Goal: Task Accomplishment & Management: Manage account settings

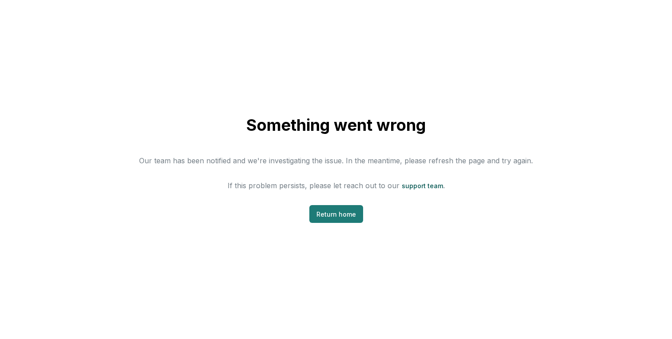
click at [327, 213] on link "Return home" at bounding box center [336, 214] width 54 height 18
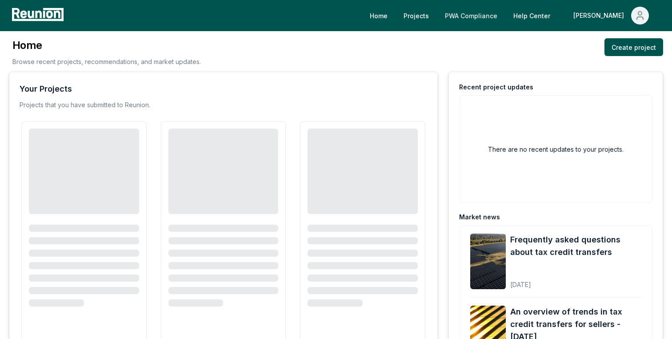
click at [504, 12] on link "PWA Compliance" at bounding box center [471, 16] width 67 height 18
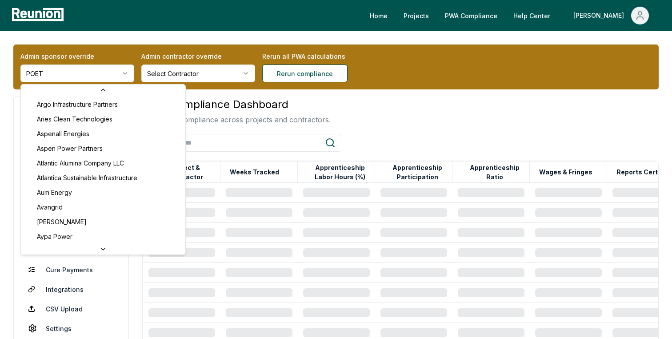
scroll to position [351, 0]
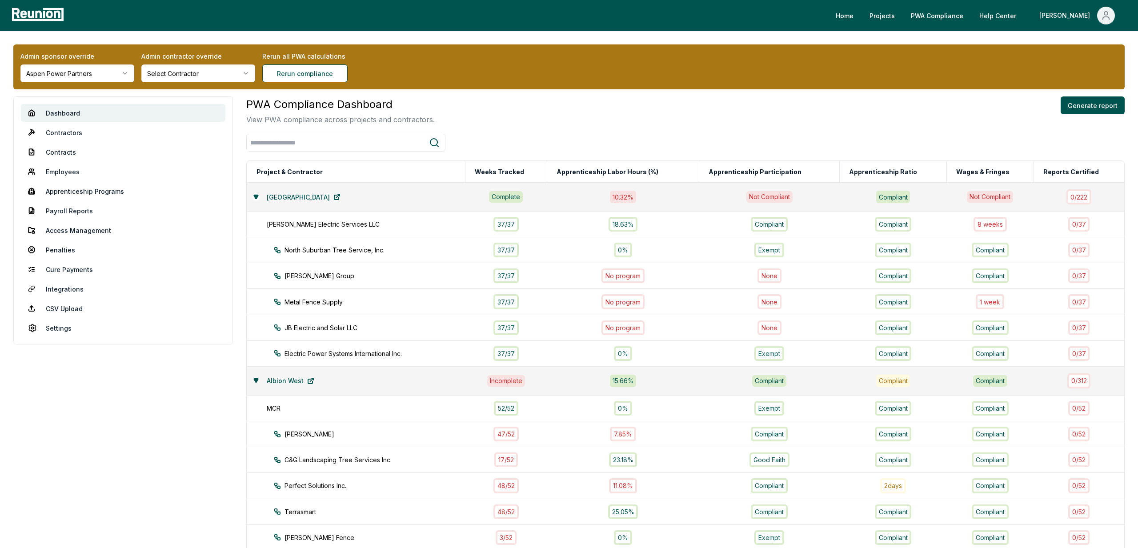
click at [671, 117] on div "PWA Compliance Dashboard View PWA compliance across projects and contractors. G…" at bounding box center [685, 110] width 878 height 28
click at [63, 213] on link "Payroll Reports" at bounding box center [123, 211] width 204 height 18
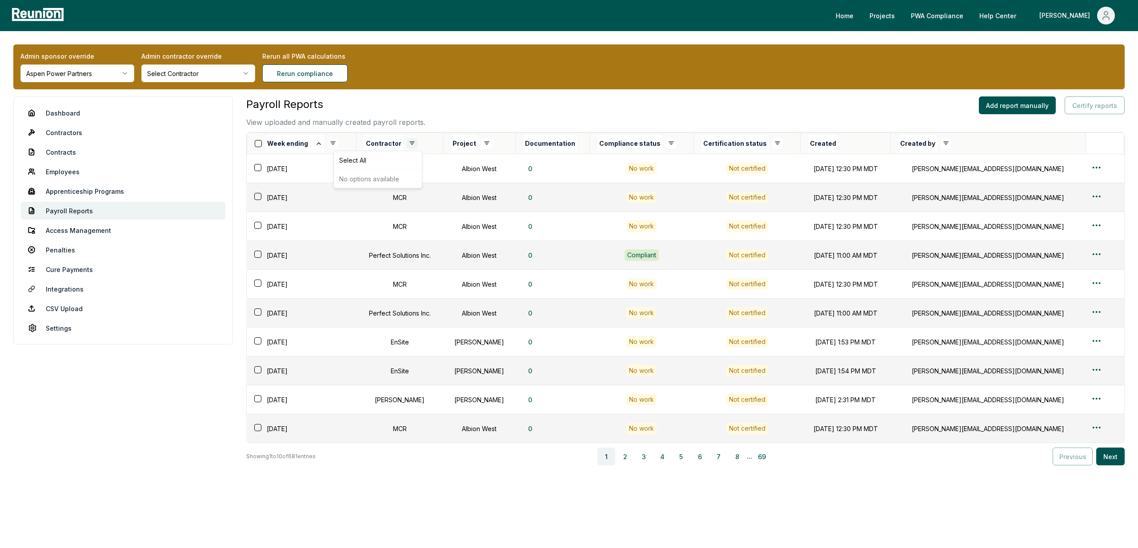
click at [416, 141] on html "Please visit us on your desktop We're working on making our marketplace mobile-…" at bounding box center [569, 277] width 1138 height 554
click at [358, 163] on div "Deselect All" at bounding box center [377, 160] width 84 height 15
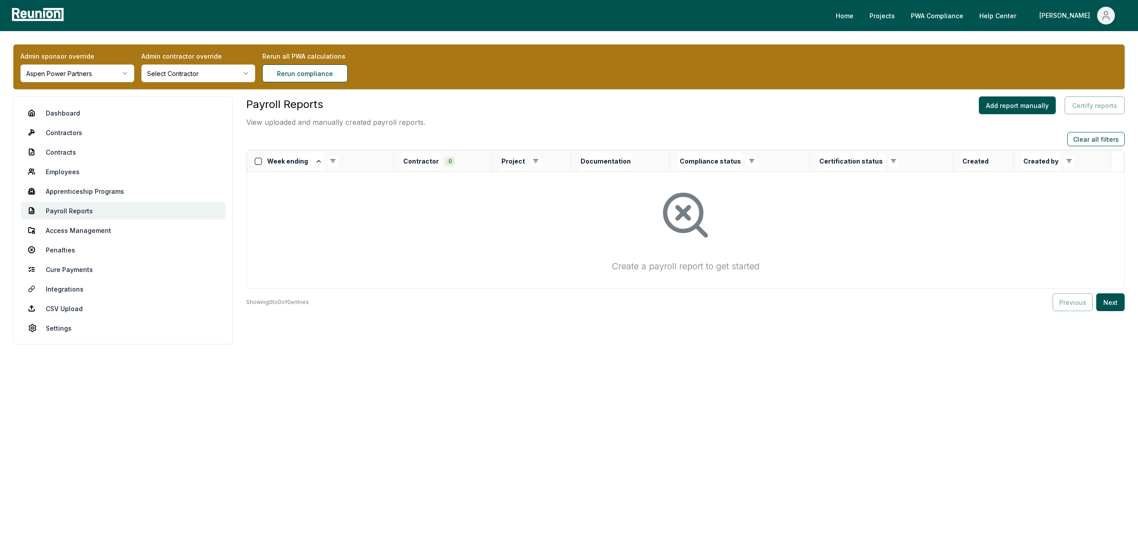
click at [452, 160] on html "Please visit us on your desktop We're working on making our marketplace mobile-…" at bounding box center [569, 274] width 1138 height 548
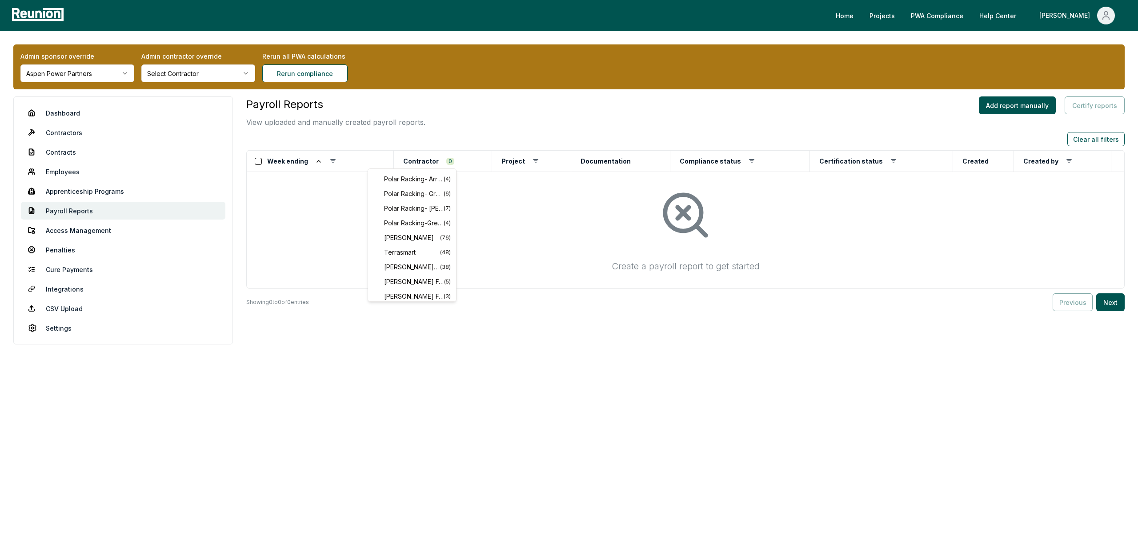
scroll to position [180, 0]
click at [412, 232] on span "[PERSON_NAME]" at bounding box center [412, 236] width 56 height 9
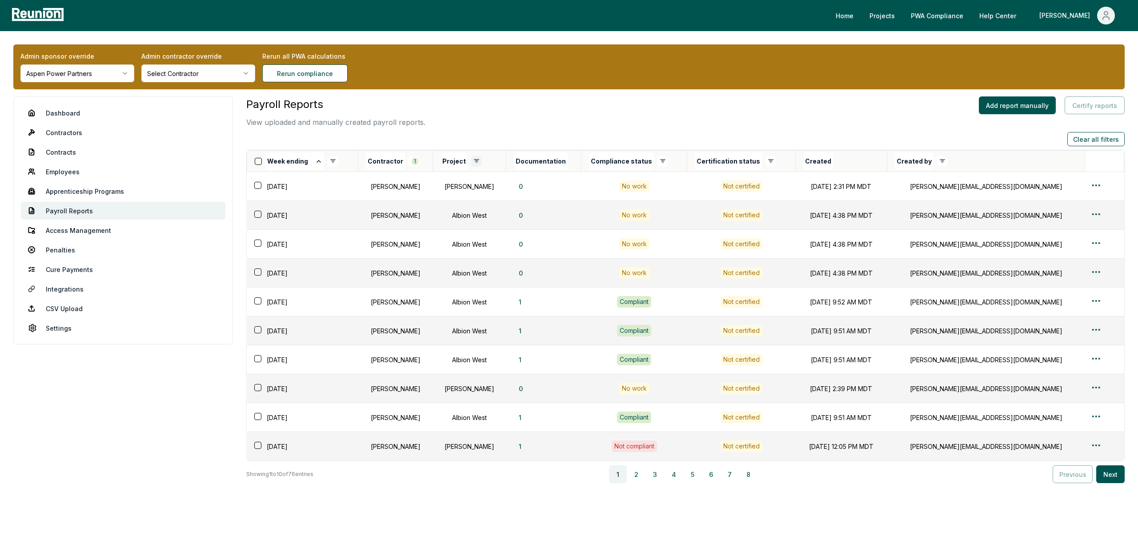
click at [487, 162] on html "Please visit us on your desktop We're working on making our marketplace mobile-…" at bounding box center [569, 286] width 1138 height 572
click at [423, 176] on div "Deselect All" at bounding box center [446, 178] width 84 height 15
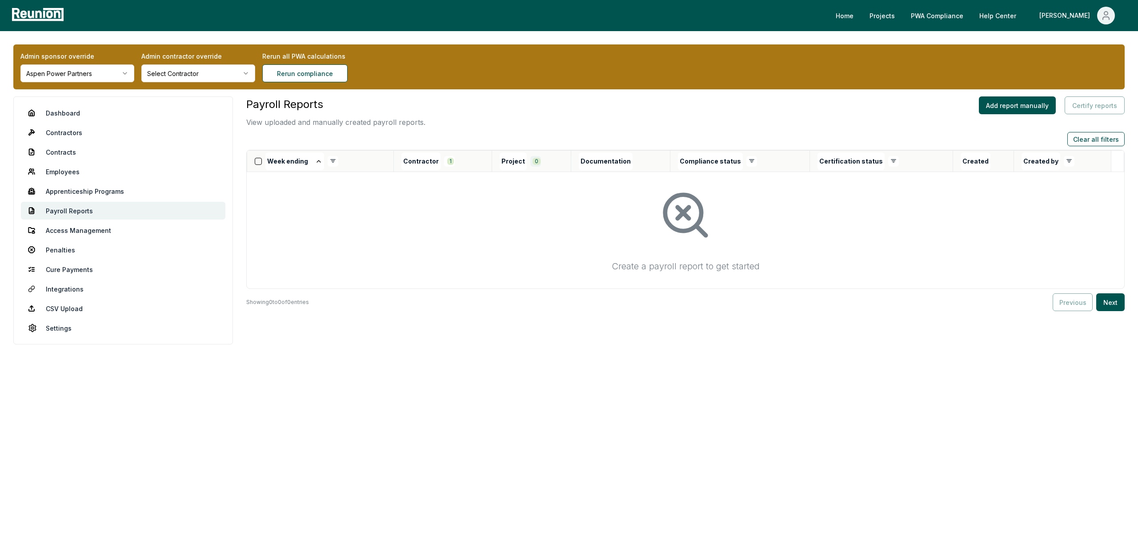
click at [538, 162] on html "Please visit us on your desktop We're working on making our marketplace mobile-…" at bounding box center [569, 274] width 1138 height 548
click at [480, 242] on span "[PERSON_NAME]" at bounding box center [499, 240] width 56 height 9
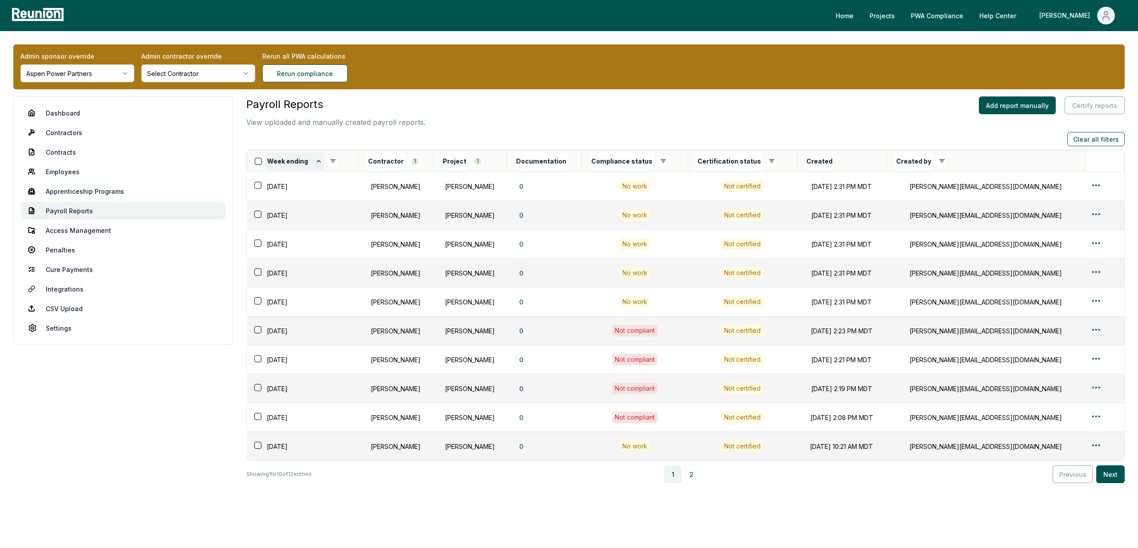
click at [317, 160] on icon at bounding box center [319, 161] width 4 height 2
click at [671, 273] on html "Please visit us on your desktop We're working on making our marketplace mobile-…" at bounding box center [569, 286] width 1138 height 572
click at [671, 306] on div "Edit" at bounding box center [1088, 307] width 84 height 15
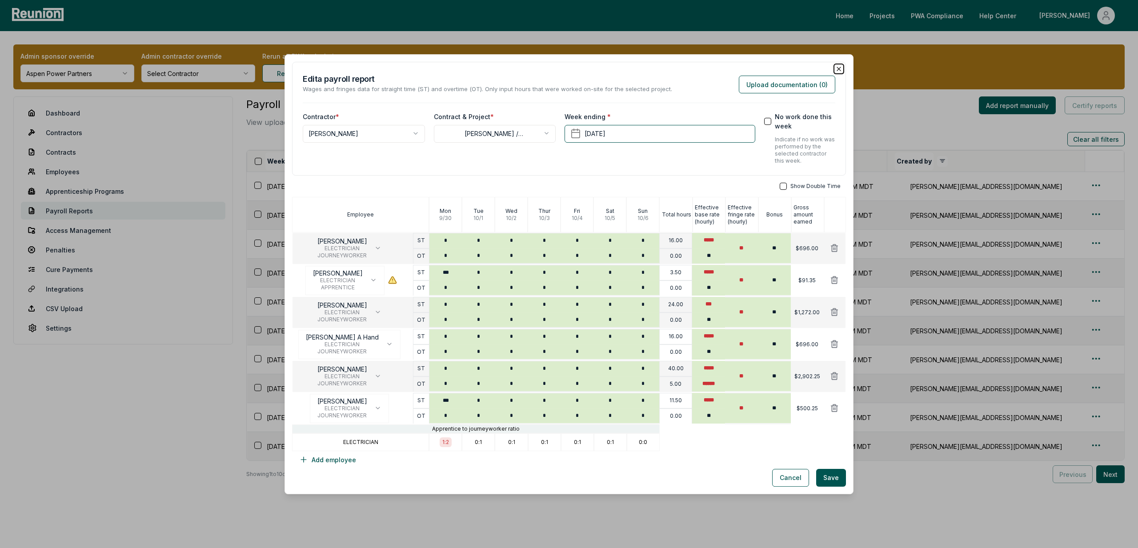
click at [671, 68] on icon "button" at bounding box center [839, 69] width 4 height 4
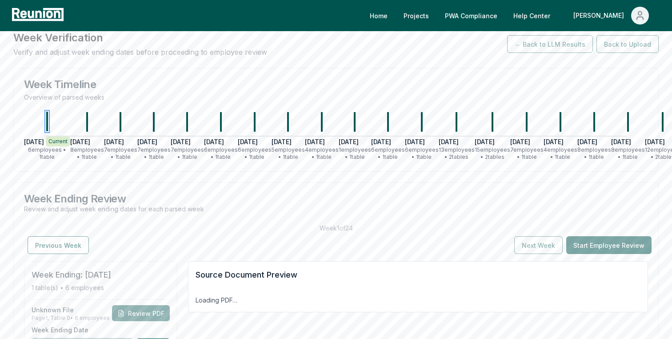
scroll to position [43, 0]
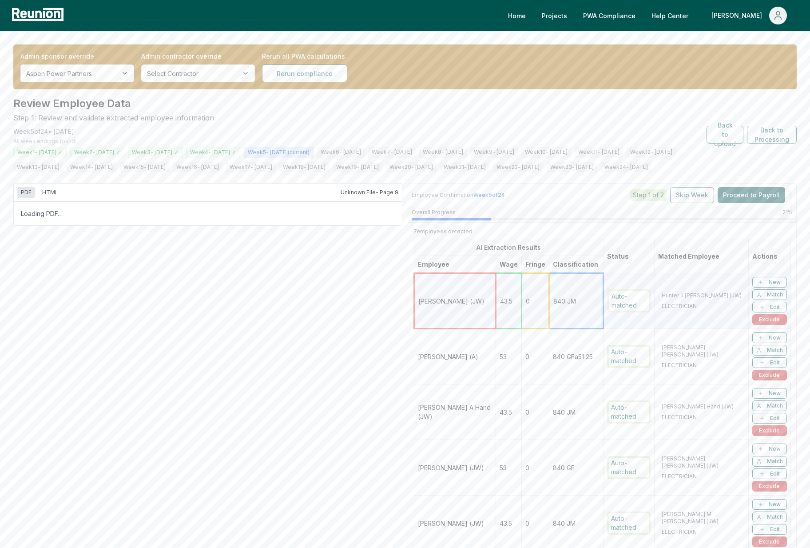
click at [49, 198] on button "HTML" at bounding box center [50, 192] width 23 height 11
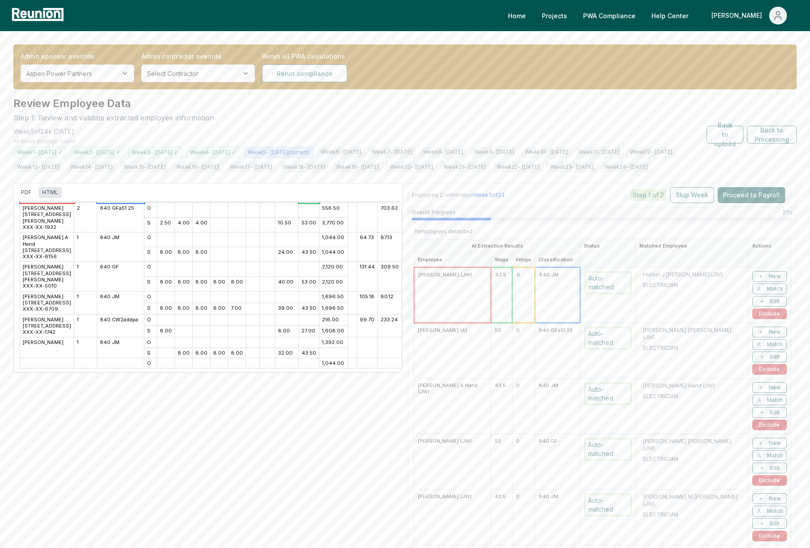
click at [13, 206] on div "PDF HTML Visual Table Preview: NAME OF CONTRACTOR ___ OR SUBCONTRACTOR _X__ Sch…" at bounding box center [207, 278] width 389 height 190
click at [20, 198] on button "PDF" at bounding box center [26, 192] width 18 height 11
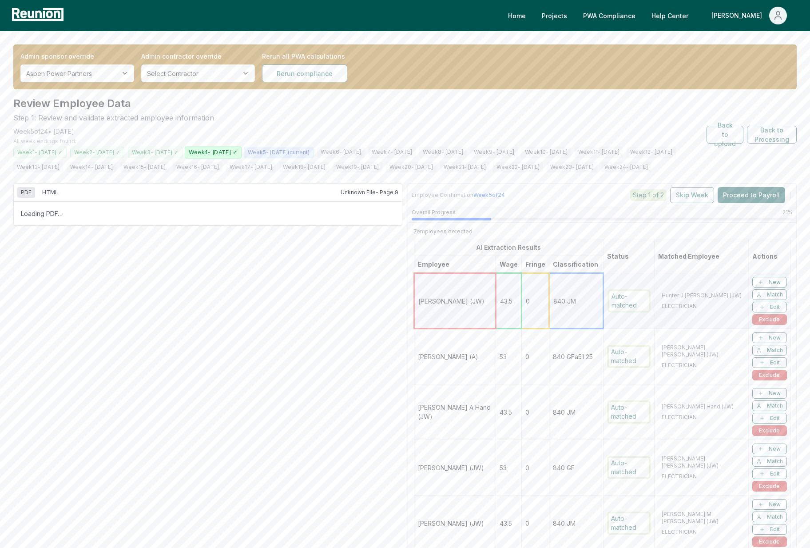
click at [242, 155] on span "Week 4 - 10/27/2024 ✓" at bounding box center [213, 152] width 57 height 12
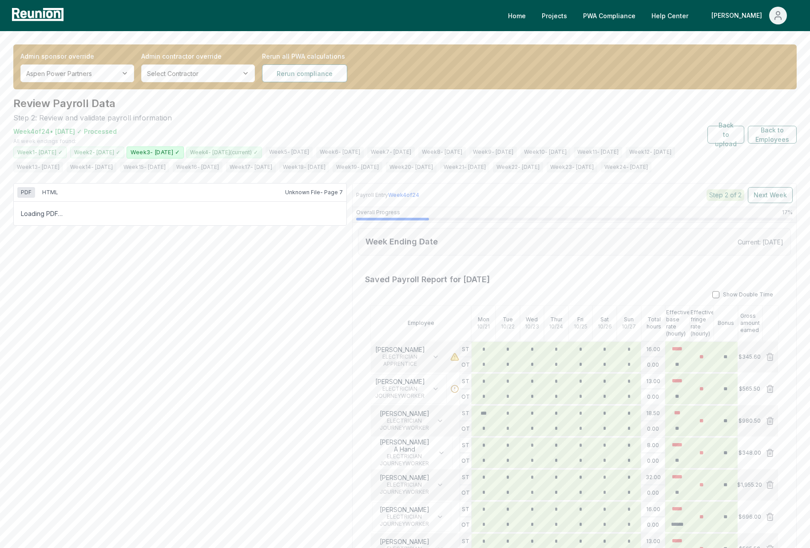
click at [184, 151] on span "Week 3 - 10/20/2024 ✓" at bounding box center [155, 152] width 57 height 12
click at [314, 153] on span "Week 5 - 11/3/2024" at bounding box center [288, 152] width 49 height 12
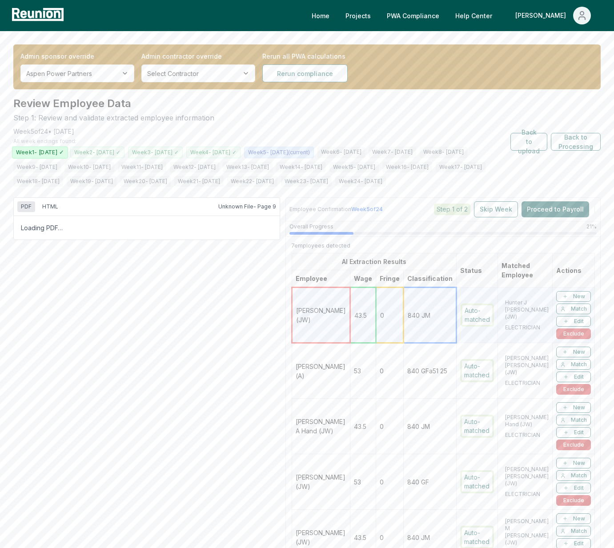
click at [51, 152] on span "Week 1 - 10/6/2024 ✓" at bounding box center [40, 152] width 56 height 12
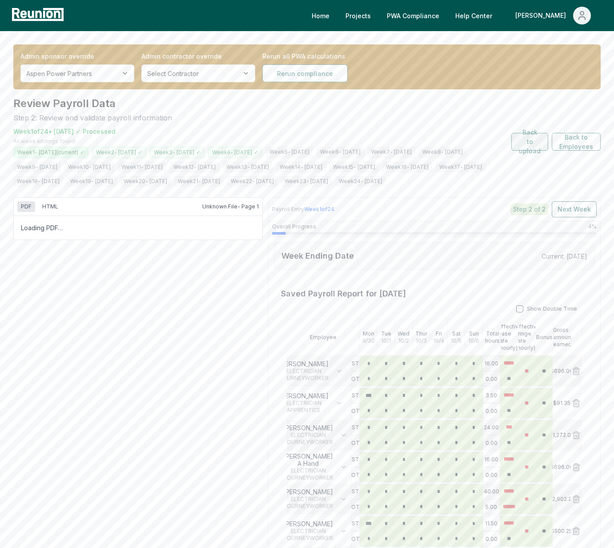
click at [531, 151] on button "Back to upload" at bounding box center [529, 142] width 37 height 18
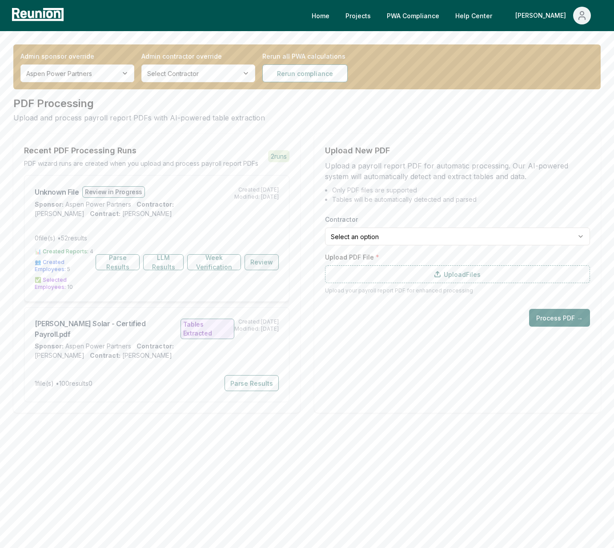
click at [266, 267] on button "Review" at bounding box center [261, 262] width 34 height 16
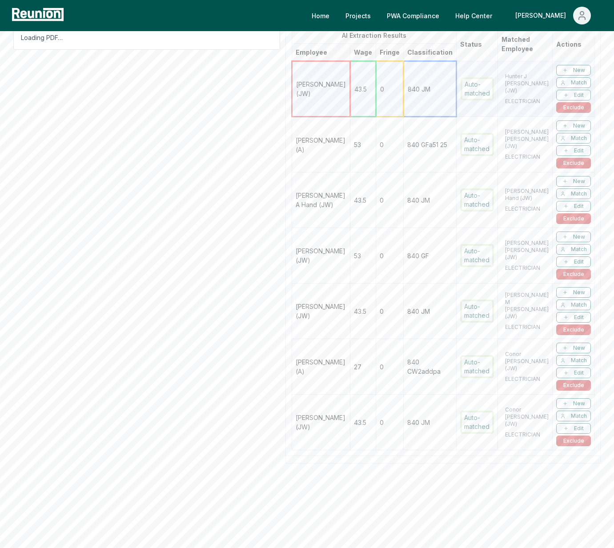
scroll to position [234, 0]
click at [373, 387] on td "27" at bounding box center [363, 367] width 26 height 56
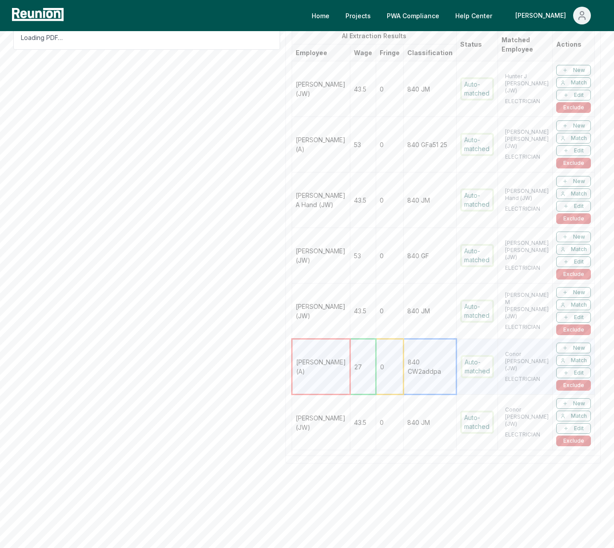
click at [370, 438] on td "43.5" at bounding box center [363, 423] width 26 height 56
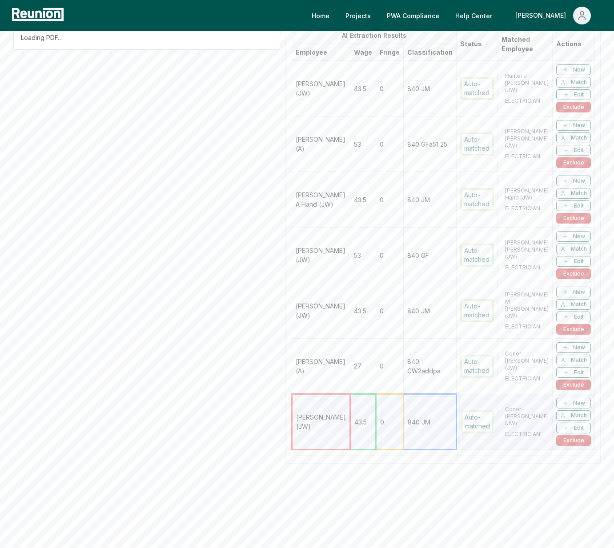
click at [376, 377] on td "27" at bounding box center [363, 367] width 26 height 56
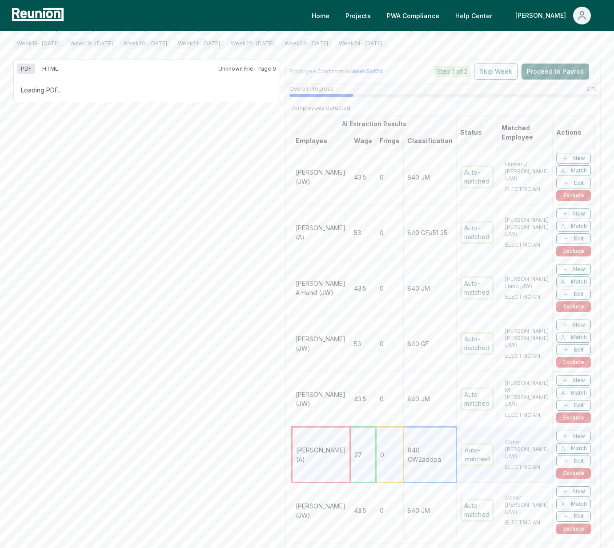
scroll to position [0, 0]
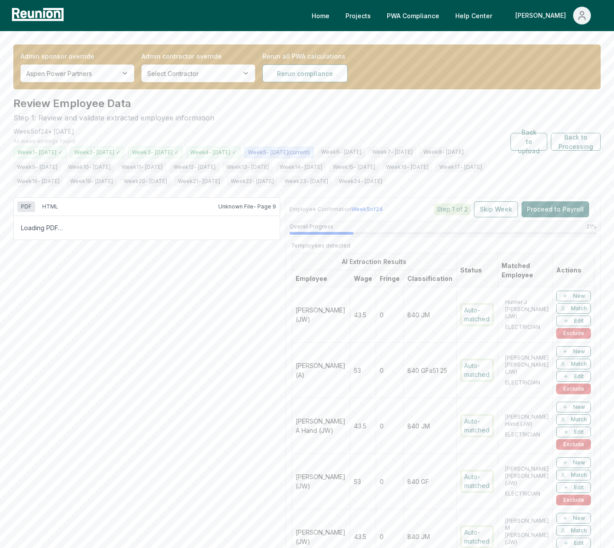
click at [48, 212] on button "HTML" at bounding box center [50, 206] width 23 height 11
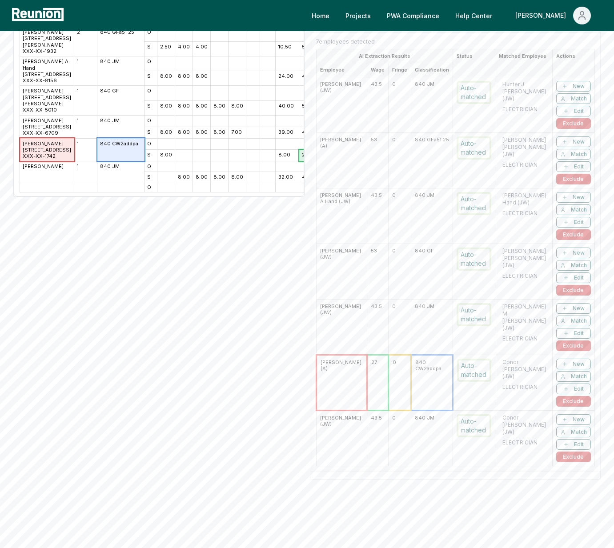
scroll to position [213, 0]
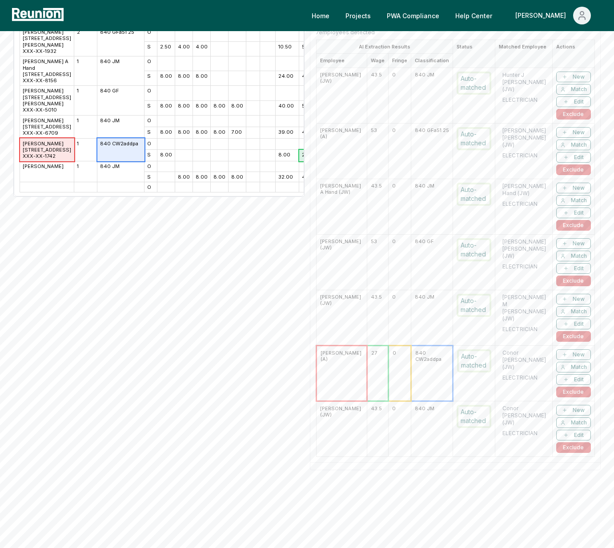
click at [378, 439] on td "43.5" at bounding box center [377, 429] width 21 height 56
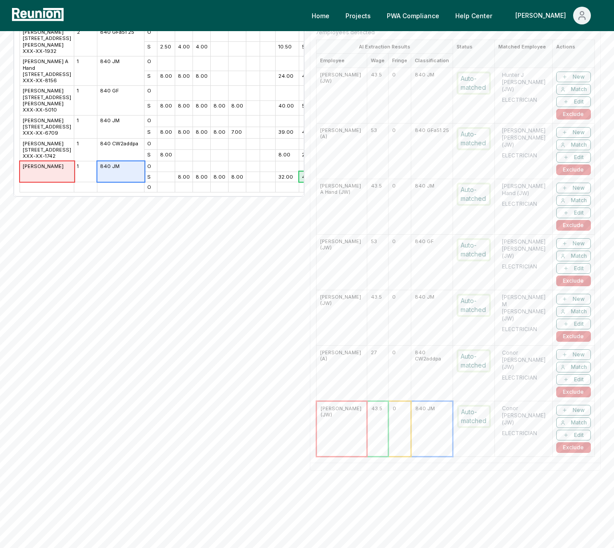
click at [393, 365] on td "0" at bounding box center [399, 373] width 23 height 56
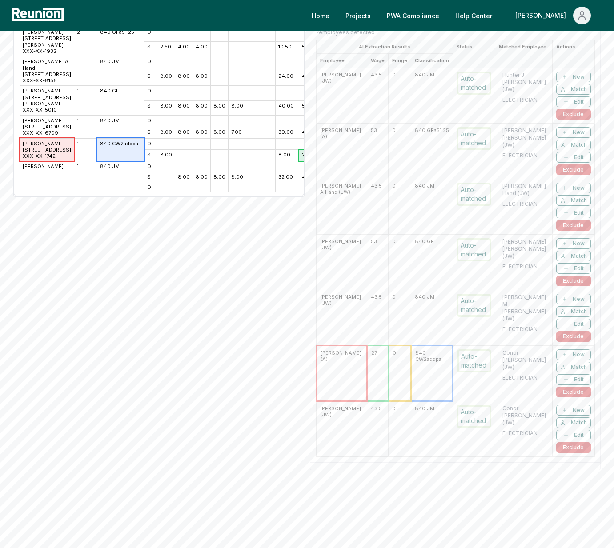
click at [392, 456] on td "0" at bounding box center [399, 429] width 23 height 56
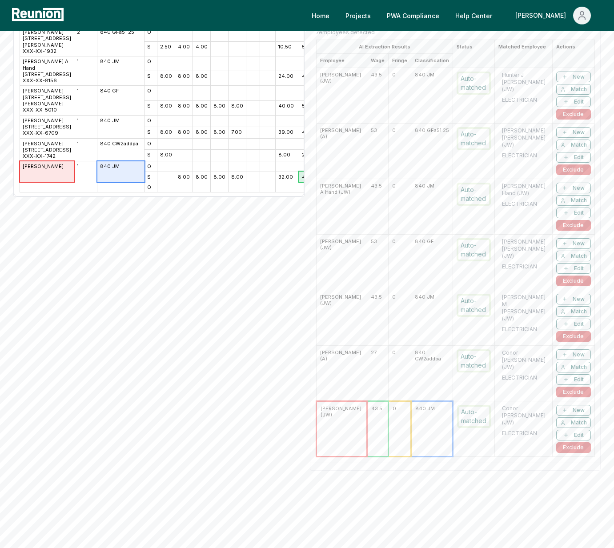
click at [397, 383] on td "0" at bounding box center [399, 373] width 23 height 56
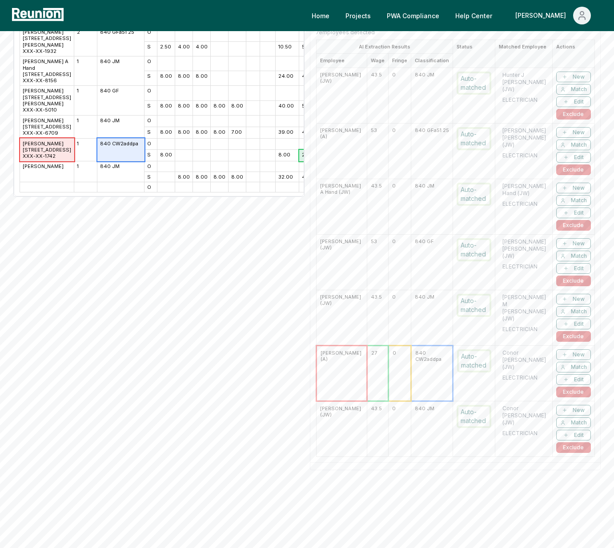
click at [397, 456] on td "0" at bounding box center [399, 429] width 23 height 56
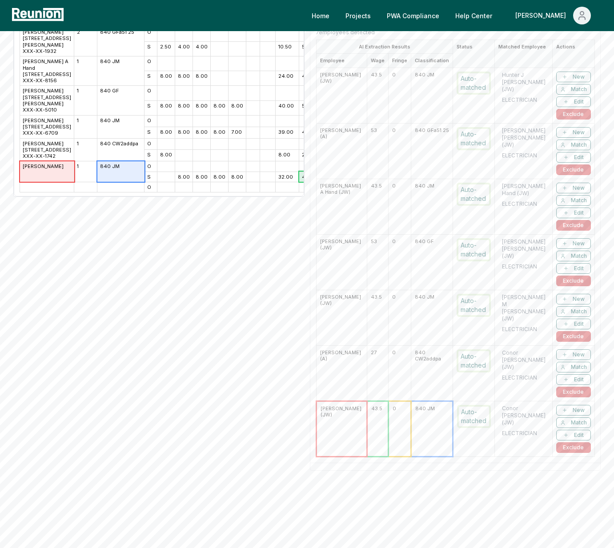
click at [411, 375] on td "840 CW2addpa" at bounding box center [432, 373] width 42 height 56
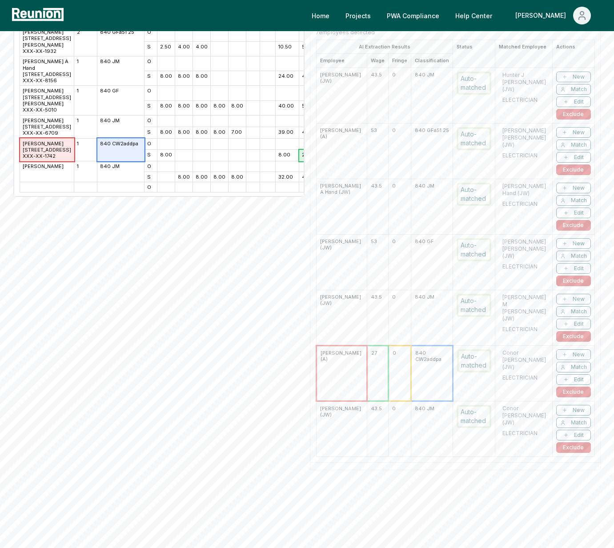
click at [411, 454] on td "840 JM" at bounding box center [432, 429] width 42 height 56
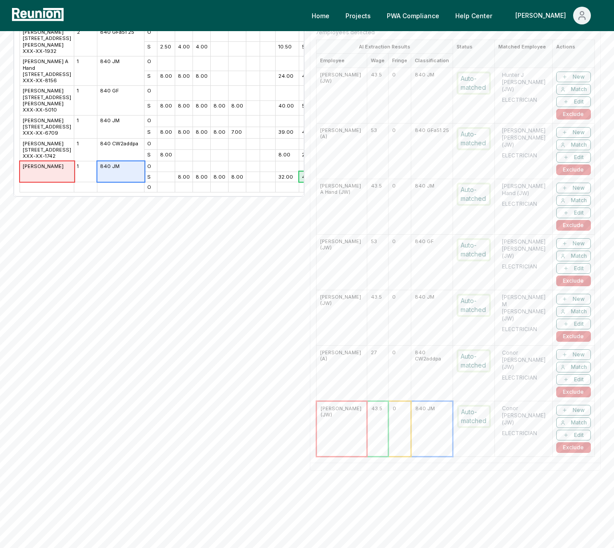
click at [402, 392] on td "0" at bounding box center [399, 373] width 23 height 56
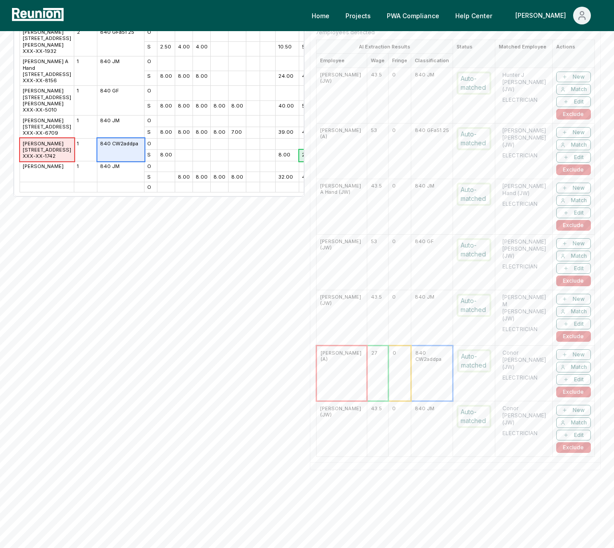
click at [402, 455] on td "0" at bounding box center [399, 429] width 23 height 56
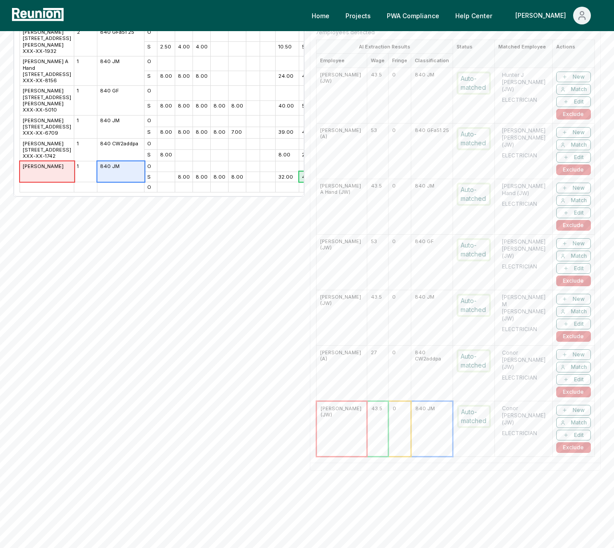
click at [402, 382] on td "0" at bounding box center [399, 373] width 23 height 56
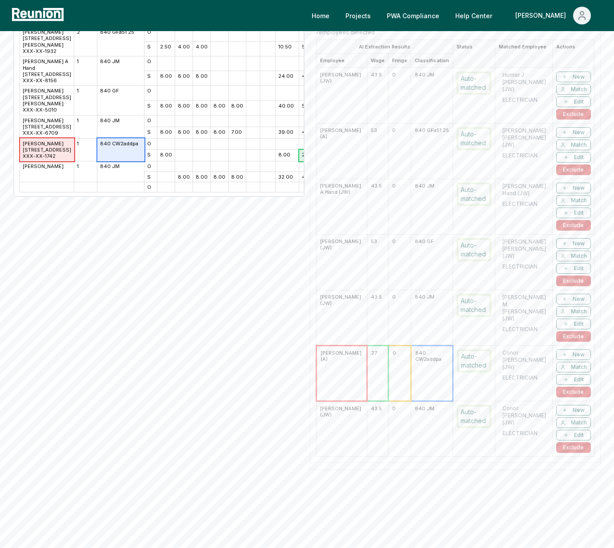
click at [402, 455] on td "0" at bounding box center [399, 429] width 23 height 56
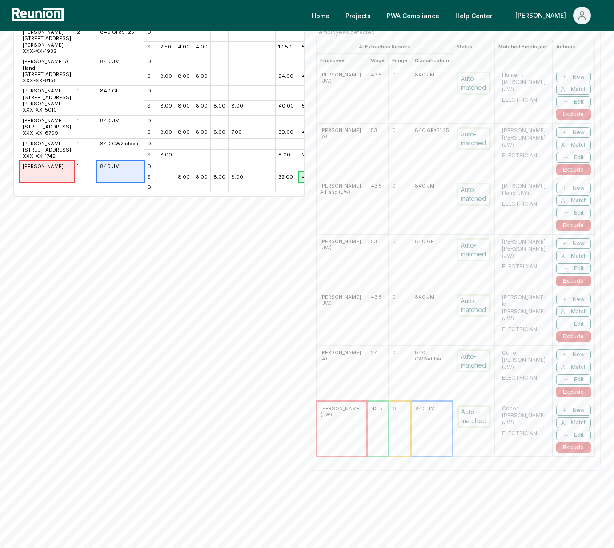
click at [398, 399] on td "0" at bounding box center [399, 373] width 23 height 56
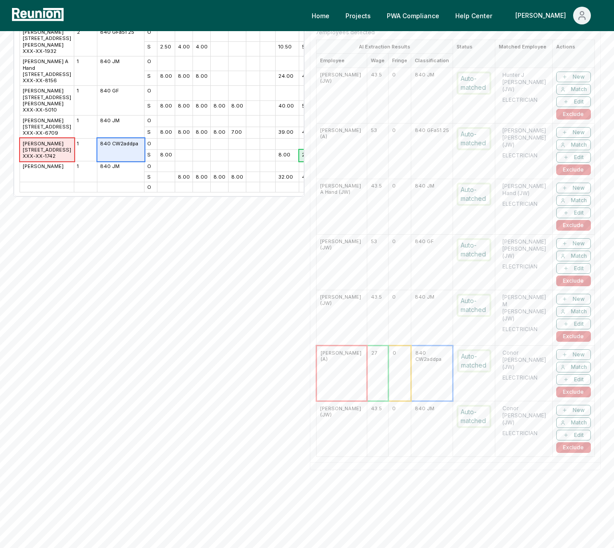
click at [390, 456] on td "0" at bounding box center [399, 429] width 23 height 56
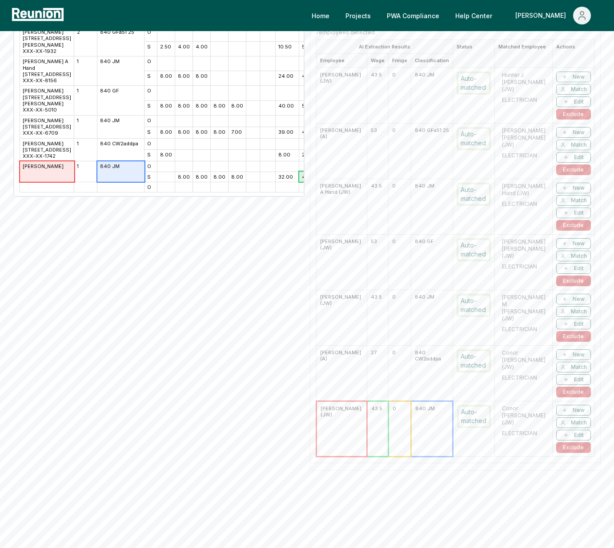
click at [392, 383] on td "0" at bounding box center [399, 373] width 23 height 56
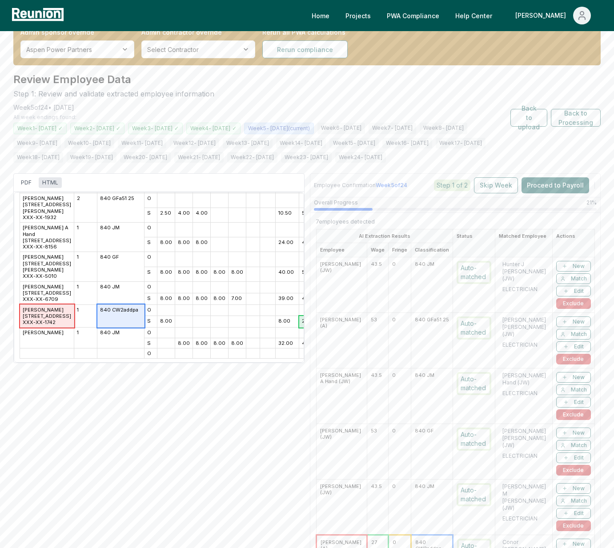
scroll to position [0, 0]
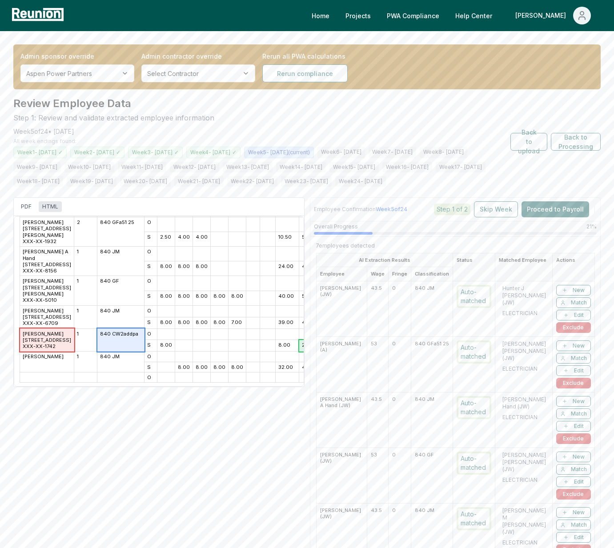
click at [341, 377] on td "Brandon B Davis (A)" at bounding box center [341, 364] width 51 height 56
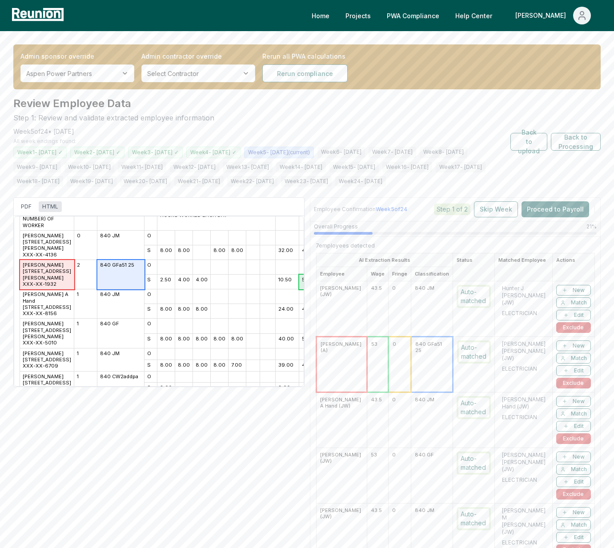
scroll to position [124, 0]
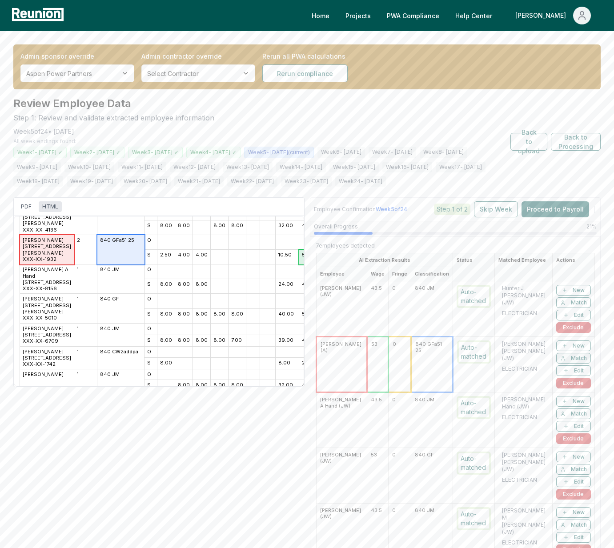
click at [574, 362] on span "Match" at bounding box center [579, 358] width 16 height 7
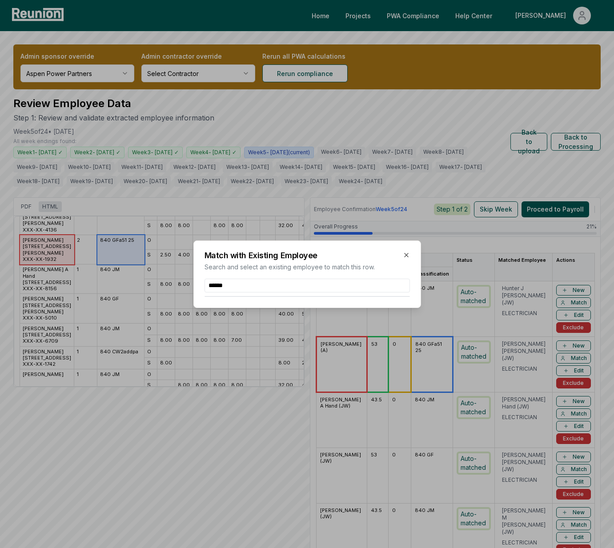
type input "*******"
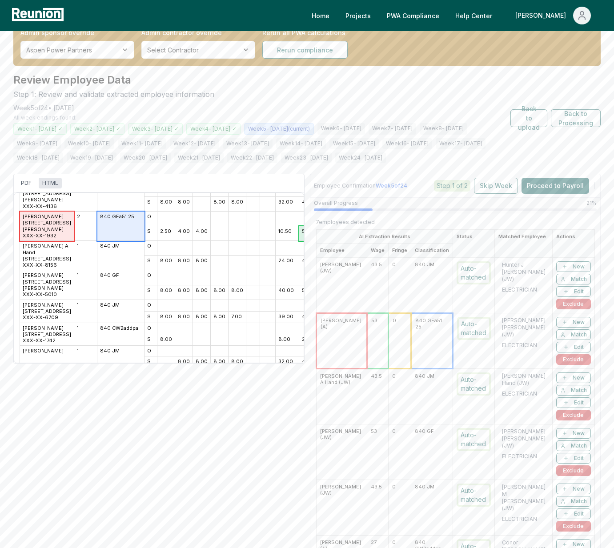
scroll to position [0, 0]
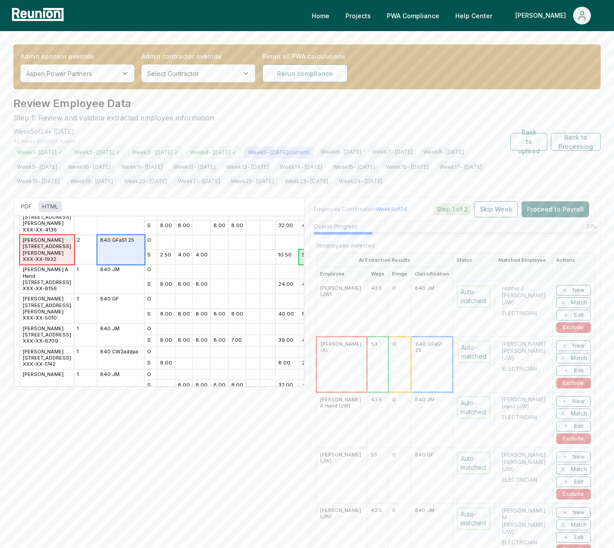
click at [493, 388] on td "Auto-matched" at bounding box center [473, 364] width 42 height 56
click at [411, 447] on td "840 JM" at bounding box center [432, 420] width 42 height 56
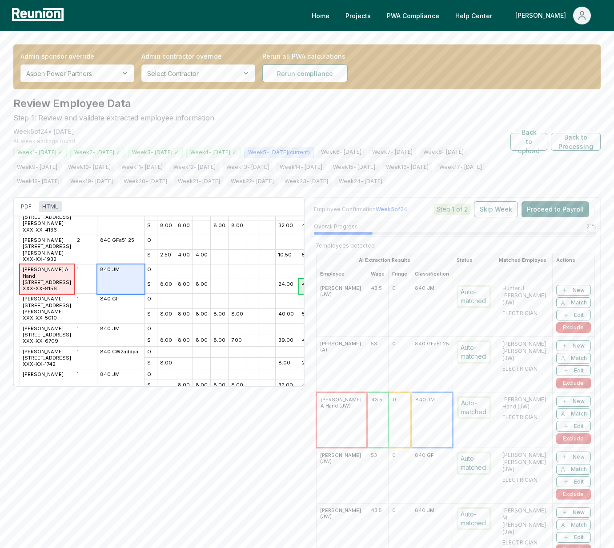
click at [367, 310] on td "43.5" at bounding box center [377, 309] width 21 height 56
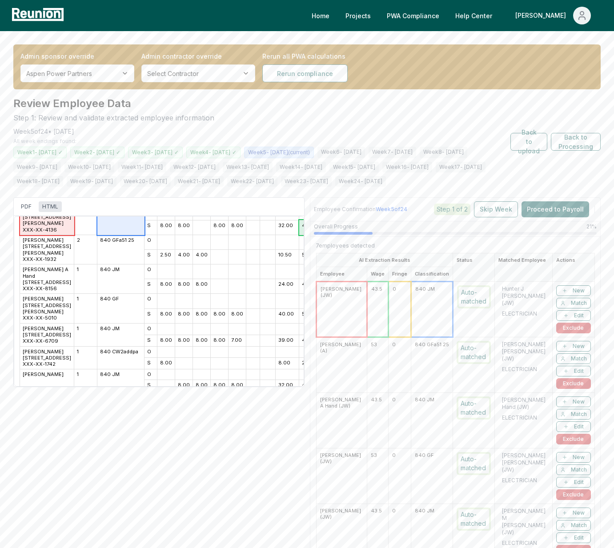
click at [367, 392] on td "53" at bounding box center [377, 365] width 21 height 56
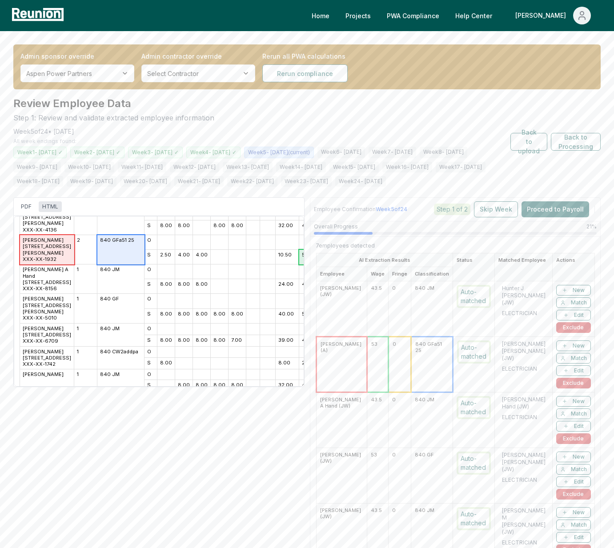
click at [388, 311] on td "0" at bounding box center [399, 309] width 23 height 56
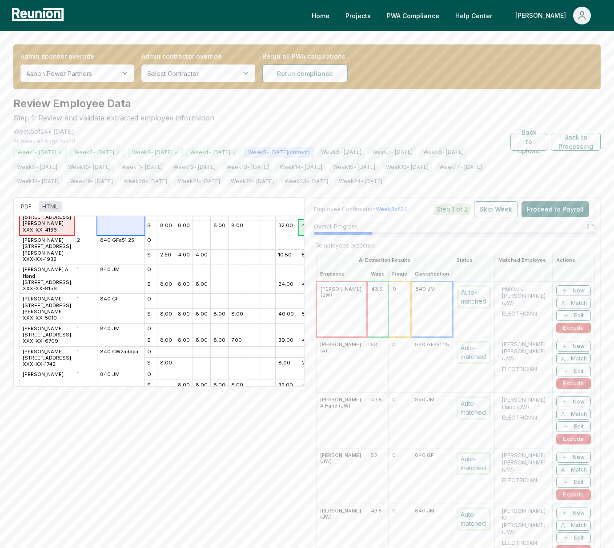
click at [378, 442] on td "43.5" at bounding box center [377, 420] width 21 height 56
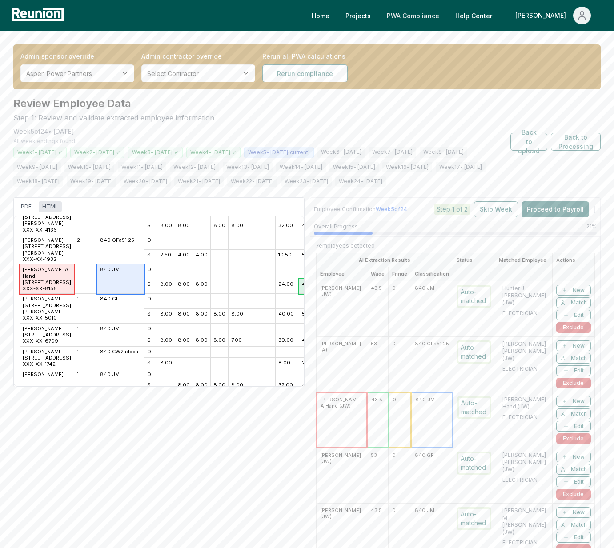
click at [444, 18] on link "PWA Compliance" at bounding box center [412, 16] width 67 height 18
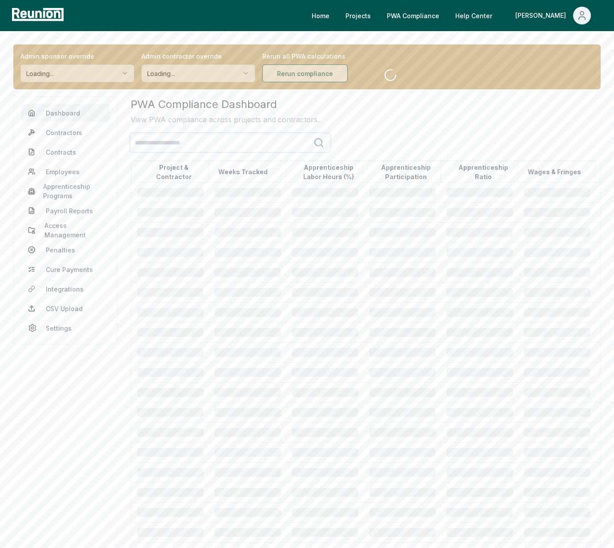
click at [196, 143] on input "search" at bounding box center [222, 143] width 182 height 16
type input "*******"
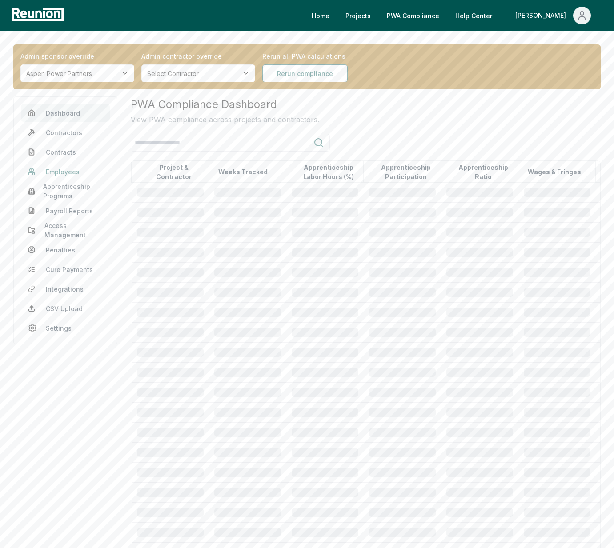
click at [68, 166] on link "Employees" at bounding box center [65, 172] width 89 height 18
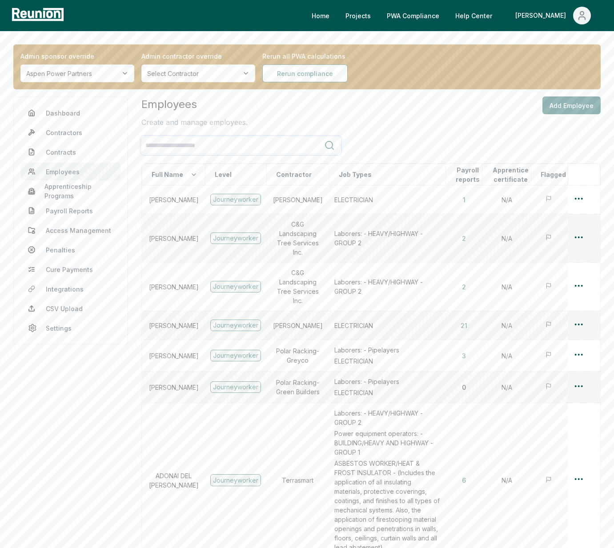
click at [194, 139] on input "search" at bounding box center [233, 145] width 182 height 16
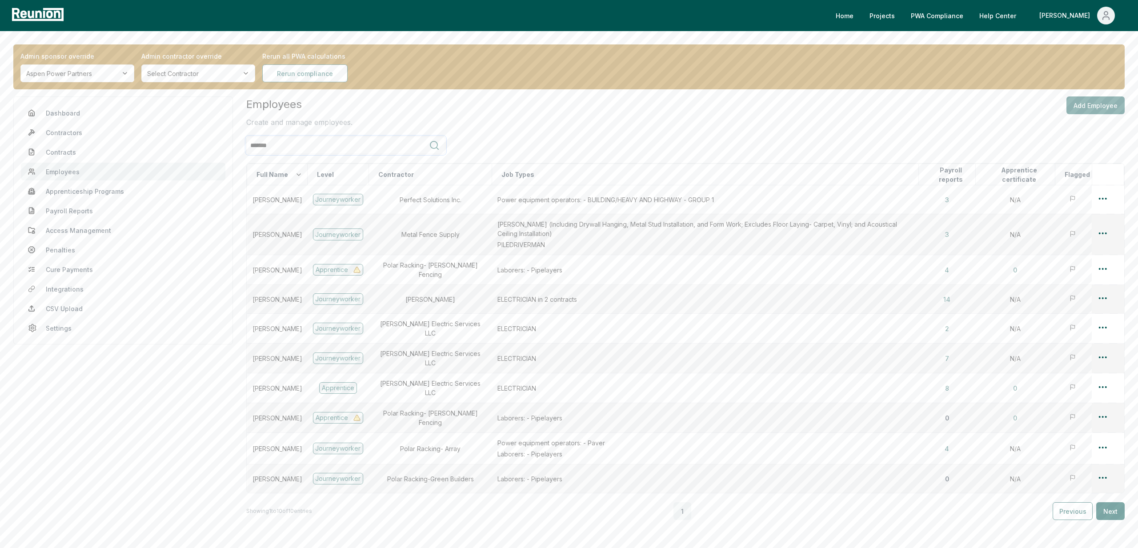
click at [315, 145] on input "*******" at bounding box center [338, 145] width 182 height 16
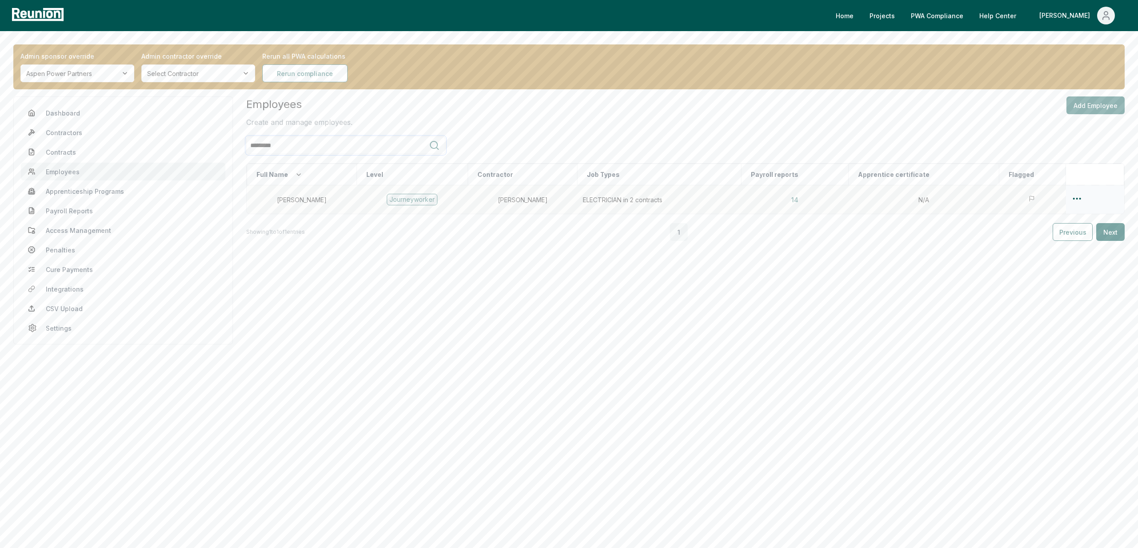
type input "*********"
click at [613, 198] on html "Please visit us on your desktop We're working on making our marketplace mobile-…" at bounding box center [569, 274] width 1138 height 548
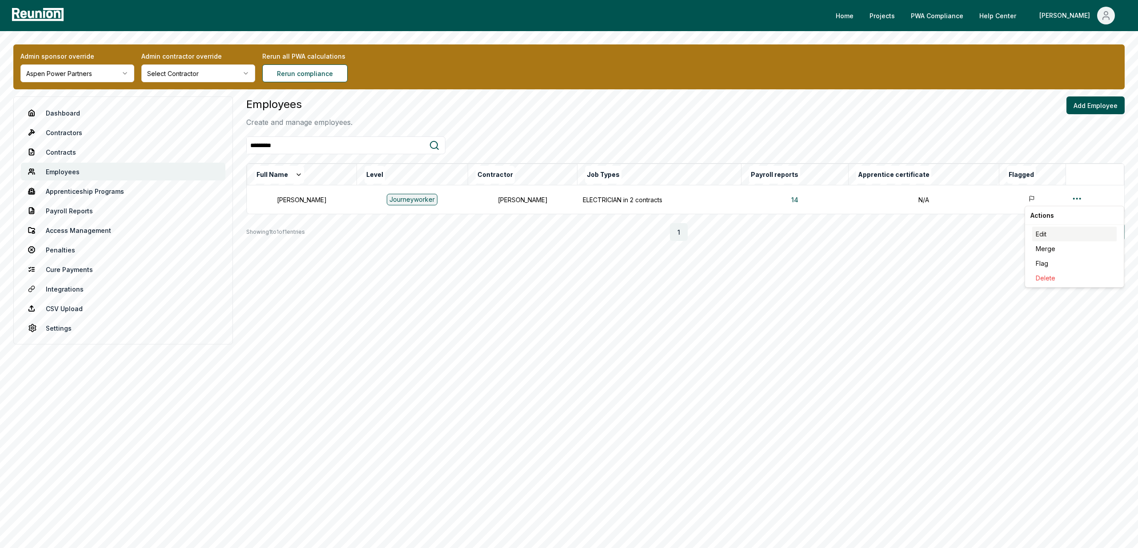
click at [613, 235] on div "Edit" at bounding box center [1074, 234] width 84 height 15
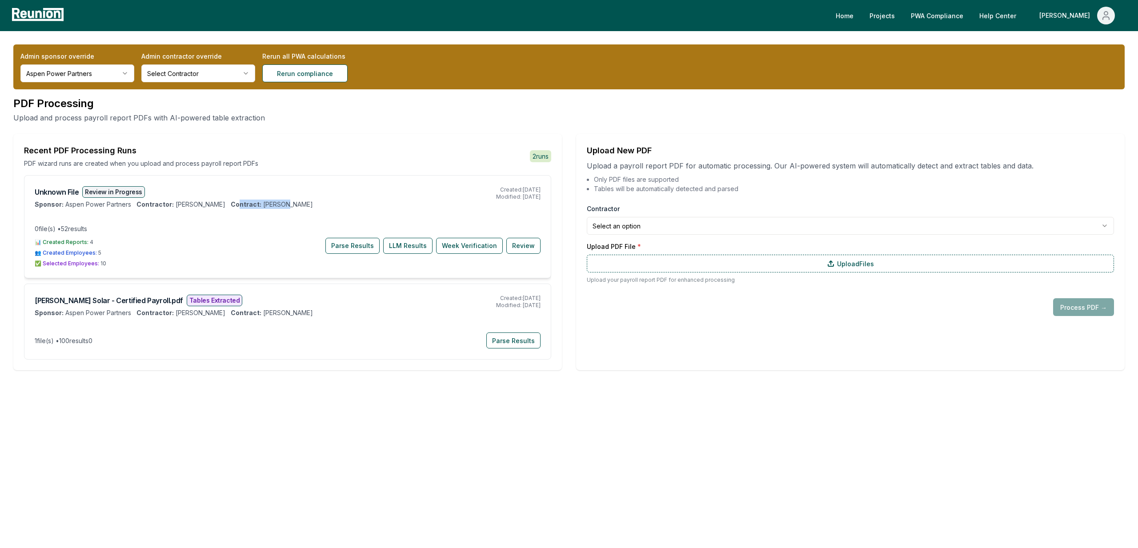
drag, startPoint x: 261, startPoint y: 203, endPoint x: 227, endPoint y: 204, distance: 33.8
click at [227, 204] on div "Sponsor: Aspen Power Partners Contractor: [PERSON_NAME] Contract: [PERSON_NAME]" at bounding box center [265, 204] width 461 height 9
click at [530, 249] on button "Review" at bounding box center [523, 246] width 34 height 16
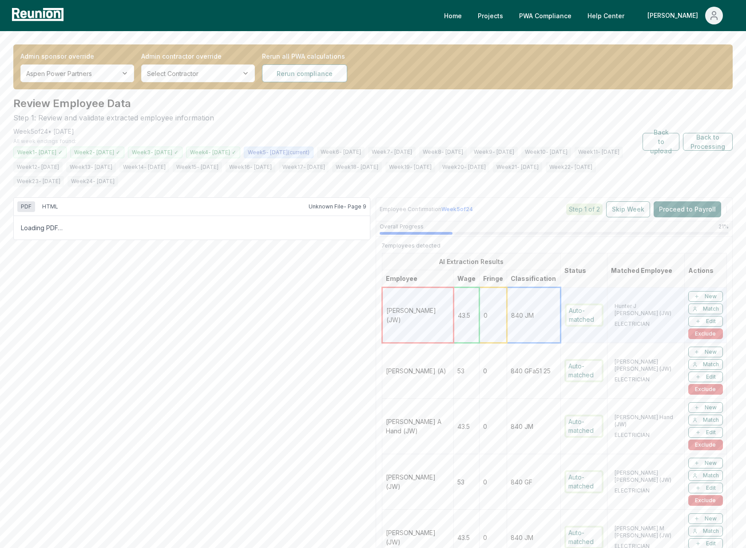
click at [220, 417] on div "PDF HTML Unknown File - Page 9 Loading PDF… Employee Confirmation Week 5 of 24 …" at bounding box center [373, 443] width 720 height 492
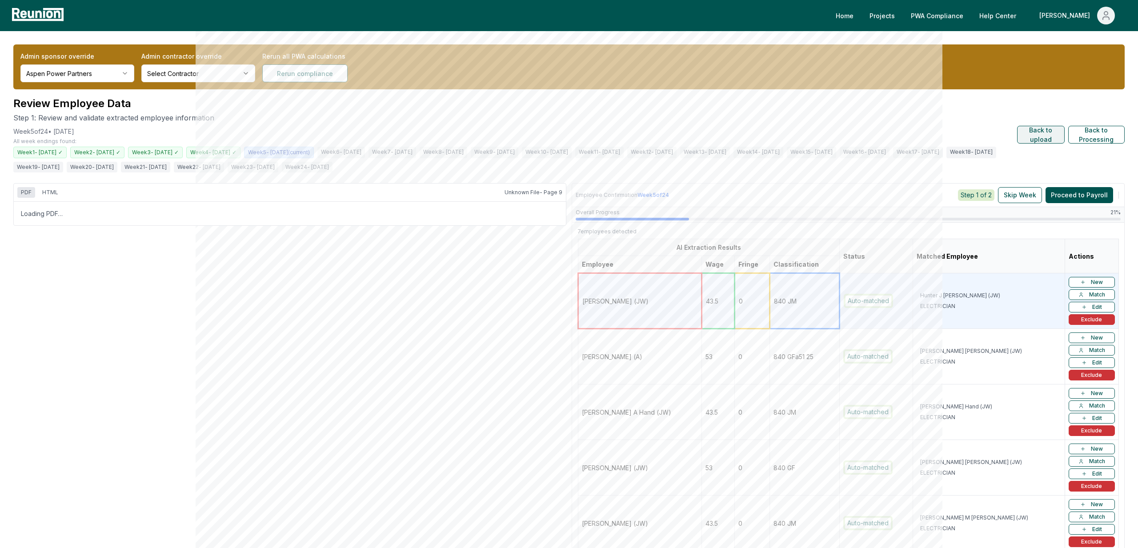
click at [746, 136] on button "Back to upload" at bounding box center [1041, 135] width 48 height 18
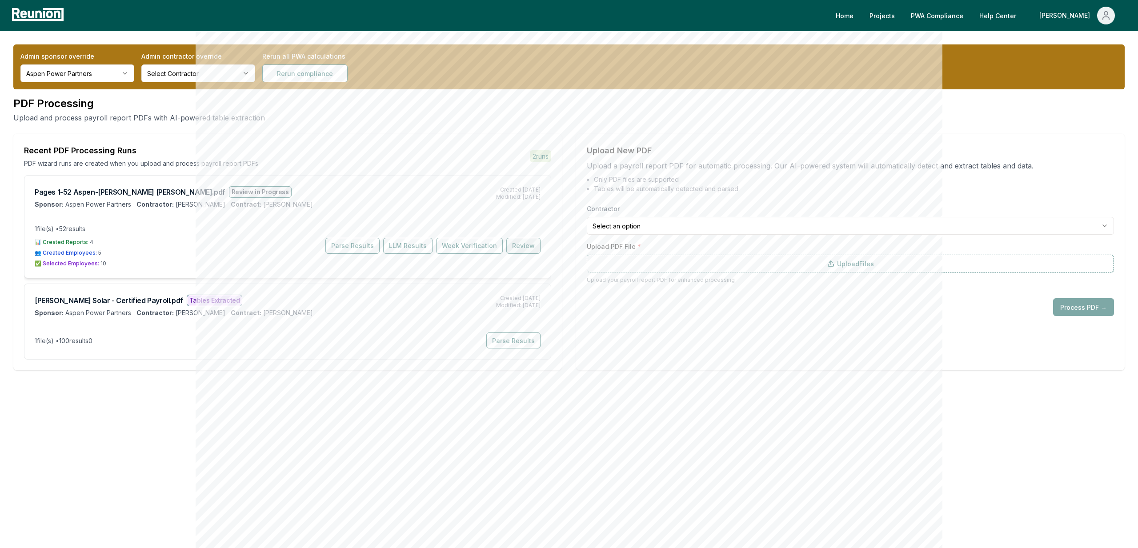
click at [523, 250] on button "Review" at bounding box center [523, 246] width 34 height 16
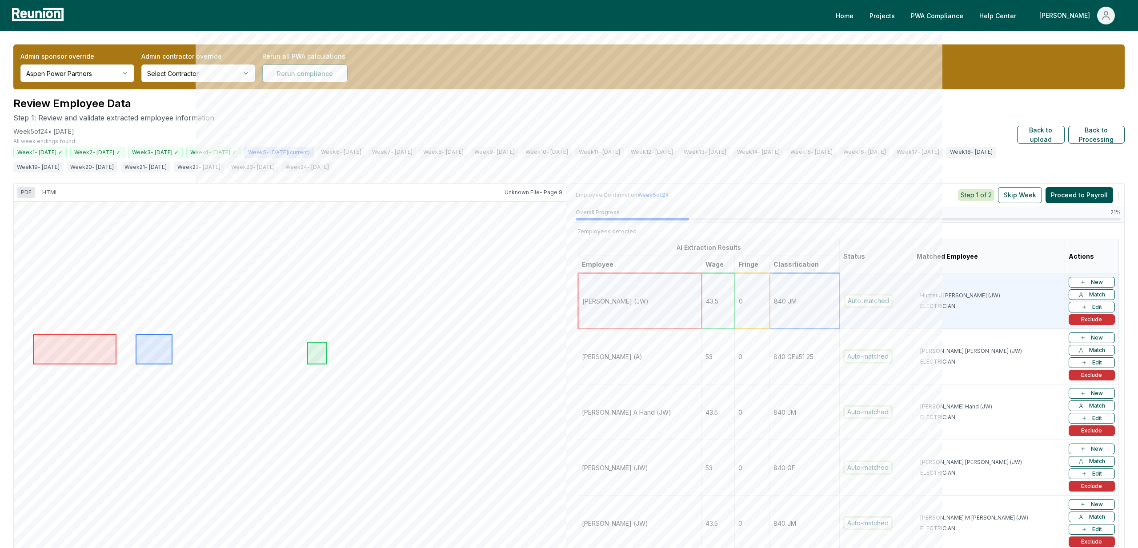
click at [710, 374] on td "53" at bounding box center [718, 357] width 33 height 56
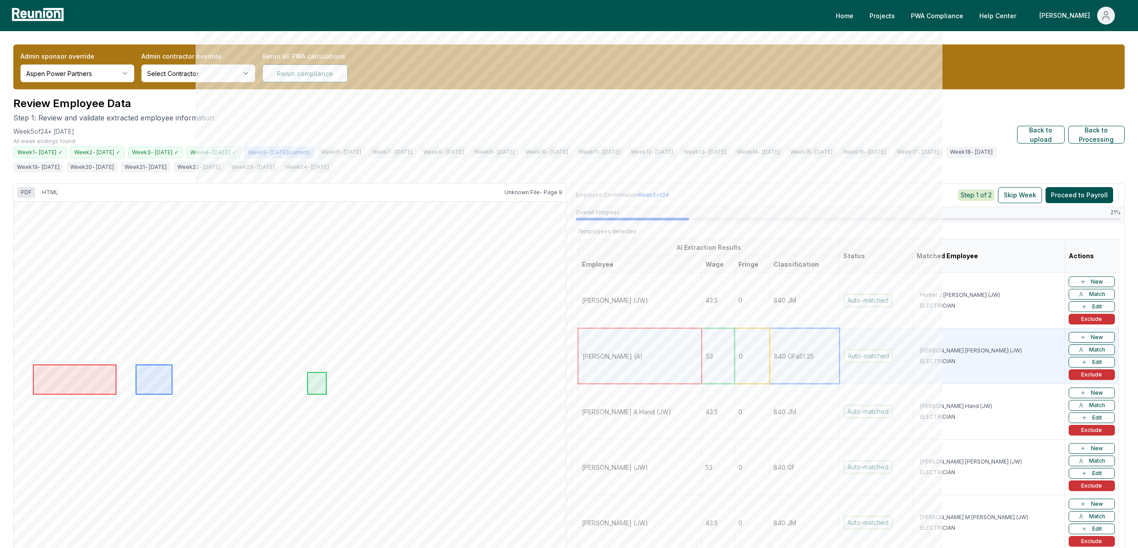
click at [696, 405] on td "Trevor A Hand (JW)" at bounding box center [640, 412] width 124 height 56
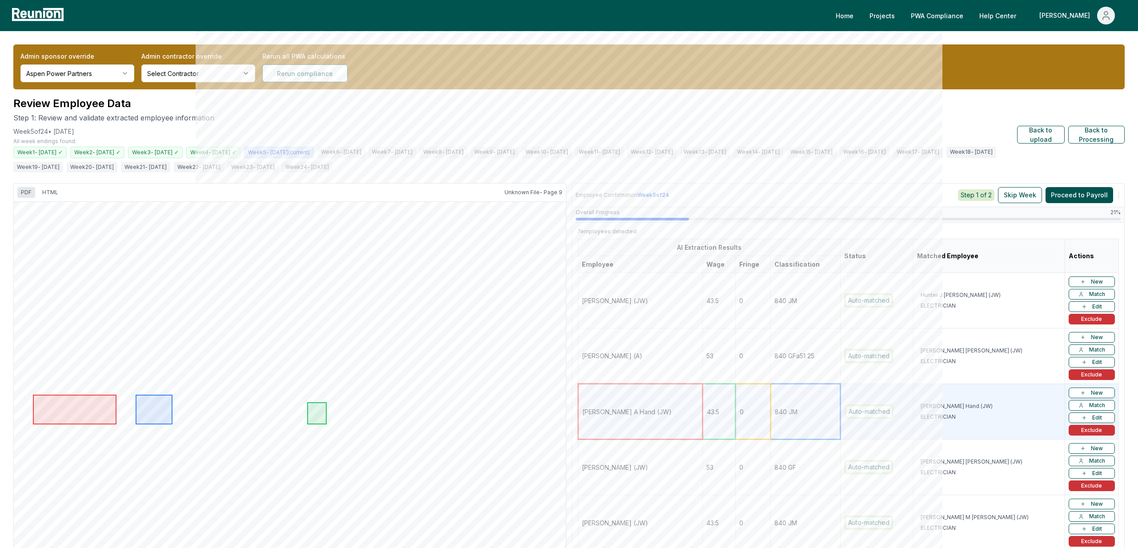
click at [663, 465] on td "[PERSON_NAME] (JW)" at bounding box center [640, 467] width 124 height 56
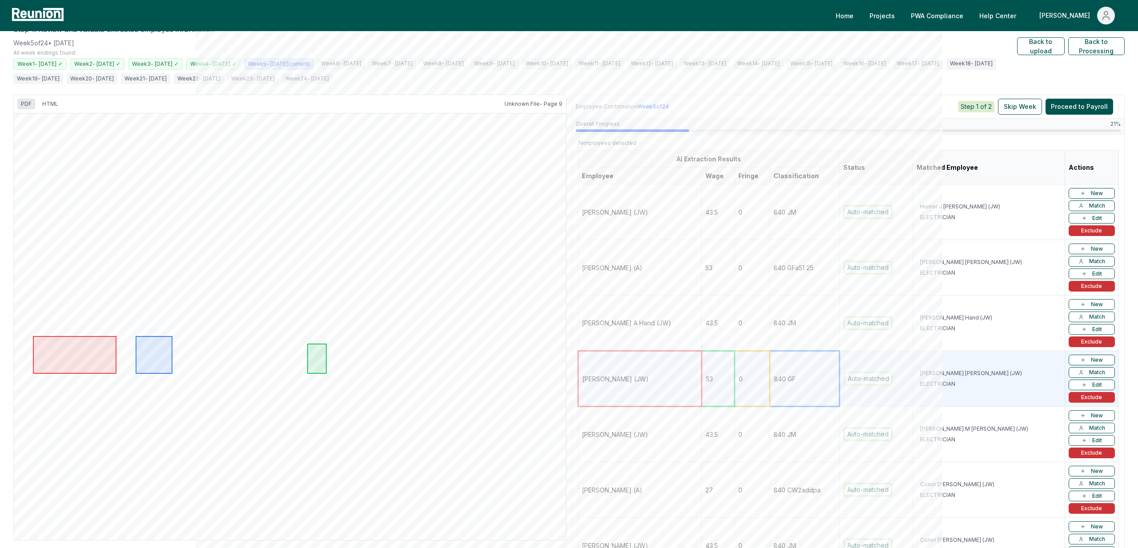
click at [659, 445] on td "Kiley M Webb (JW)" at bounding box center [640, 435] width 124 height 56
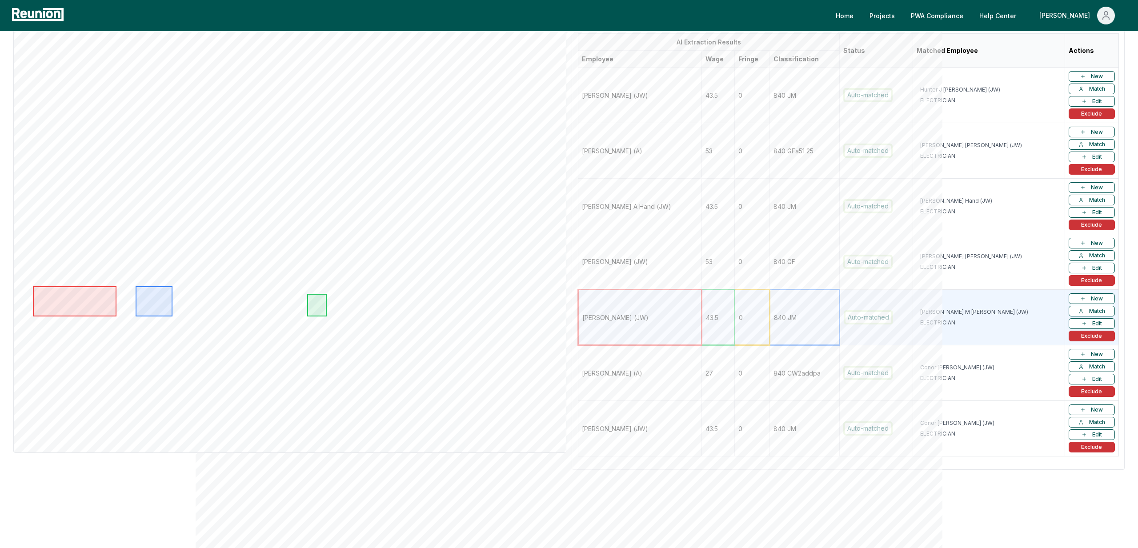
scroll to position [212, 0]
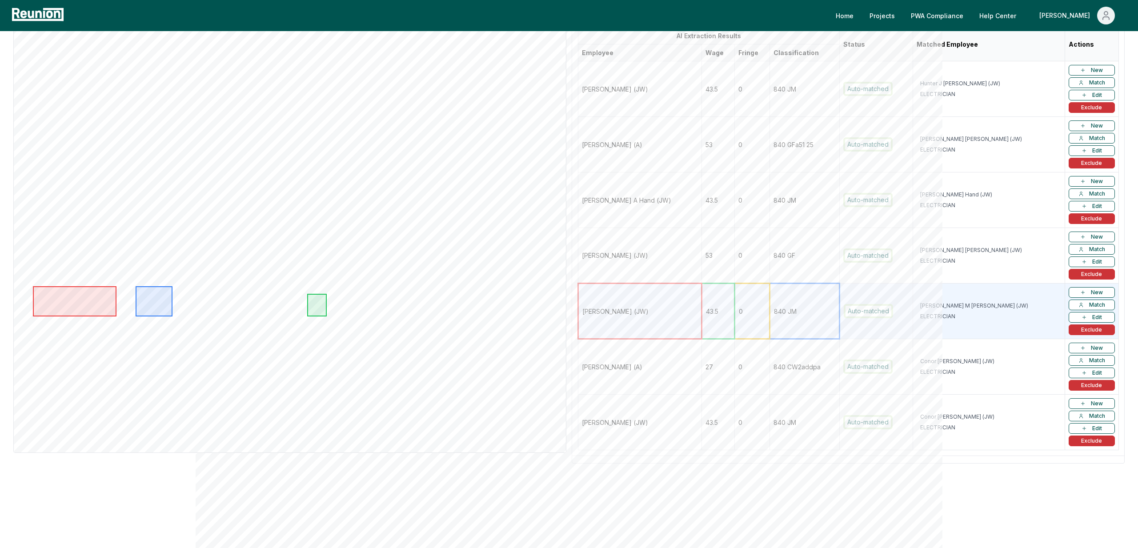
click at [687, 377] on td "[PERSON_NAME] (A)" at bounding box center [640, 367] width 124 height 56
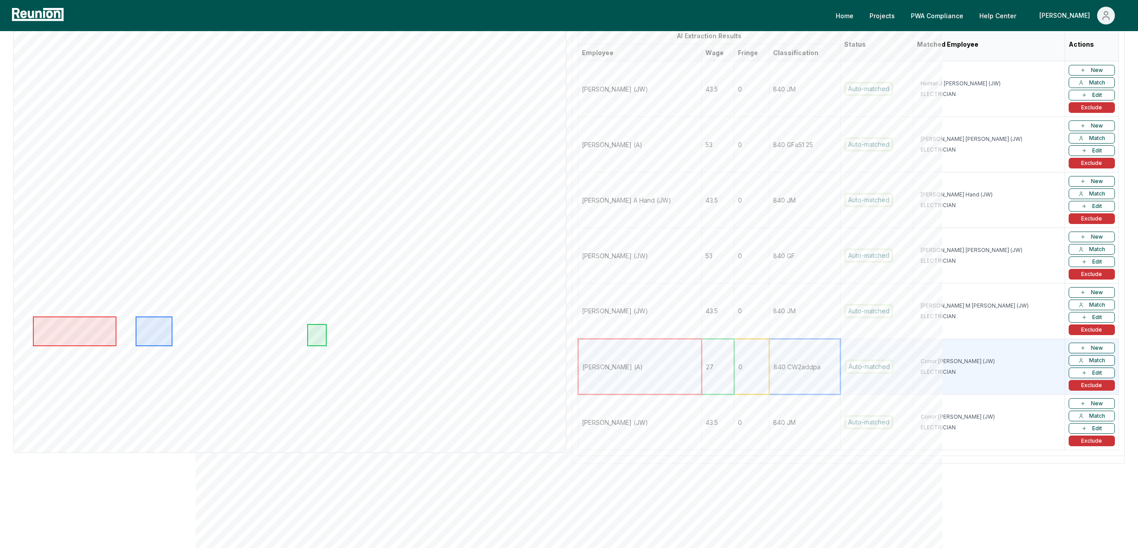
click at [681, 407] on td "[PERSON_NAME] (JW)" at bounding box center [640, 423] width 124 height 56
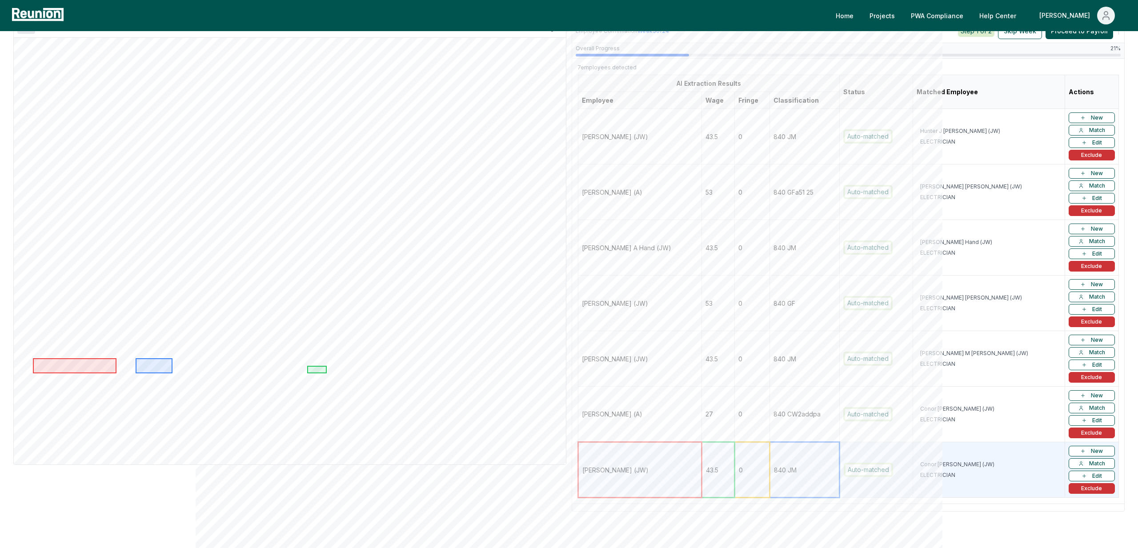
scroll to position [165, 0]
click at [683, 414] on td "[PERSON_NAME] (A)" at bounding box center [640, 413] width 124 height 56
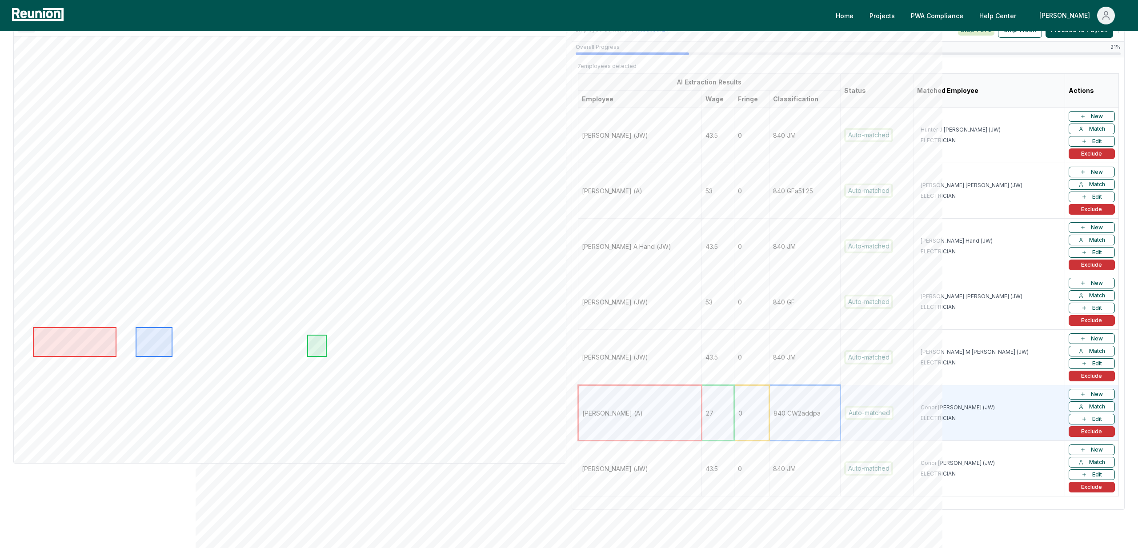
click at [656, 465] on td "[PERSON_NAME] (JW)" at bounding box center [640, 469] width 124 height 56
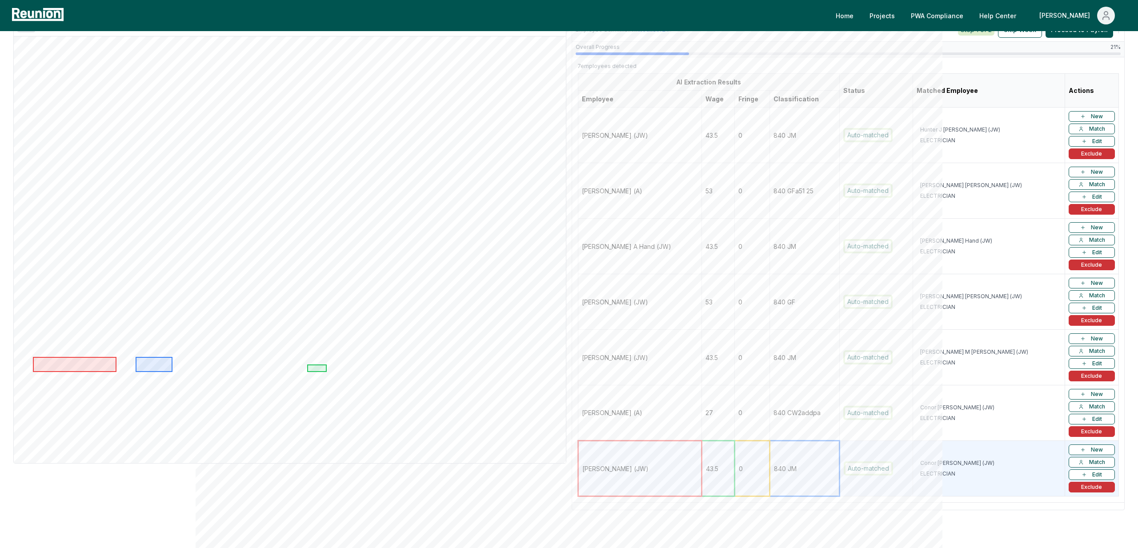
click at [679, 438] on td "[PERSON_NAME] (A)" at bounding box center [640, 413] width 124 height 56
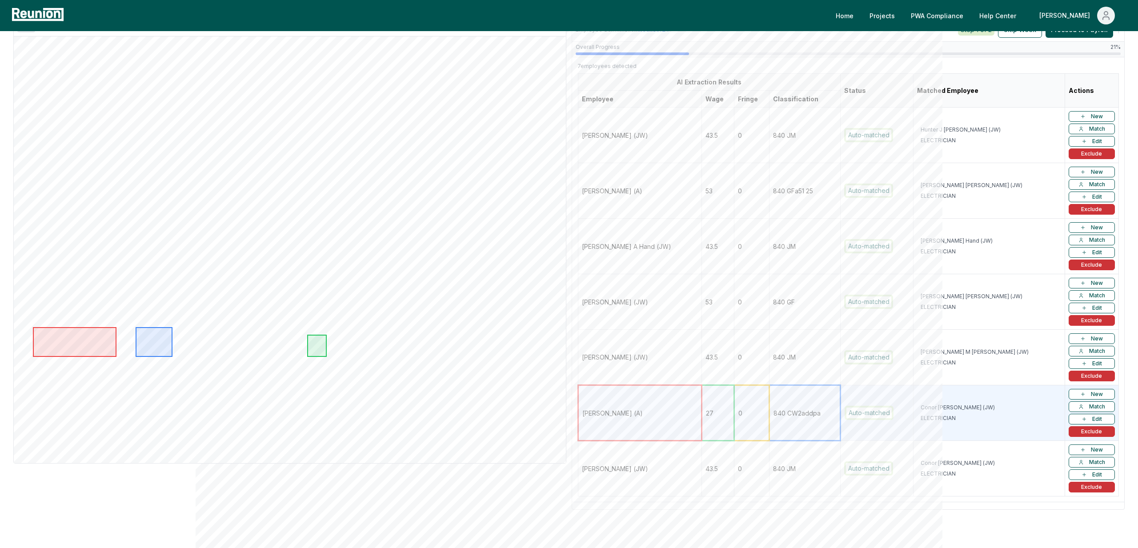
click at [678, 492] on td "[PERSON_NAME] (JW)" at bounding box center [640, 469] width 124 height 56
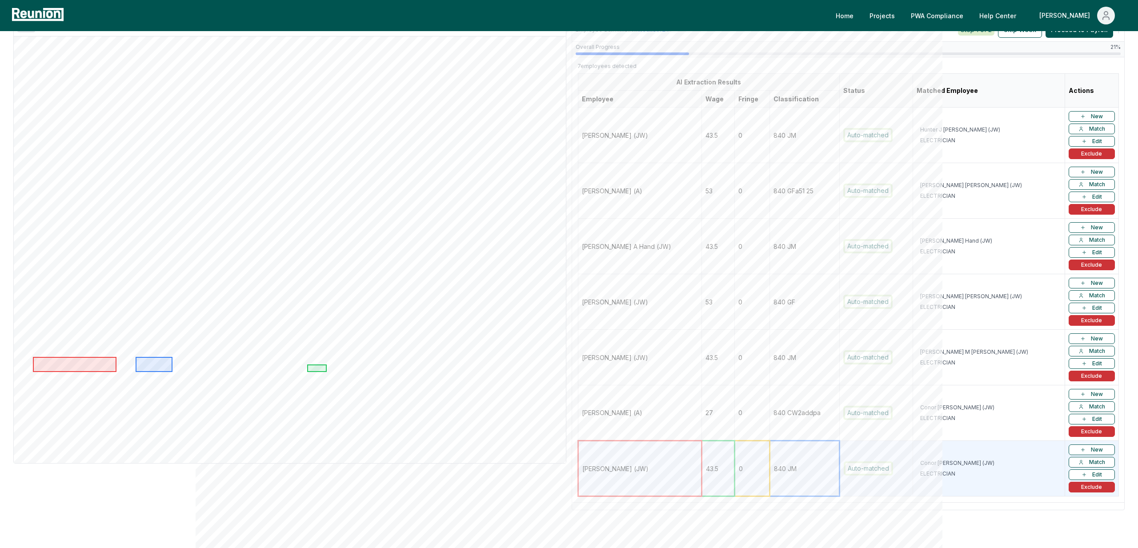
click at [679, 446] on td "[PERSON_NAME] (JW)" at bounding box center [640, 469] width 124 height 56
click at [679, 412] on td "[PERSON_NAME] (A)" at bounding box center [640, 413] width 124 height 56
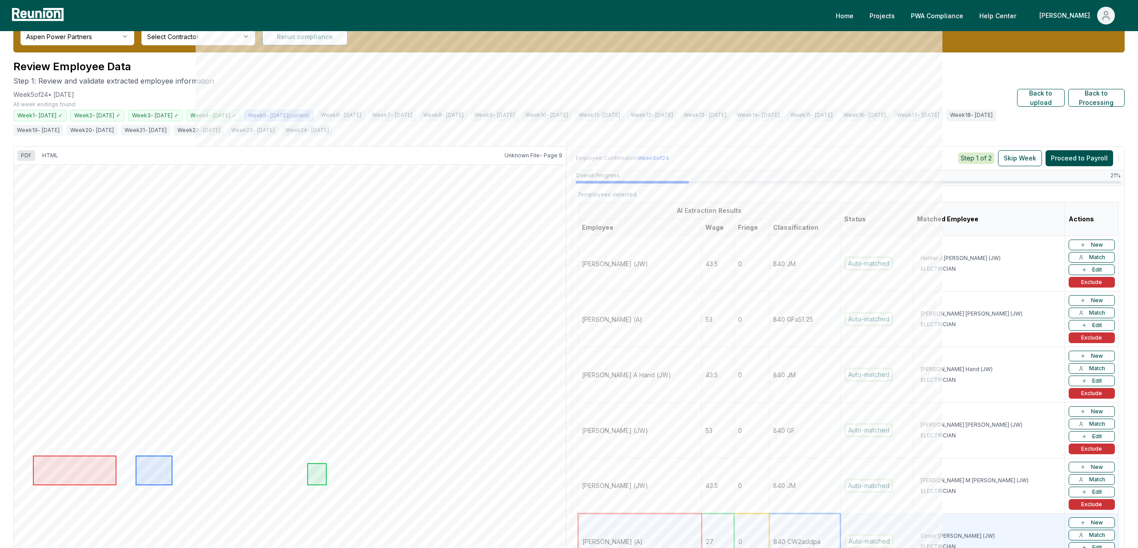
scroll to position [33, 0]
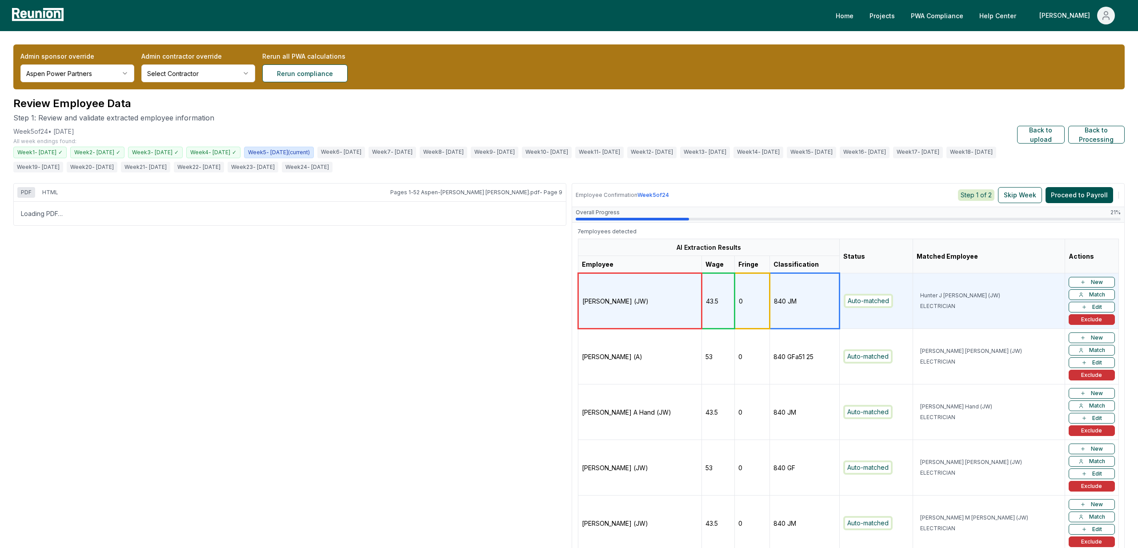
scroll to position [212, 0]
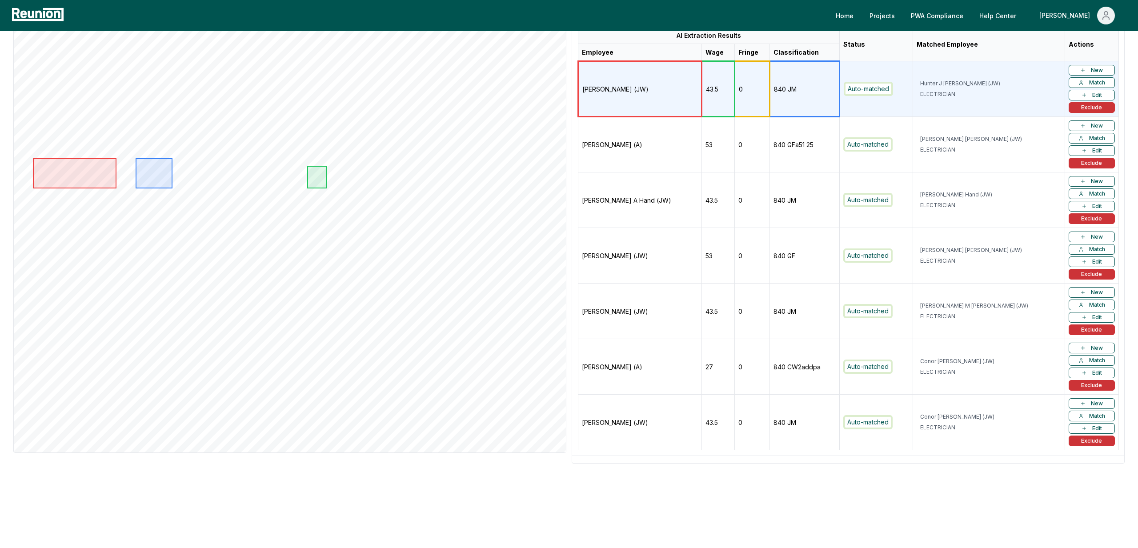
click at [645, 373] on td "[PERSON_NAME] (A)" at bounding box center [640, 367] width 124 height 56
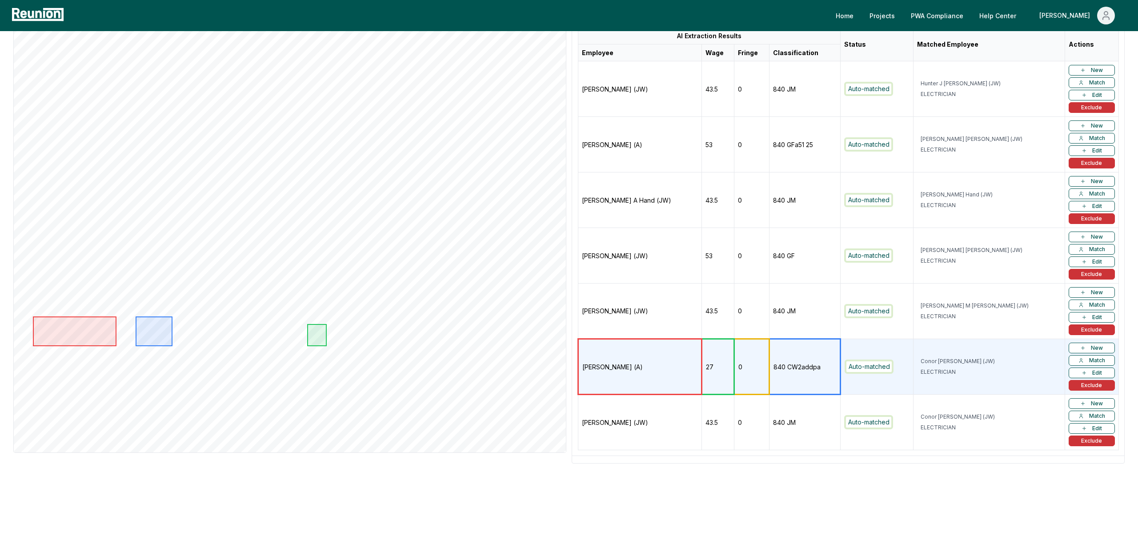
click at [637, 422] on td "[PERSON_NAME] (JW)" at bounding box center [640, 423] width 124 height 56
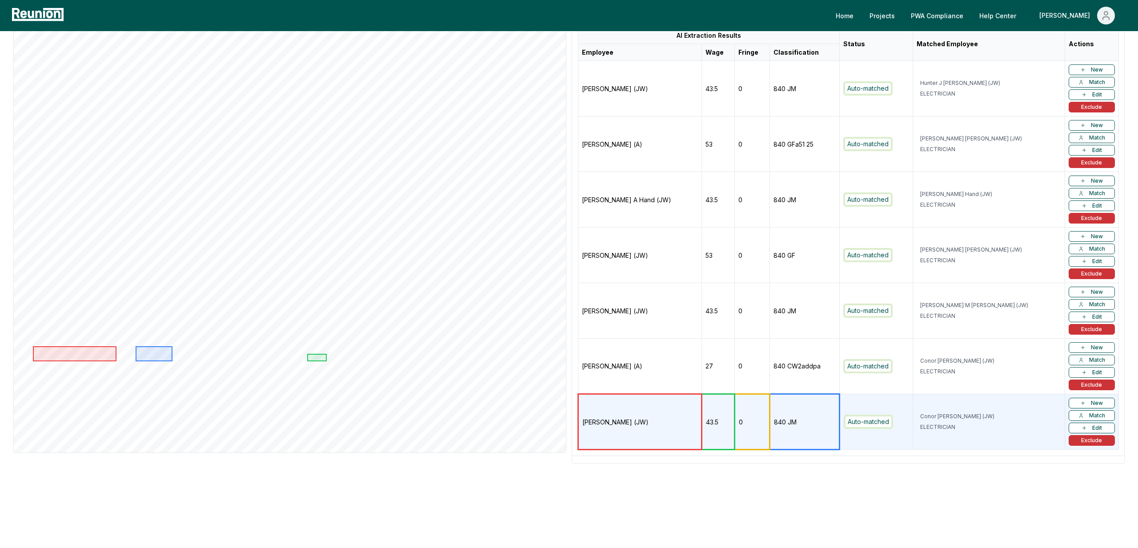
click at [662, 354] on td "[PERSON_NAME] (A)" at bounding box center [640, 367] width 124 height 56
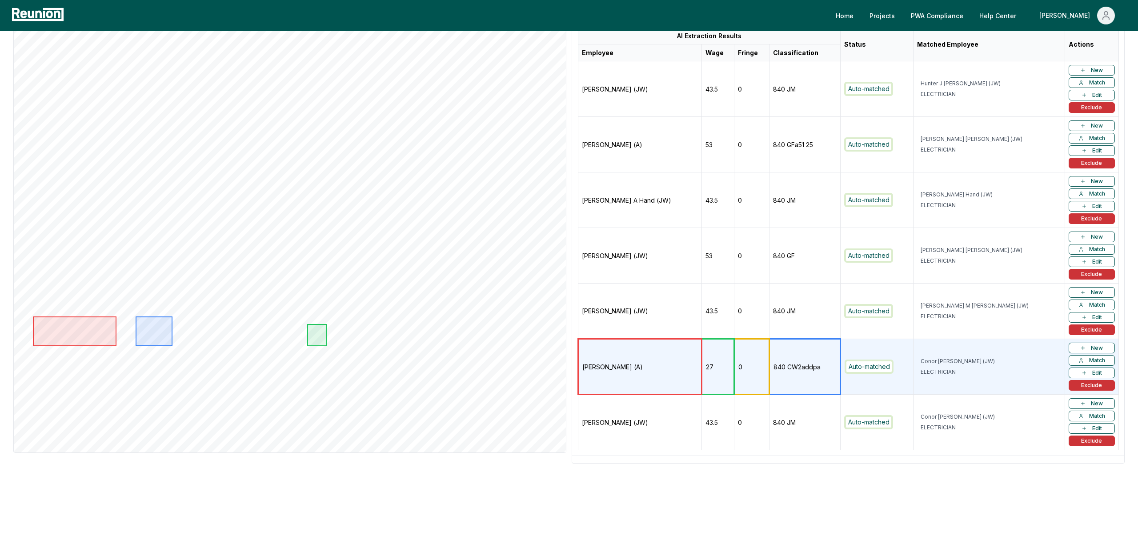
scroll to position [212, 0]
click at [654, 421] on td "[PERSON_NAME] (JW)" at bounding box center [640, 423] width 124 height 56
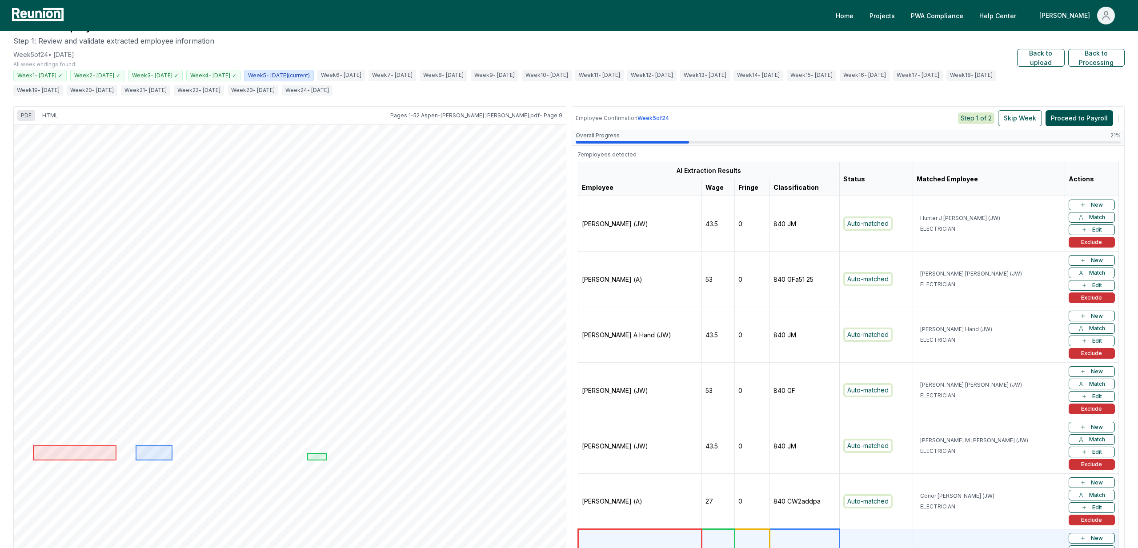
scroll to position [0, 0]
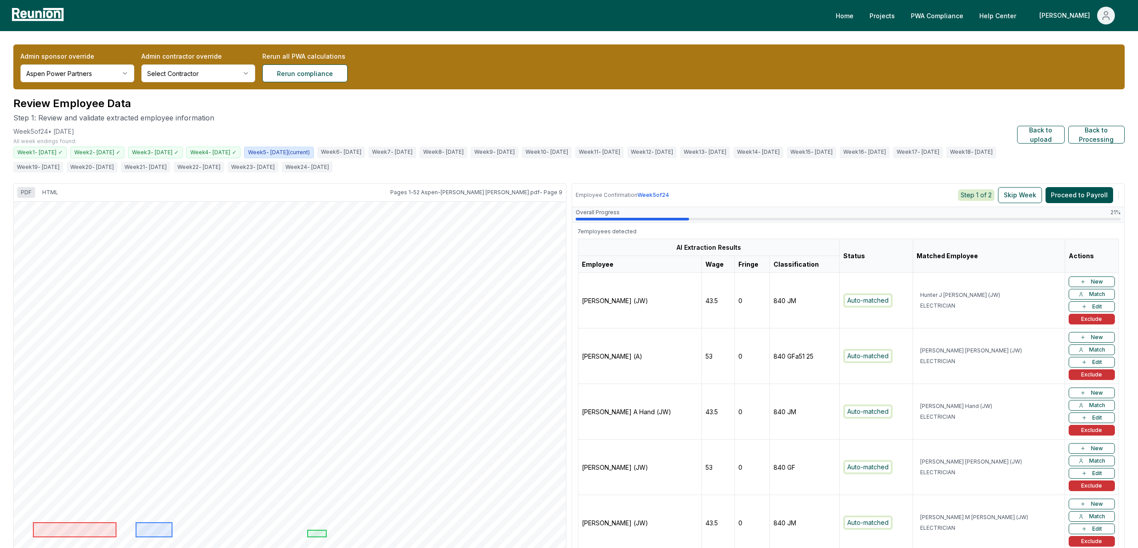
click at [858, 177] on div "Review Employee Data Step 1: Review and validate extracted employee information…" at bounding box center [568, 385] width 1111 height 579
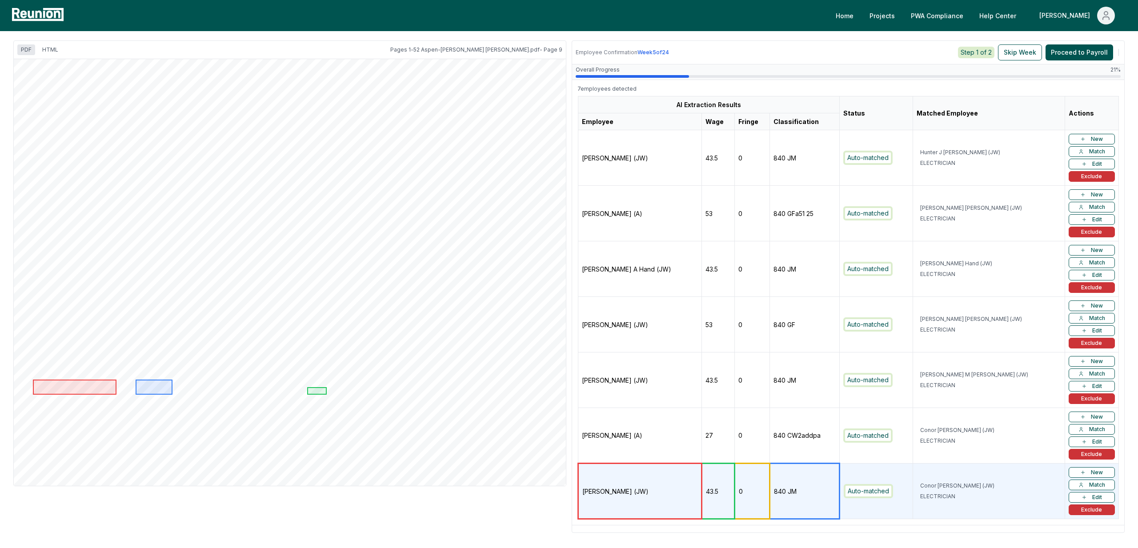
scroll to position [142, 0]
click at [789, 239] on td "840 GFa51 25" at bounding box center [805, 214] width 70 height 56
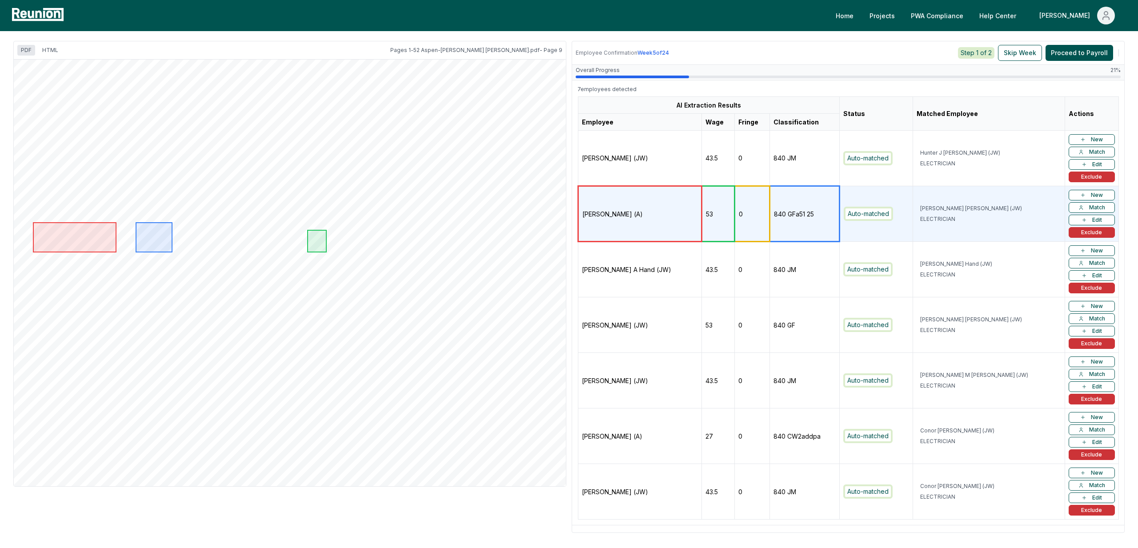
click at [754, 169] on td "0" at bounding box center [751, 159] width 35 height 56
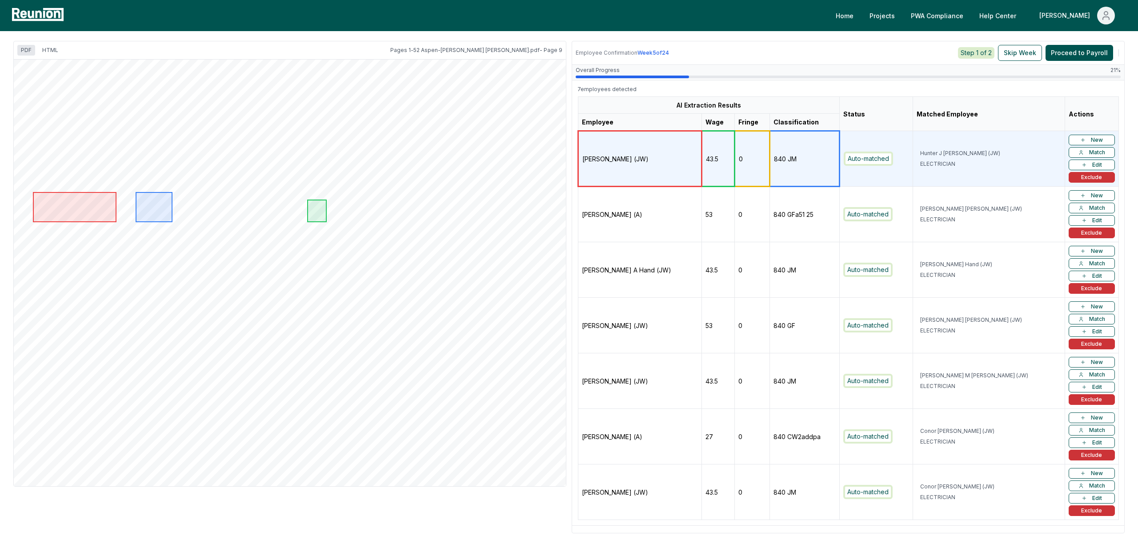
click at [741, 255] on td "0" at bounding box center [751, 270] width 35 height 56
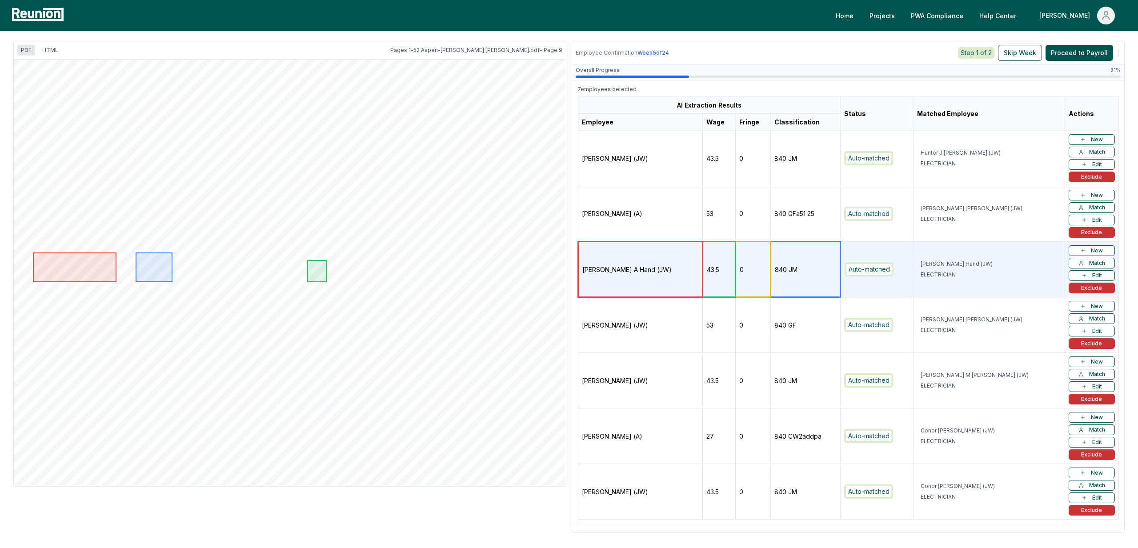
click at [734, 330] on td "53" at bounding box center [718, 325] width 33 height 56
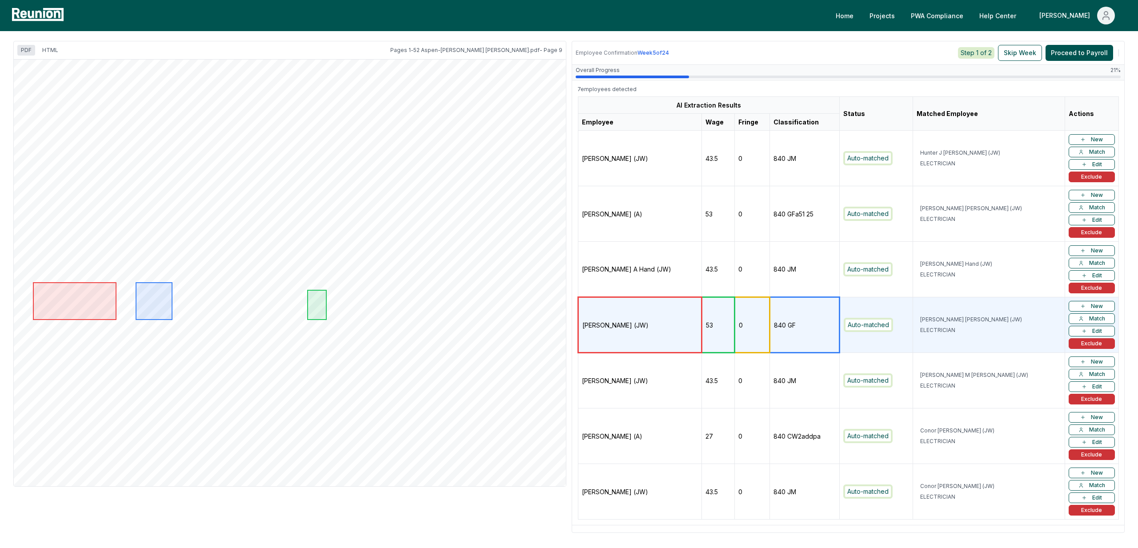
click at [716, 394] on td "43.5" at bounding box center [718, 381] width 33 height 56
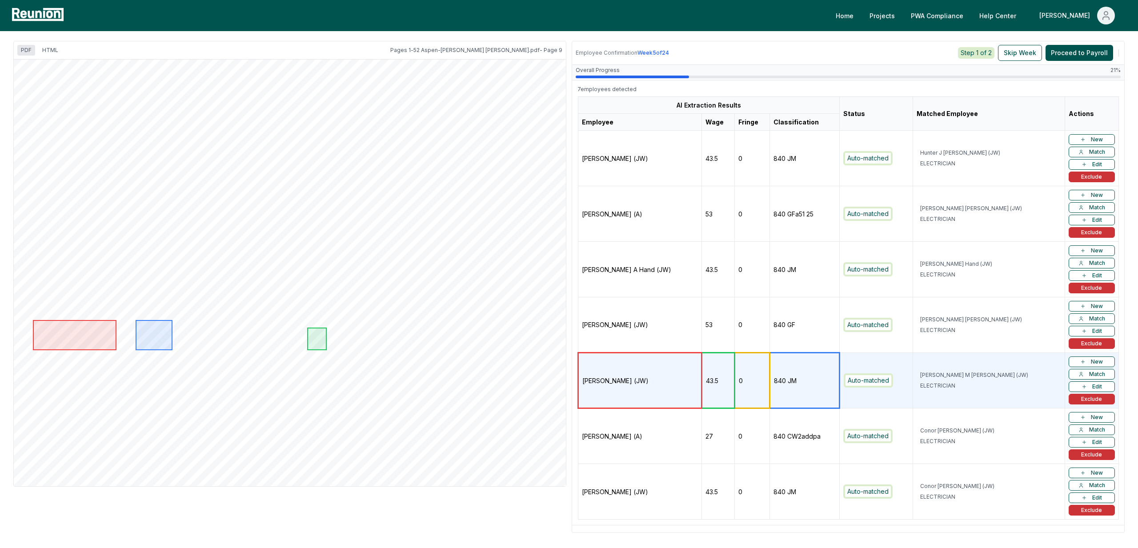
click at [728, 215] on td "53" at bounding box center [718, 214] width 33 height 56
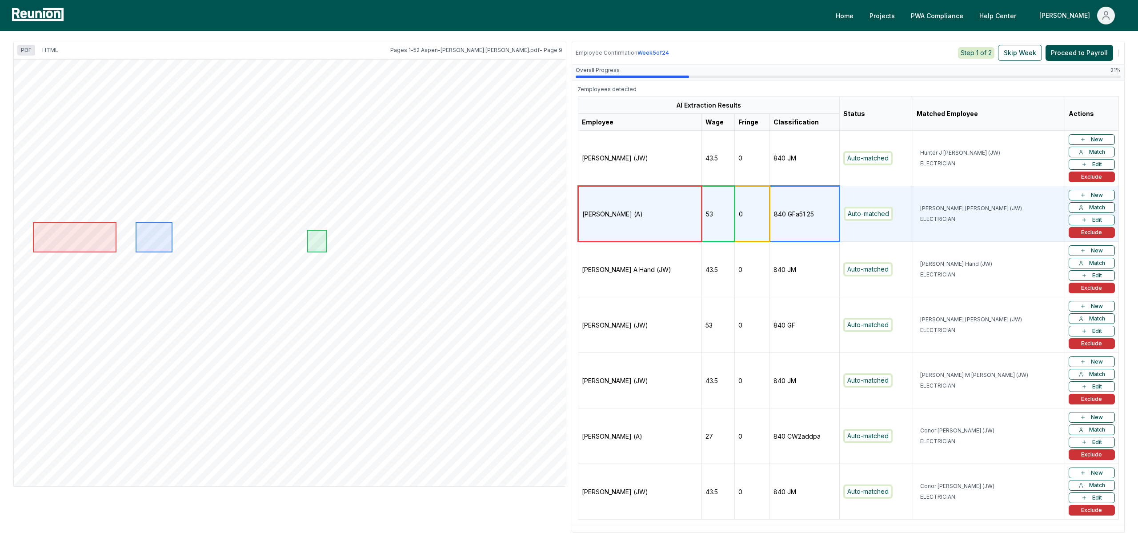
click at [729, 451] on td "27" at bounding box center [718, 436] width 33 height 56
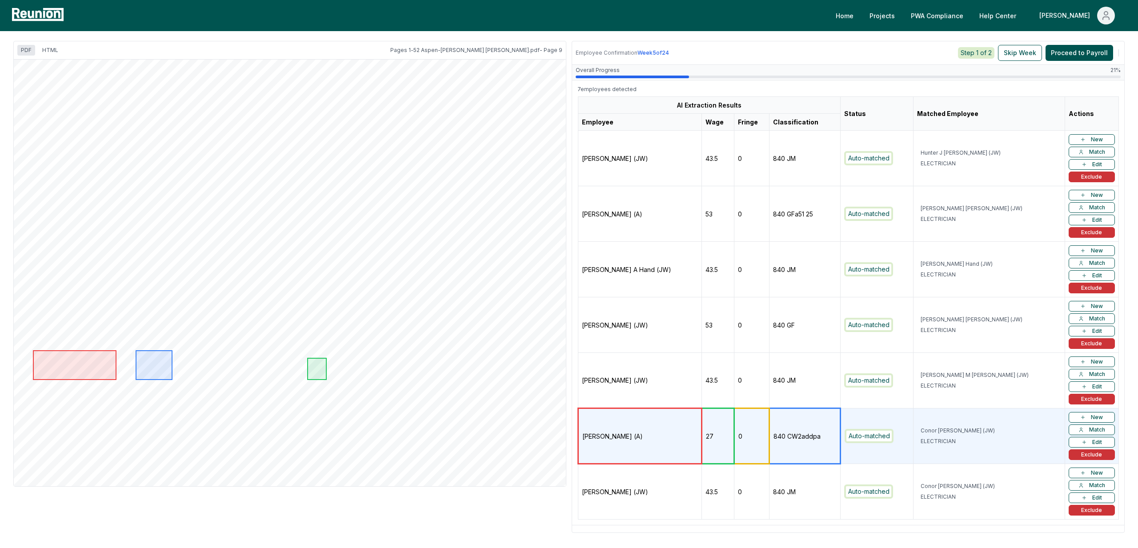
click at [725, 483] on td "43.5" at bounding box center [717, 492] width 33 height 56
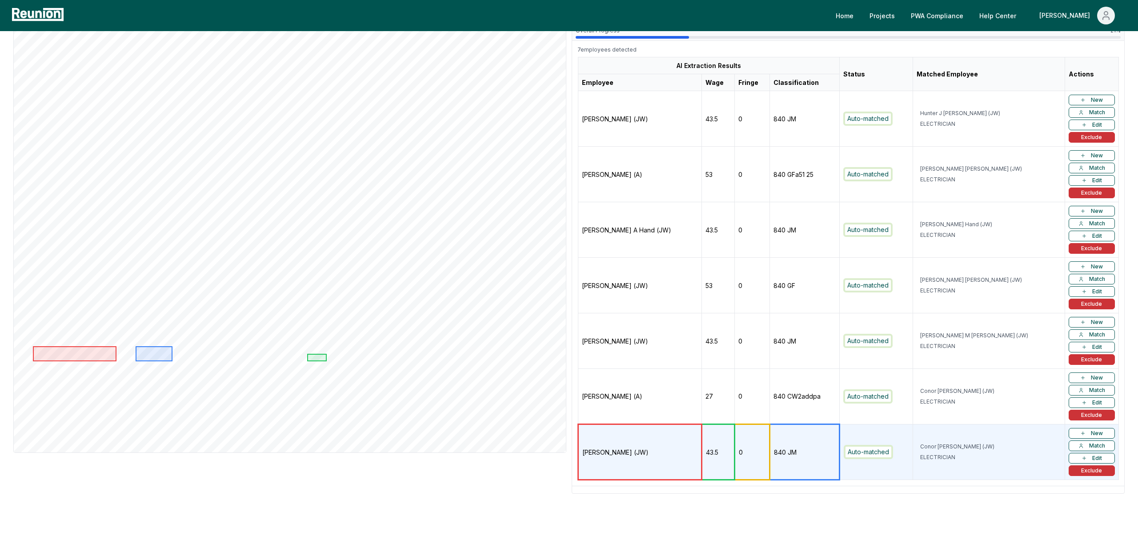
scroll to position [17, 0]
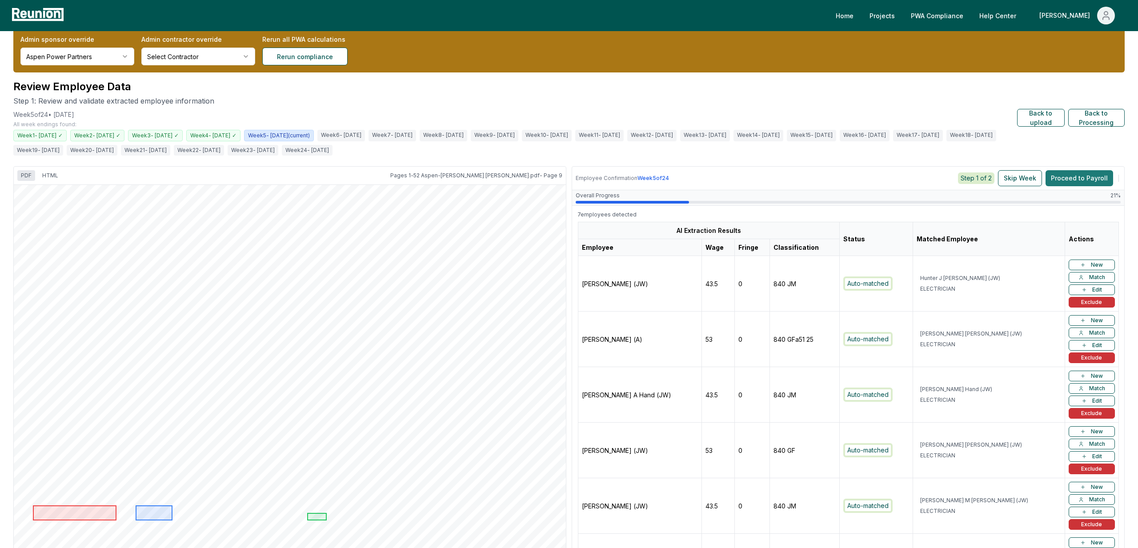
click at [1066, 180] on button "Proceed to Payroll" at bounding box center [1079, 178] width 68 height 16
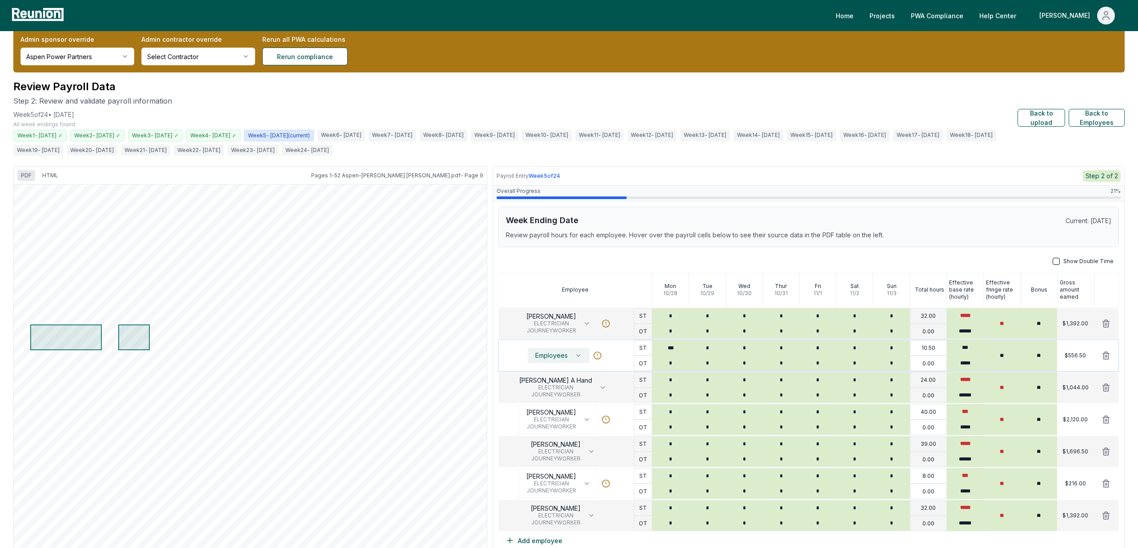
click at [588, 351] on button "Employees" at bounding box center [558, 355] width 62 height 15
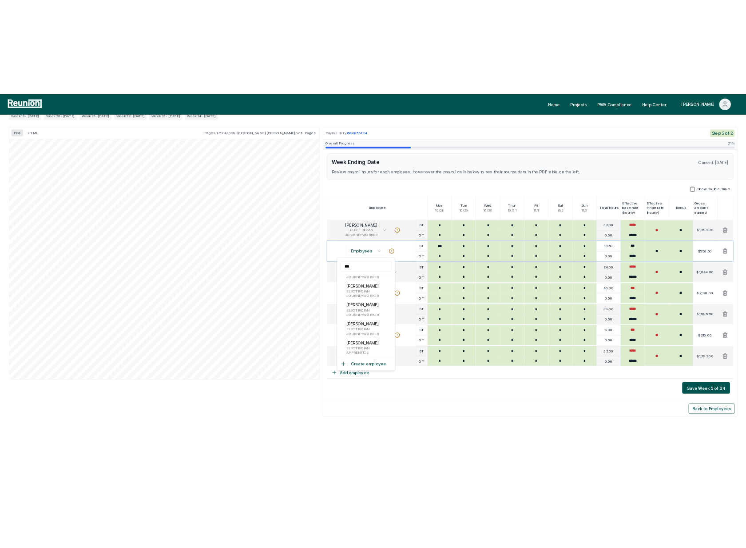
scroll to position [0, 0]
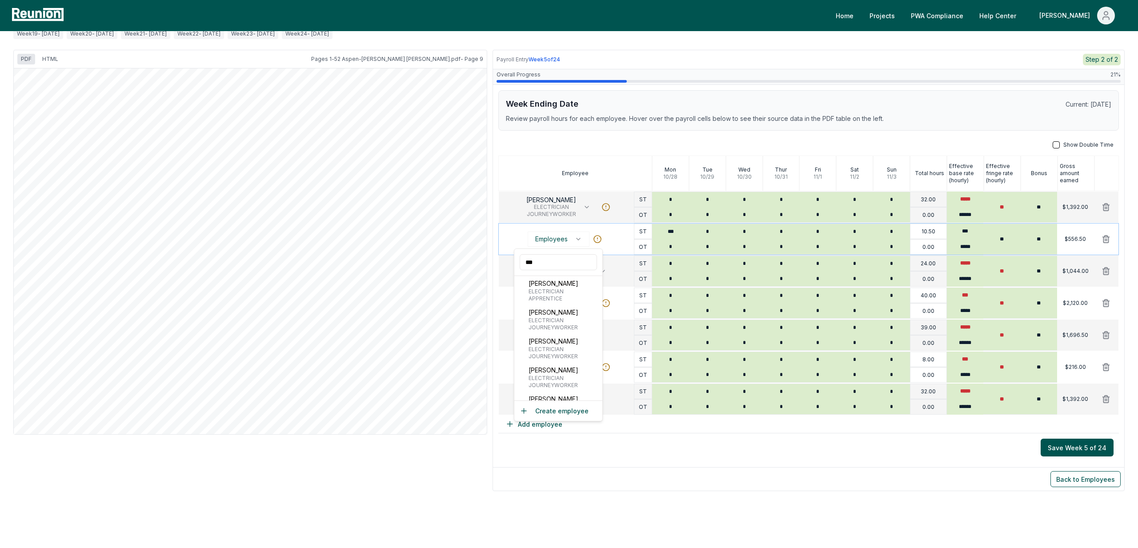
type input "****"
click at [633, 122] on p "Review payroll hours for each employee. Hover over the payroll cells below to s…" at bounding box center [808, 118] width 605 height 9
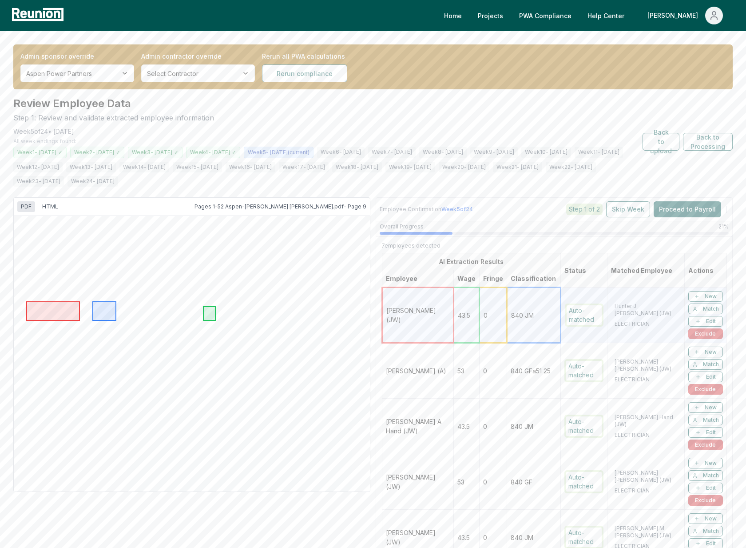
click at [452, 359] on td "[PERSON_NAME] (A)" at bounding box center [419, 371] width 72 height 56
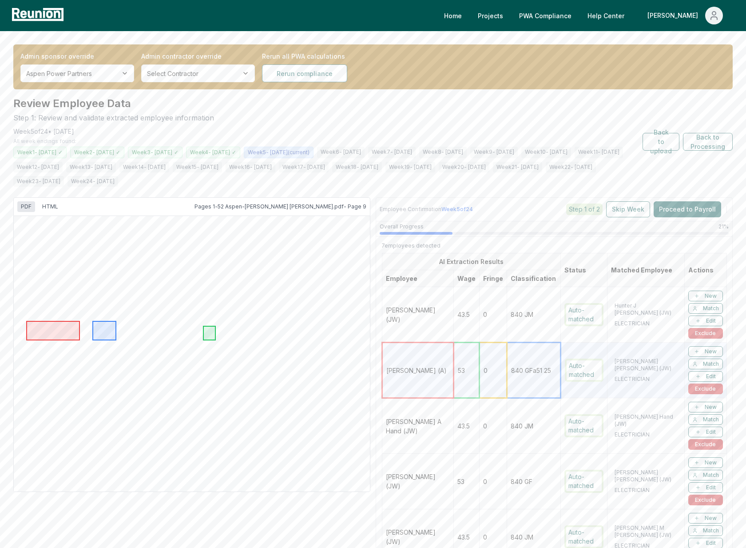
click at [441, 429] on td "[PERSON_NAME] A Hand (JW)" at bounding box center [419, 426] width 72 height 56
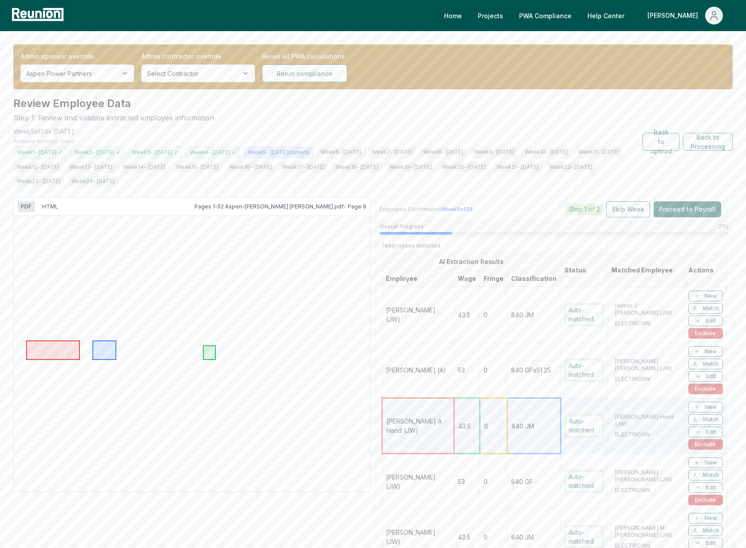
click at [456, 360] on td "53" at bounding box center [467, 371] width 26 height 56
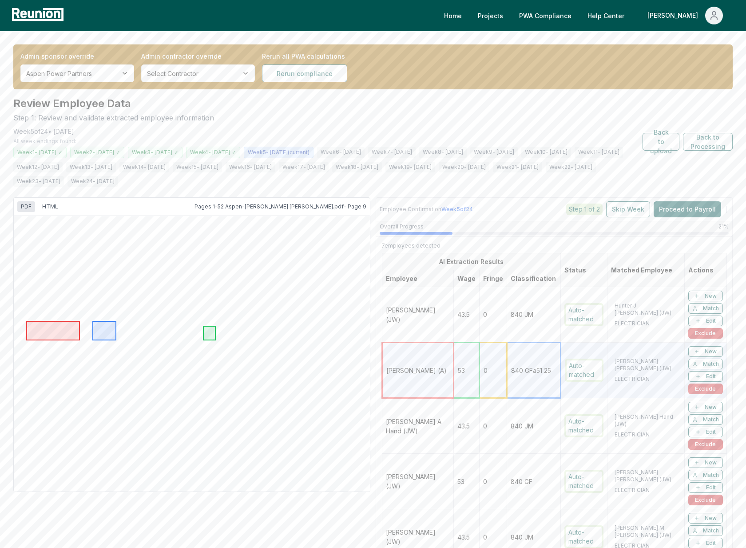
click at [464, 313] on td "43.5" at bounding box center [467, 315] width 26 height 56
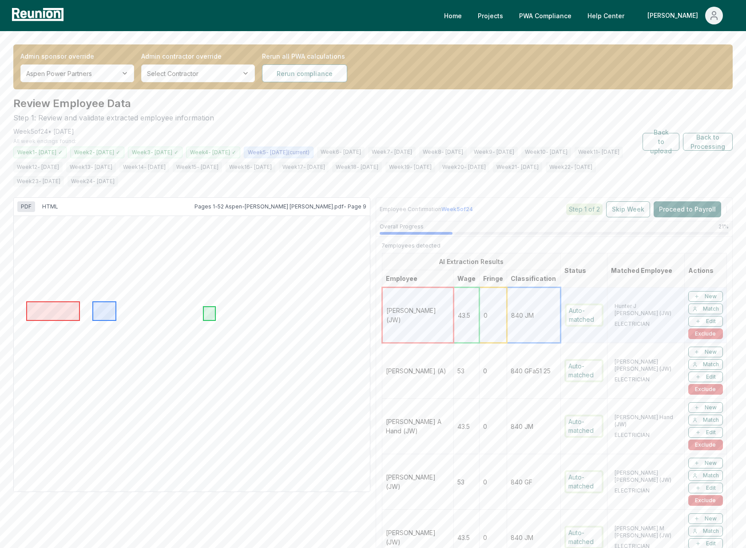
click at [437, 302] on td "[PERSON_NAME] (JW)" at bounding box center [419, 315] width 72 height 56
click at [439, 366] on td "[PERSON_NAME] (A)" at bounding box center [419, 371] width 72 height 56
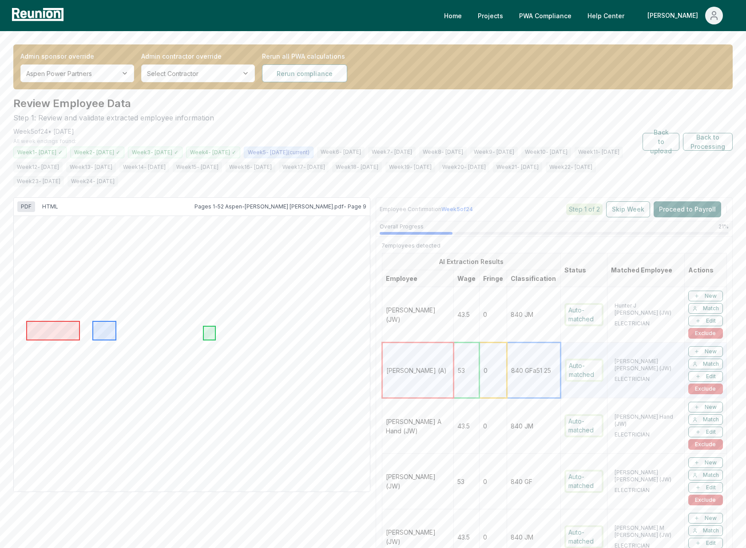
click at [445, 432] on td "[PERSON_NAME] A Hand (JW)" at bounding box center [419, 426] width 72 height 56
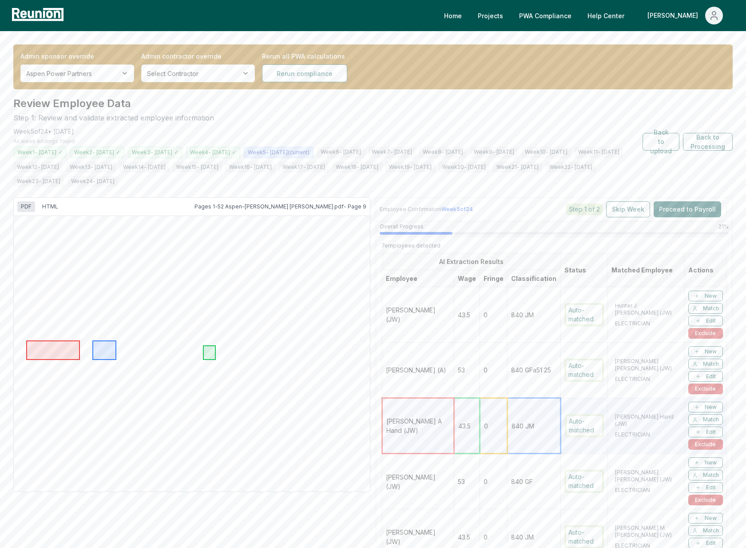
click at [445, 487] on td "[PERSON_NAME] (JW)" at bounding box center [419, 482] width 72 height 56
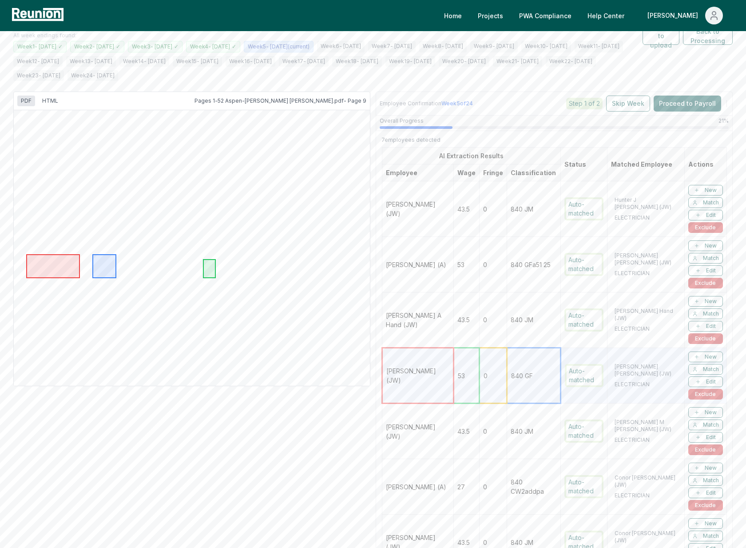
scroll to position [117, 0]
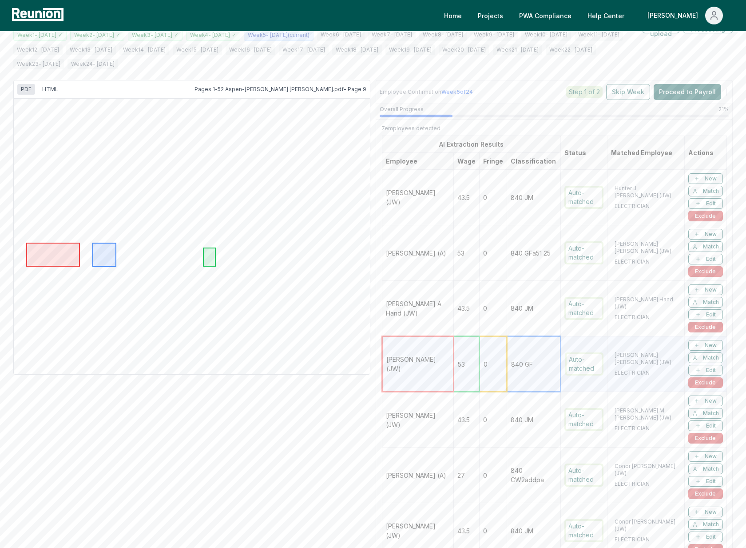
click at [465, 433] on td "43.5" at bounding box center [467, 420] width 26 height 56
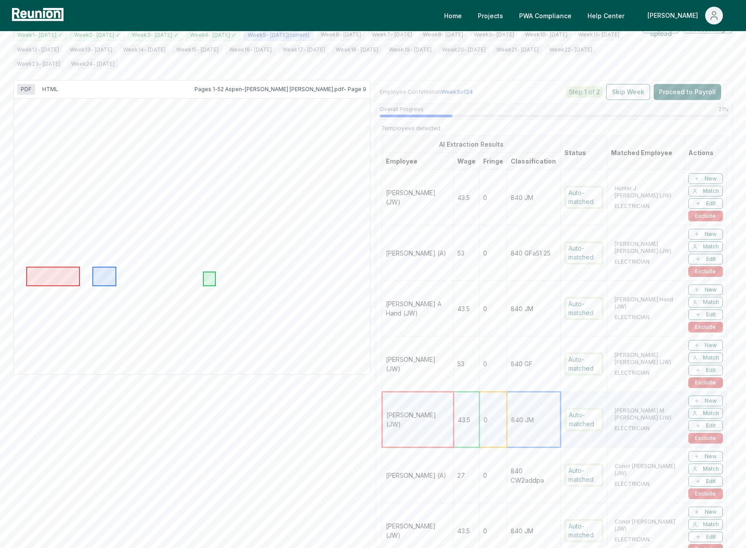
click at [447, 490] on td "[PERSON_NAME] (A)" at bounding box center [419, 475] width 72 height 56
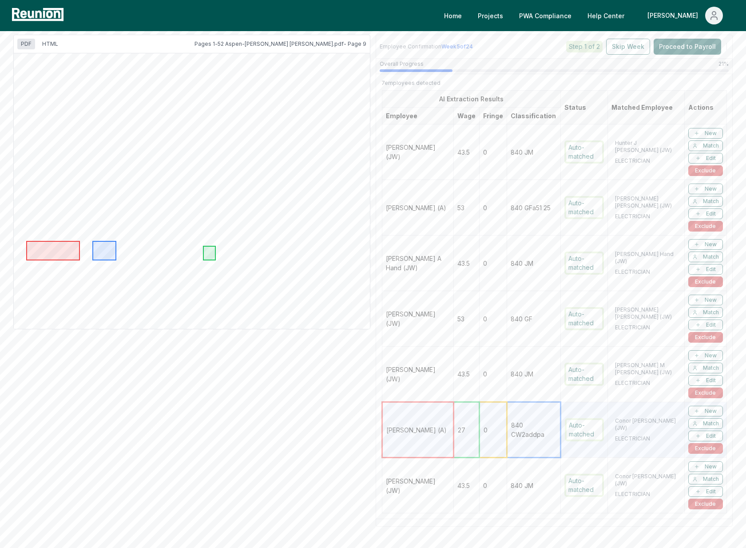
scroll to position [165, 0]
click at [447, 490] on td "[PERSON_NAME] (JW)" at bounding box center [419, 483] width 72 height 56
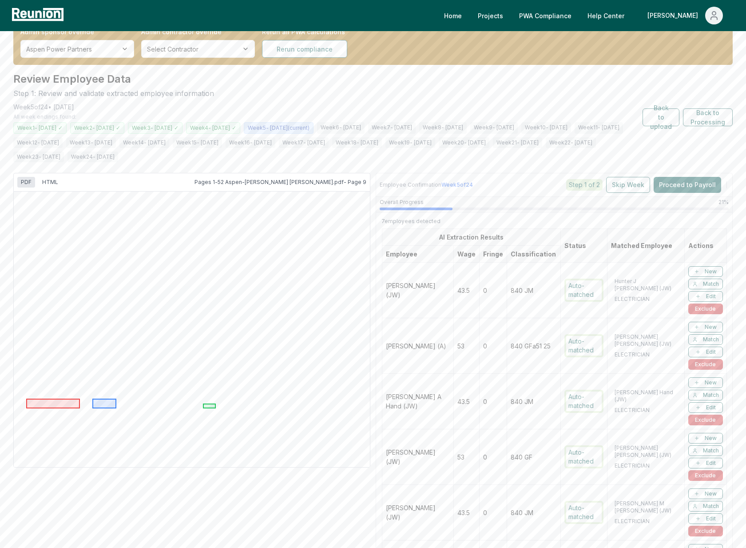
scroll to position [0, 0]
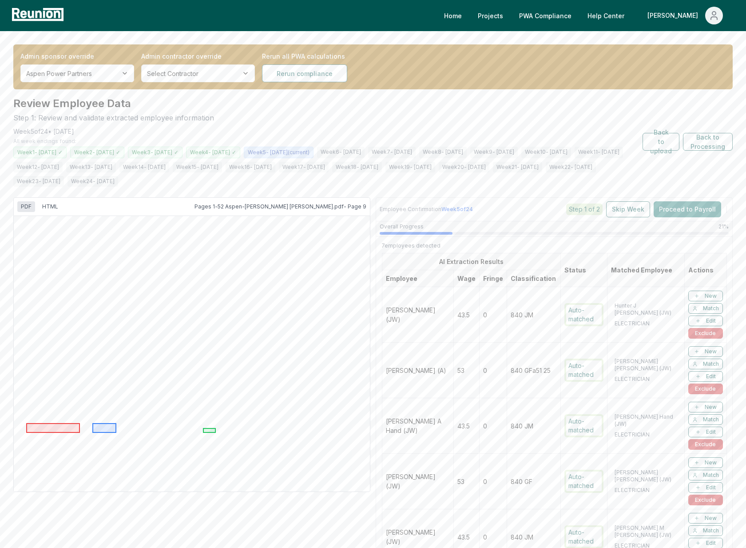
click at [691, 210] on button "Proceed to Payroll" at bounding box center [688, 209] width 68 height 16
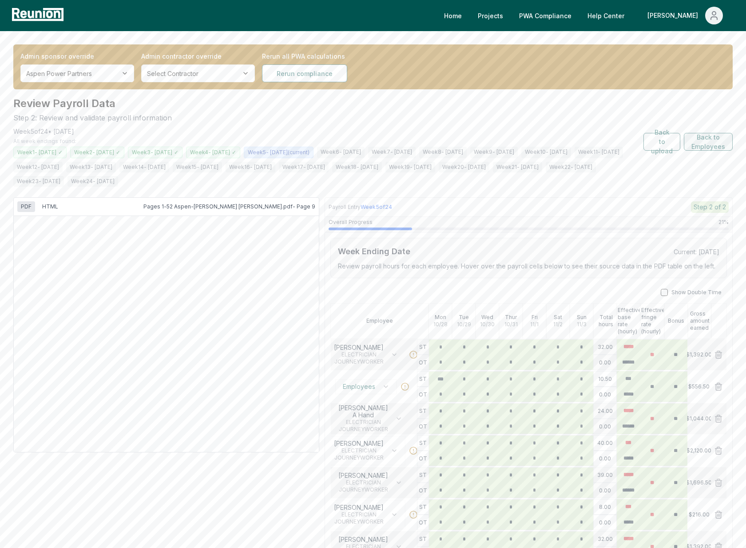
click at [702, 144] on button "Back to Employees" at bounding box center [708, 142] width 49 height 18
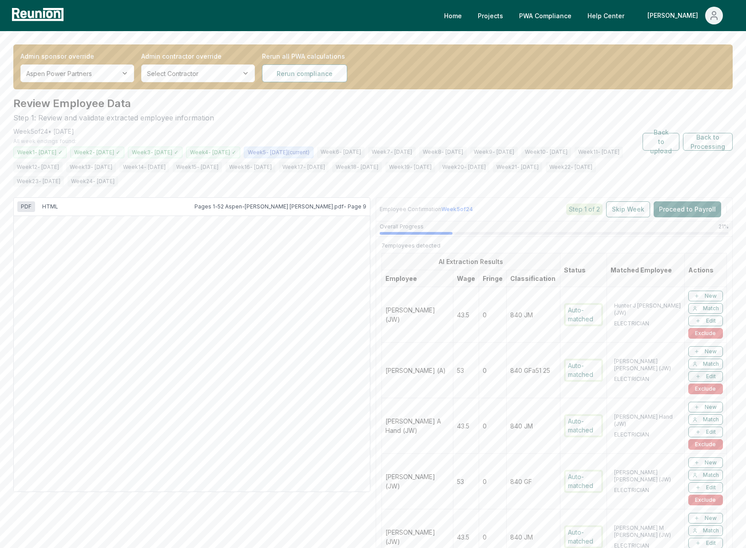
click at [711, 376] on span "Edit" at bounding box center [711, 376] width 10 height 7
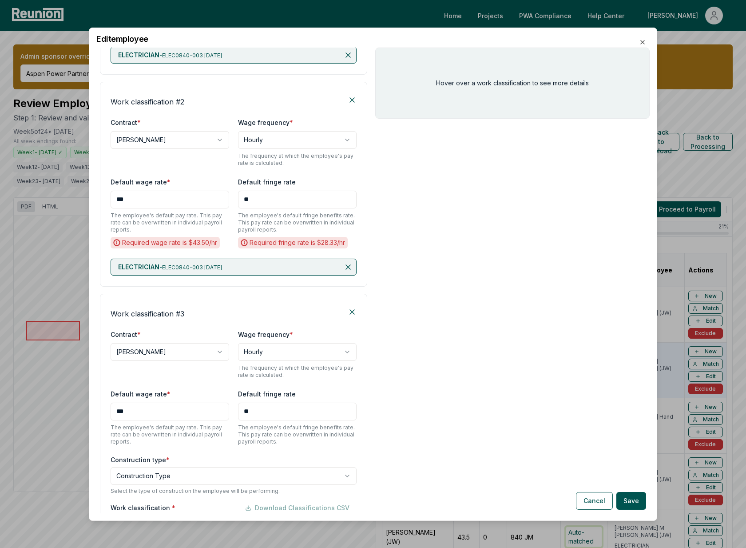
scroll to position [309, 0]
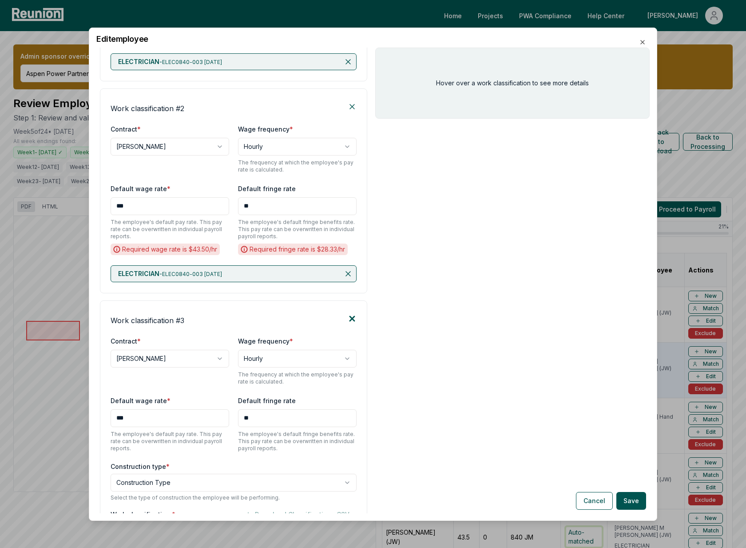
click at [350, 320] on icon at bounding box center [352, 318] width 9 height 9
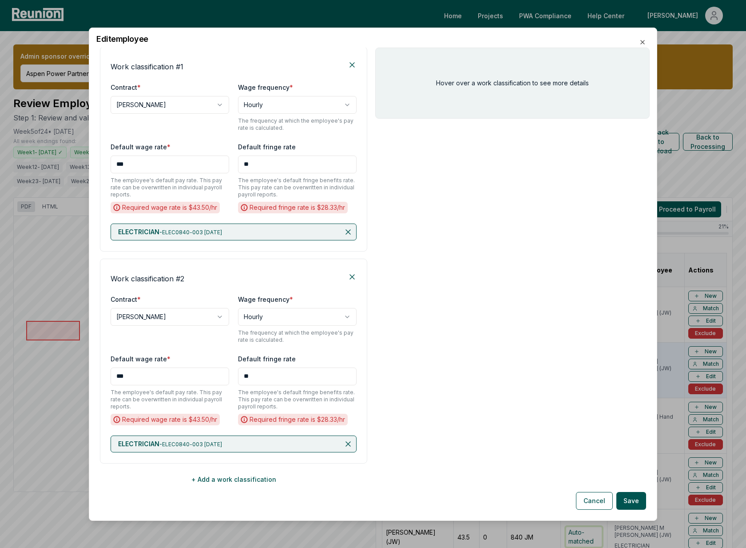
scroll to position [0, 0]
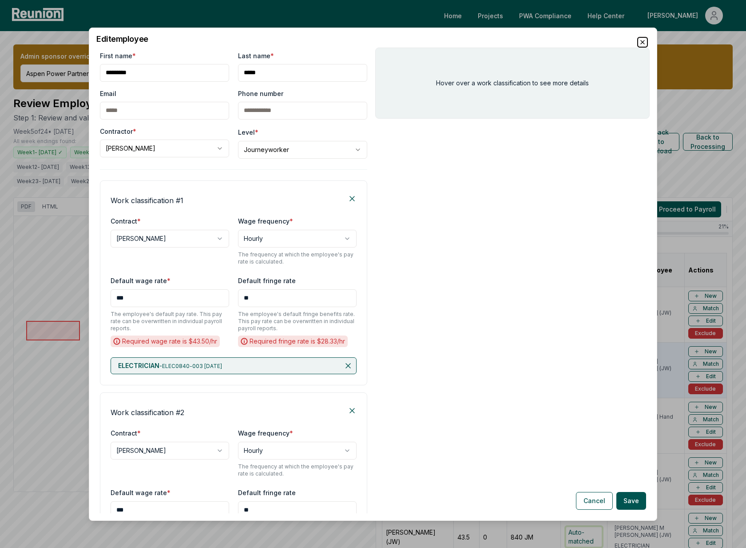
click at [642, 41] on icon "button" at bounding box center [643, 42] width 4 height 4
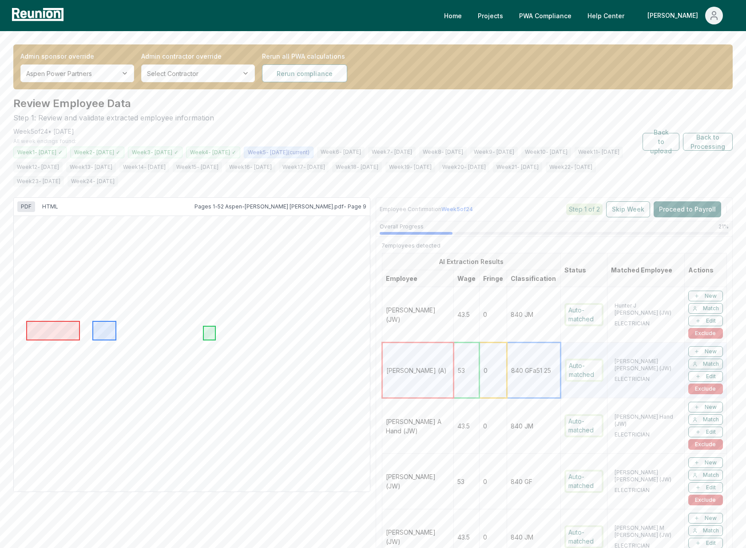
click at [715, 363] on span "Match" at bounding box center [711, 363] width 16 height 7
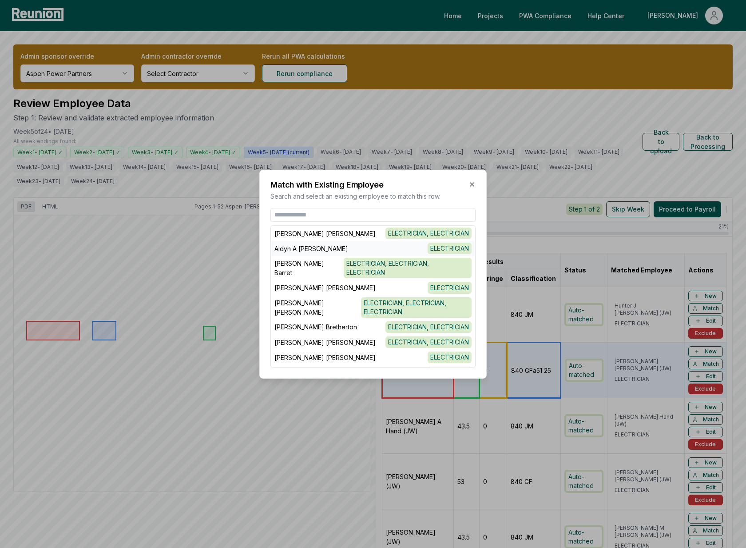
click at [363, 243] on li "Aidyn A Perez ELECTRICIAN" at bounding box center [373, 248] width 204 height 15
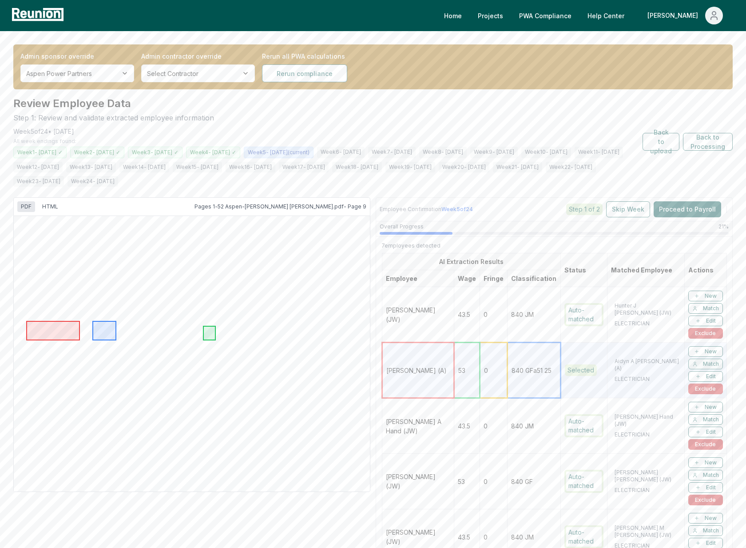
click at [710, 362] on span "Match" at bounding box center [711, 363] width 16 height 7
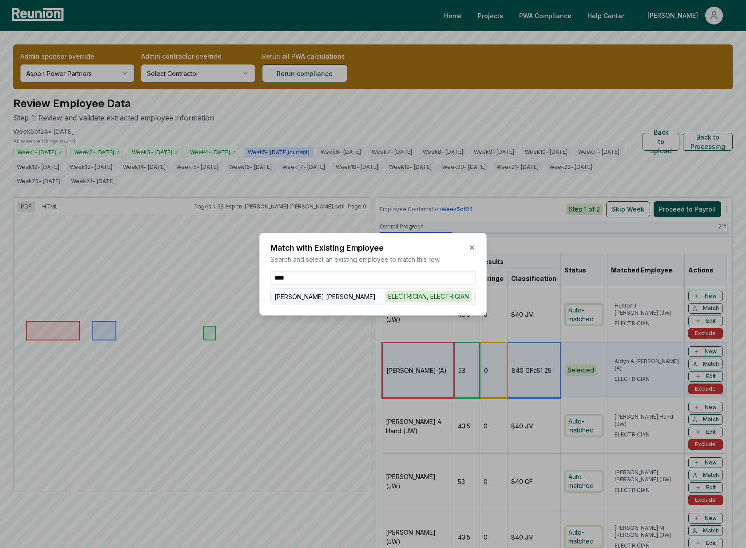
type input "****"
click at [305, 291] on li "Brandon B Davis ELECTRICIAN, ELECTRICIAN" at bounding box center [373, 295] width 204 height 15
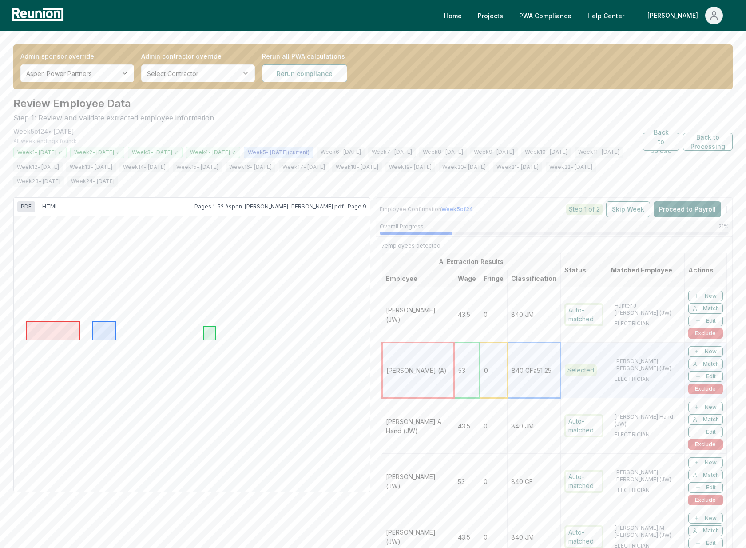
click at [625, 366] on p "Brandon B Davis (JW)" at bounding box center [648, 367] width 66 height 18
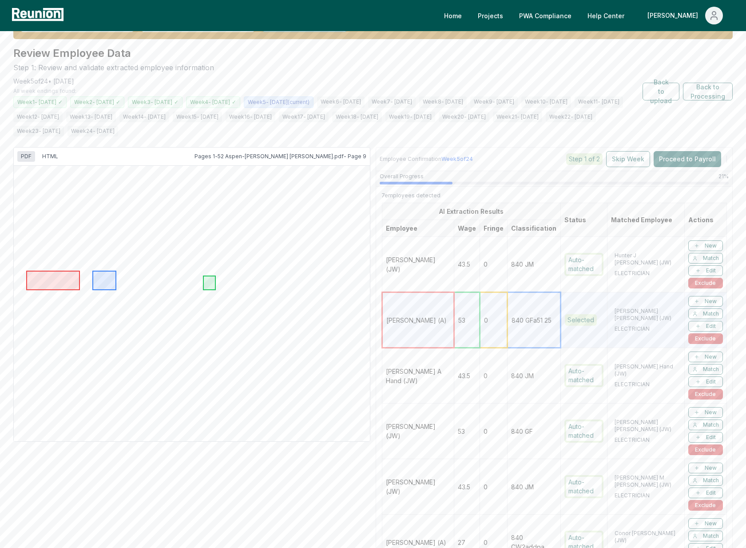
scroll to position [51, 0]
click at [691, 156] on button "Proceed to Payroll" at bounding box center [688, 159] width 68 height 16
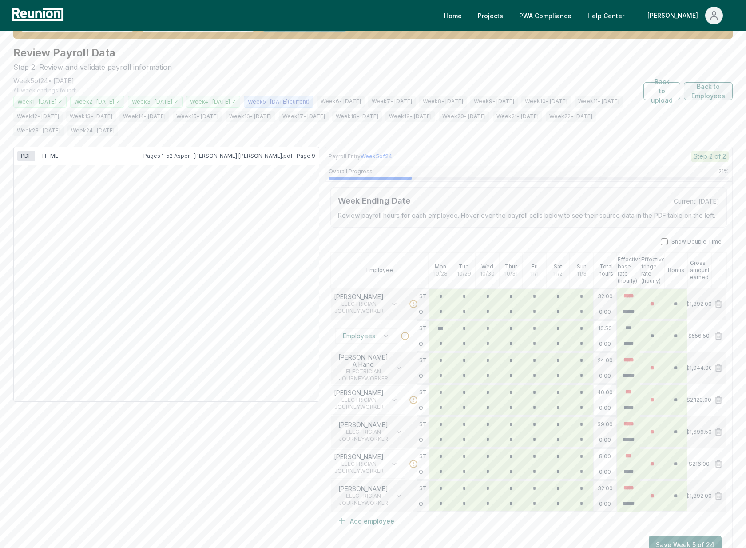
click at [708, 90] on button "Back to Employees" at bounding box center [708, 91] width 49 height 18
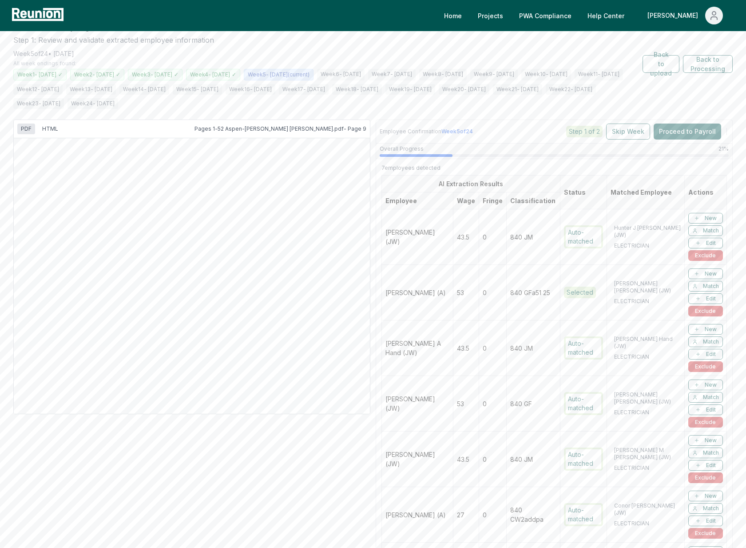
scroll to position [80, 0]
click at [412, 292] on td "Brandon B Davis (A)" at bounding box center [418, 291] width 72 height 56
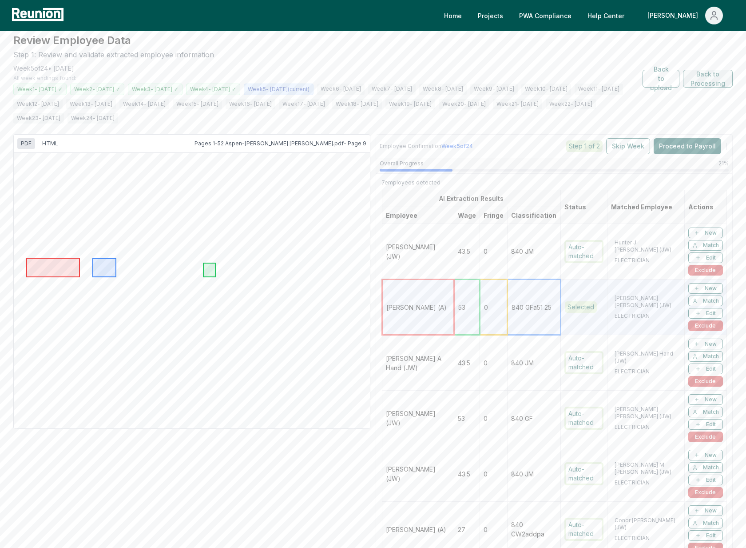
scroll to position [4, 0]
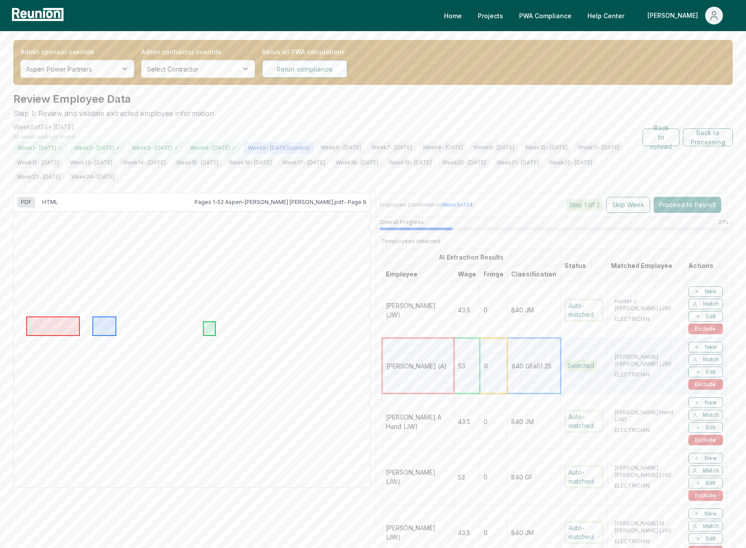
click at [677, 202] on button "Proceed to Payroll" at bounding box center [688, 205] width 68 height 16
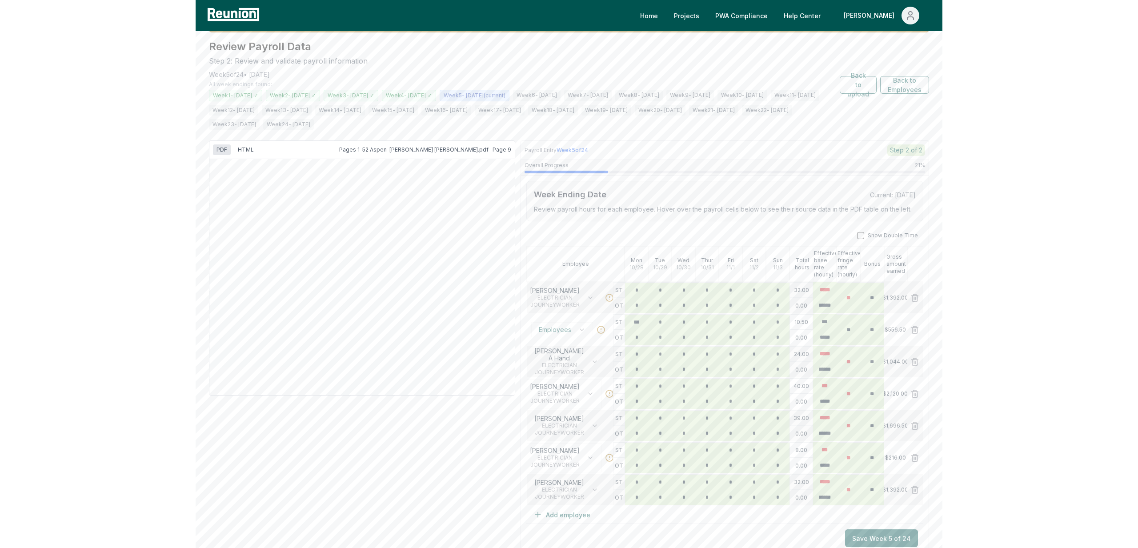
scroll to position [59, 0]
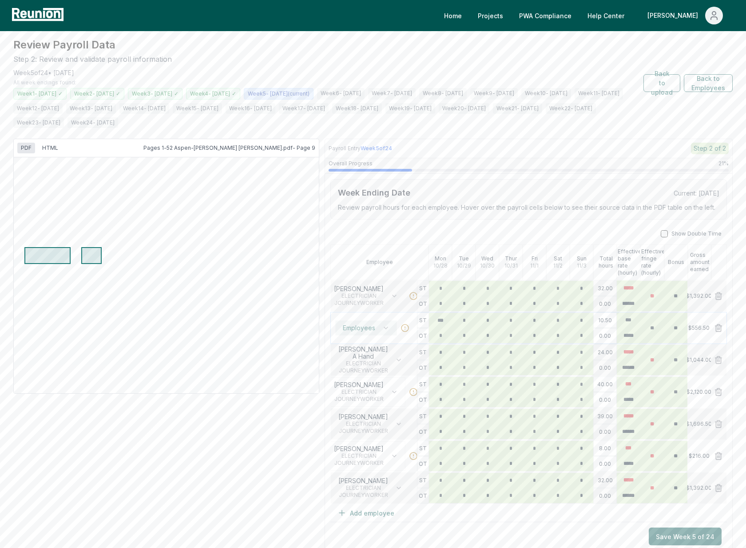
click at [383, 327] on icon "button" at bounding box center [386, 327] width 7 height 7
type input "*******"
click at [369, 382] on span "ELECTRICIAN" at bounding box center [361, 380] width 50 height 7
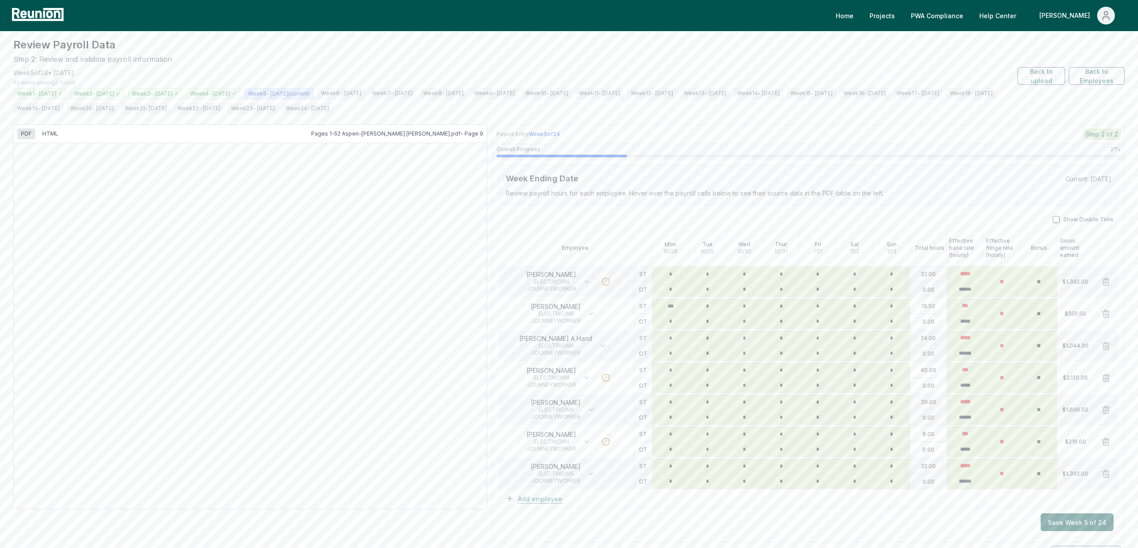
click at [537, 502] on button "Add employee" at bounding box center [533, 499] width 71 height 18
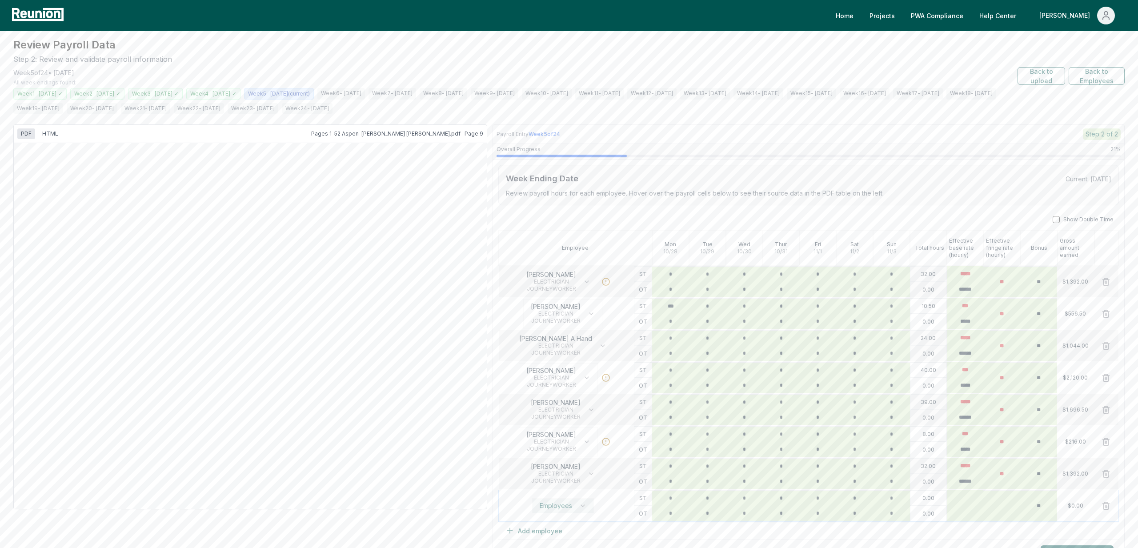
scroll to position [65, 0]
click at [537, 502] on button "Employees" at bounding box center [563, 499] width 62 height 15
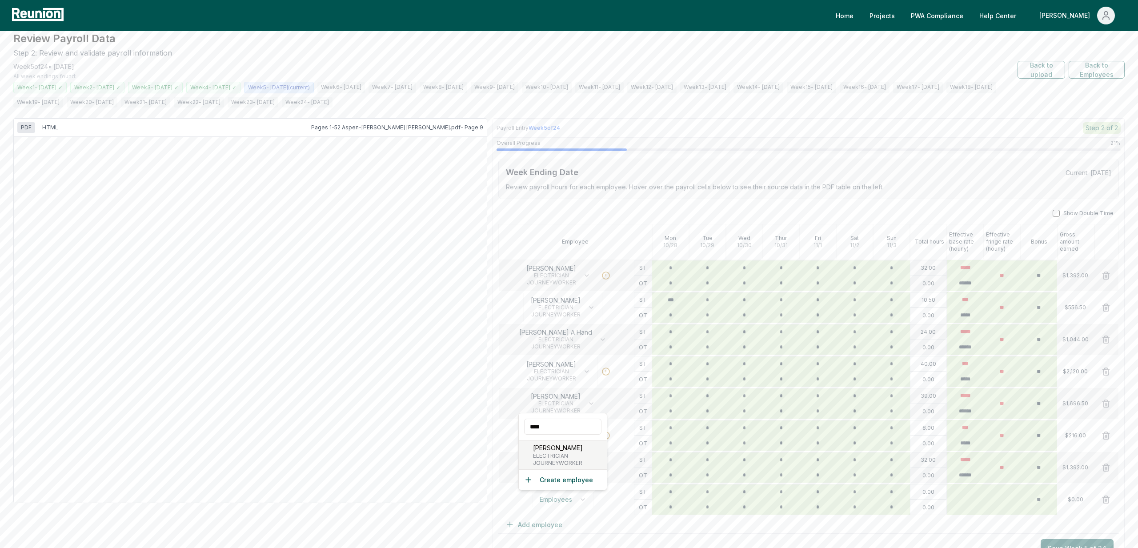
type input "****"
click at [580, 451] on p "Natalie L Yonts" at bounding box center [558, 447] width 50 height 9
type input "*****"
type input "******"
type input "**"
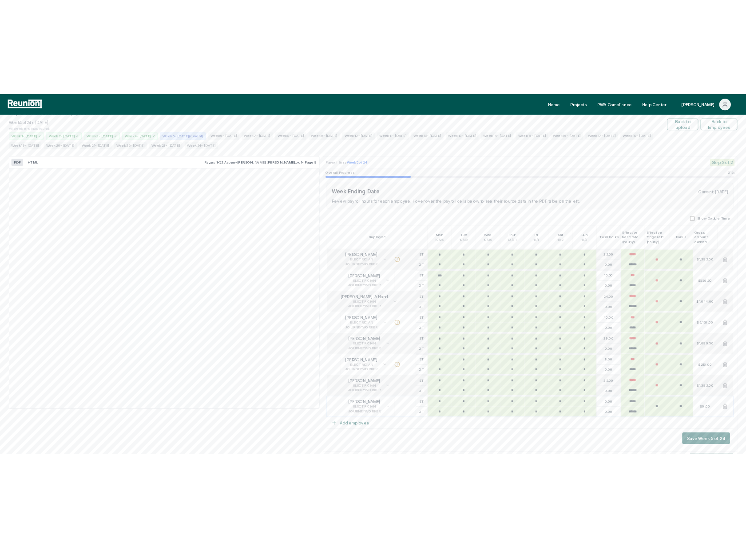
scroll to position [89, 0]
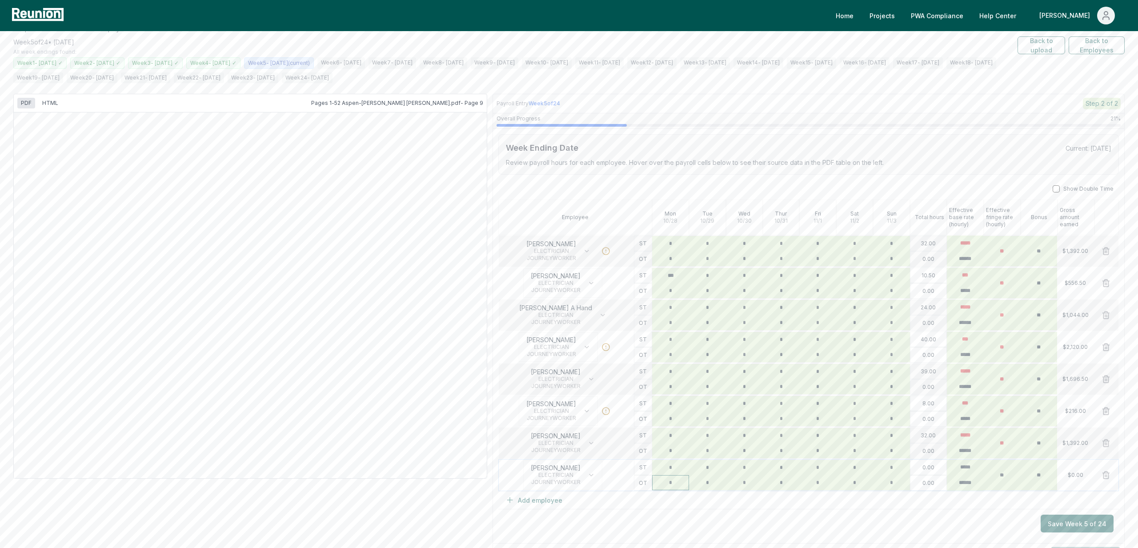
click at [674, 482] on input "*" at bounding box center [670, 482] width 37 height 15
type input "*"
click at [746, 518] on div "Save Week 5 of 24" at bounding box center [808, 523] width 620 height 29
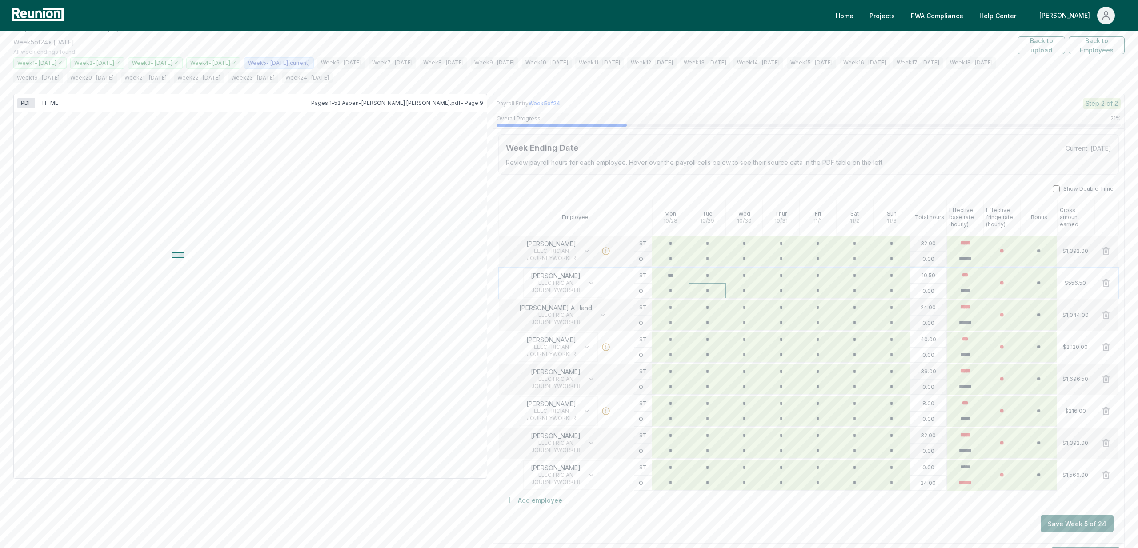
click at [696, 294] on input "*" at bounding box center [707, 290] width 37 height 15
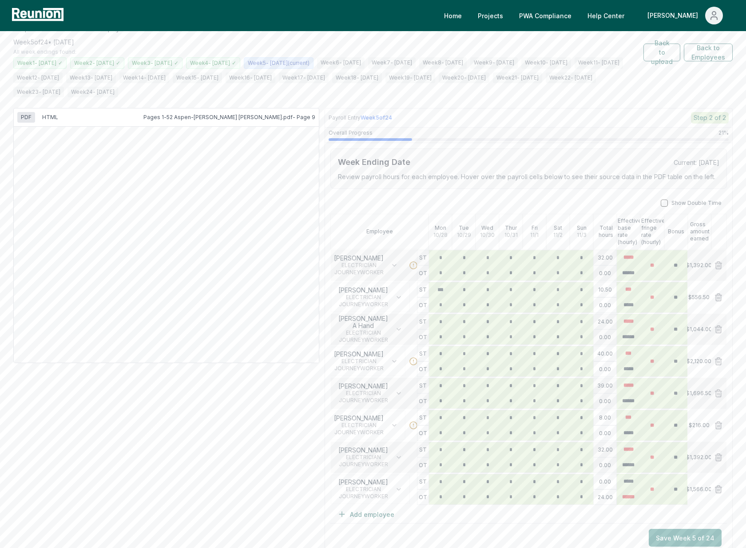
type input "*"
click at [676, 536] on button "Save Week 5 of 24" at bounding box center [685, 538] width 73 height 18
click at [400, 456] on icon "button" at bounding box center [399, 457] width 4 height 2
type input "*****"
click at [285, 408] on div "PDF HTML Pages 1-52 Aspen-Horning-Schuler Haas.pdf - Page 9 Payroll Entry Week …" at bounding box center [373, 344] width 720 height 473
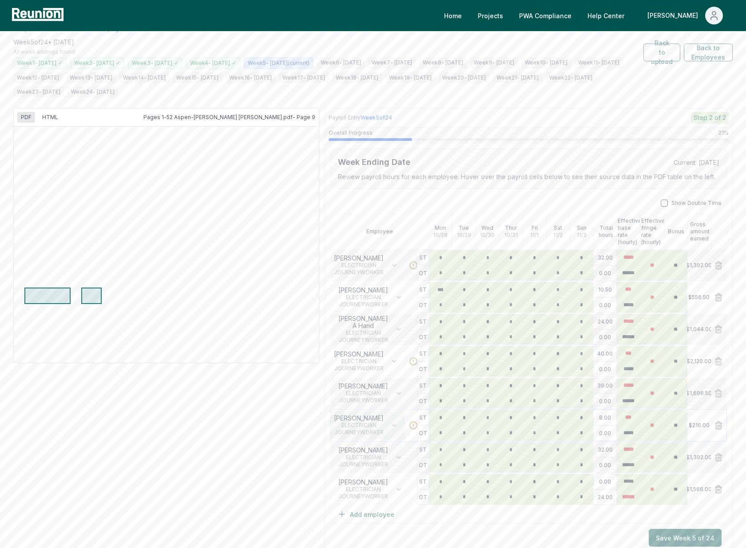
click at [392, 415] on button "Conor P Wright ELECTRICIAN JOURNEYWORKER" at bounding box center [366, 425] width 79 height 29
click at [393, 423] on icon "button" at bounding box center [394, 425] width 7 height 7
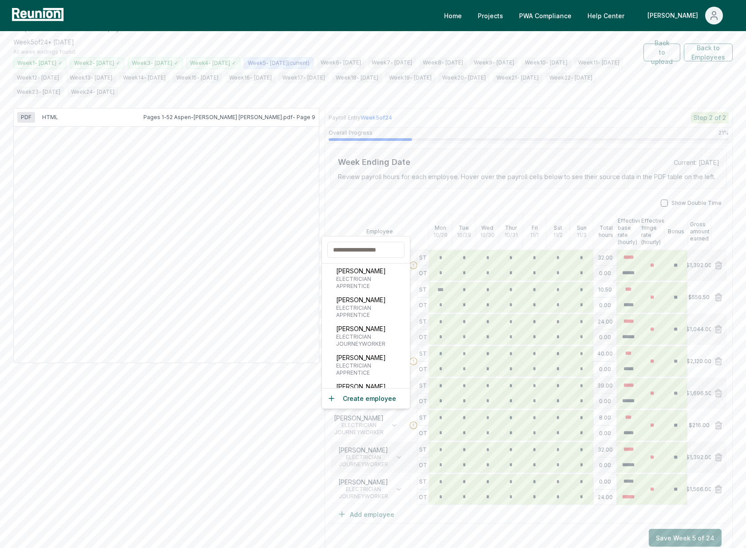
click at [259, 527] on div "PDF HTML Pages 1-52 Aspen-Horning-Schuler Haas.pdf - Page 9 Payroll Entry Week …" at bounding box center [373, 344] width 720 height 473
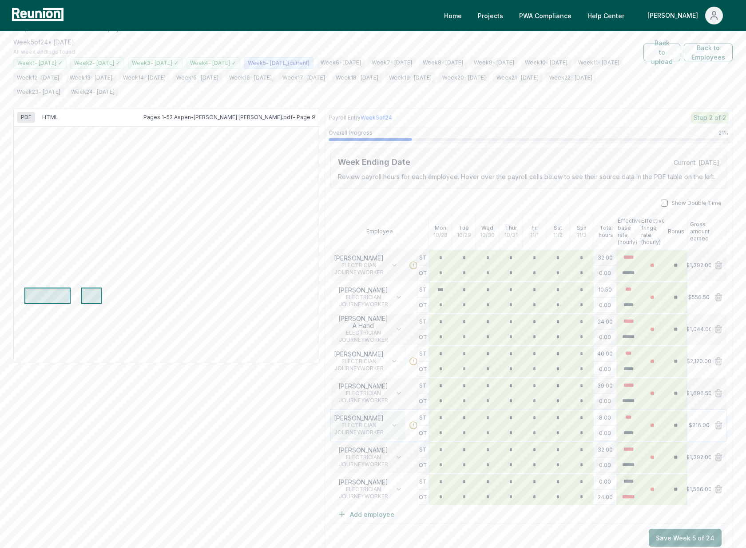
click at [391, 422] on icon "button" at bounding box center [394, 425] width 7 height 7
type input "*"
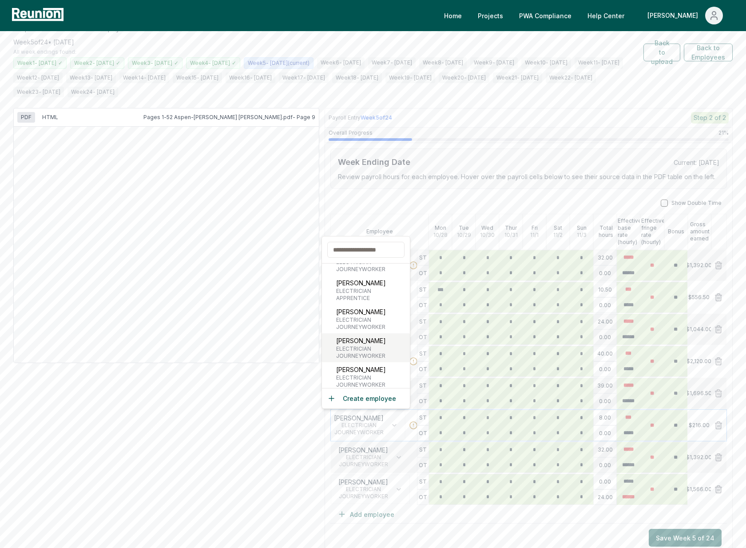
scroll to position [944, 0]
click at [368, 329] on div "Kaden M Steele ELECTRICIAN JOURNEYWORKER" at bounding box center [366, 325] width 88 height 29
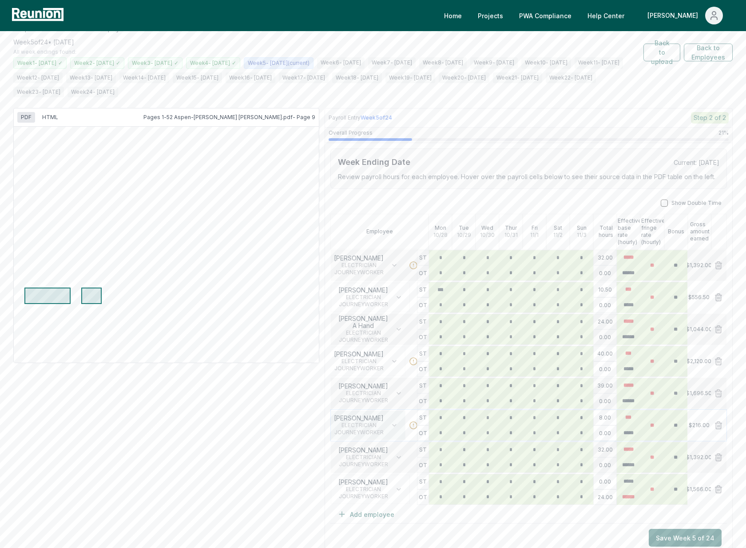
click at [393, 427] on icon "button" at bounding box center [394, 425] width 7 height 7
type input "*"
click at [714, 60] on button "Back to Employees" at bounding box center [708, 53] width 49 height 18
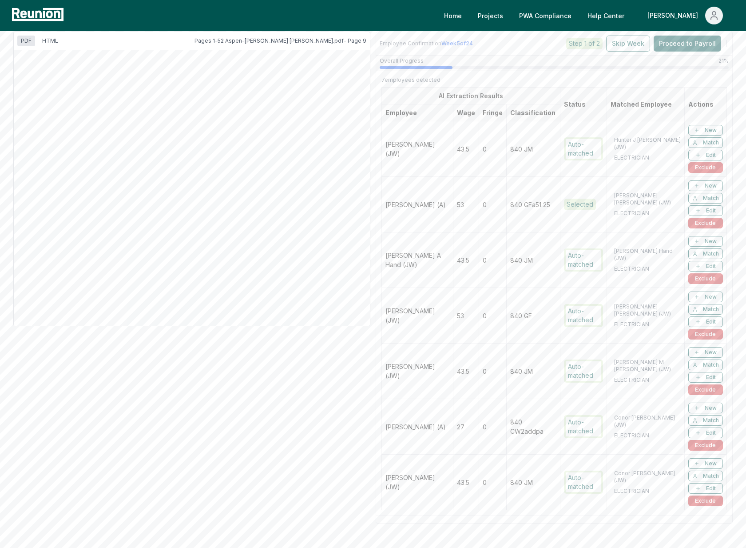
scroll to position [168, 0]
click at [706, 430] on button "Edit" at bounding box center [706, 430] width 35 height 11
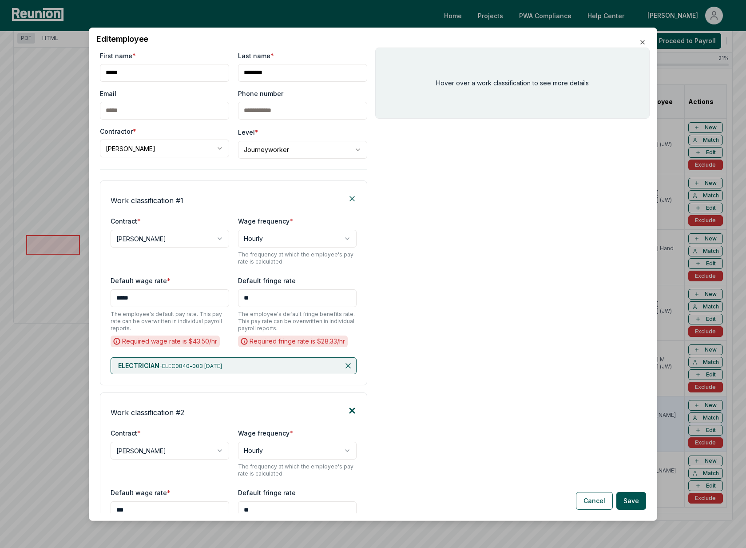
scroll to position [185, 0]
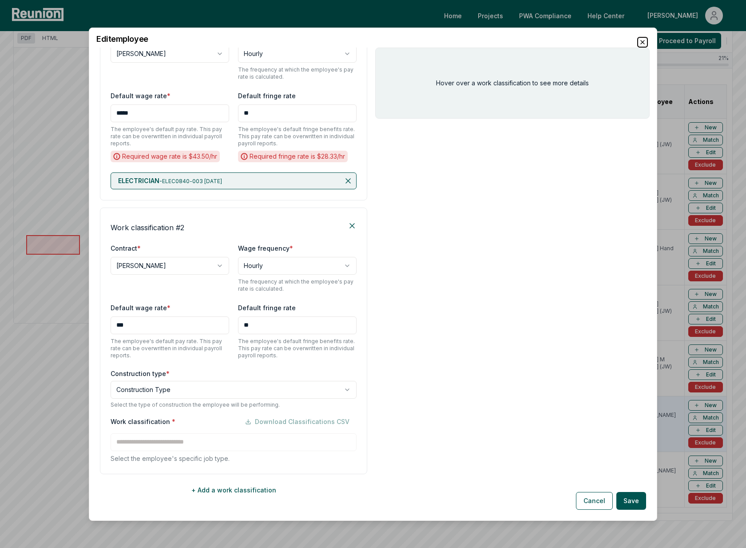
click at [644, 41] on icon "button" at bounding box center [642, 41] width 7 height 7
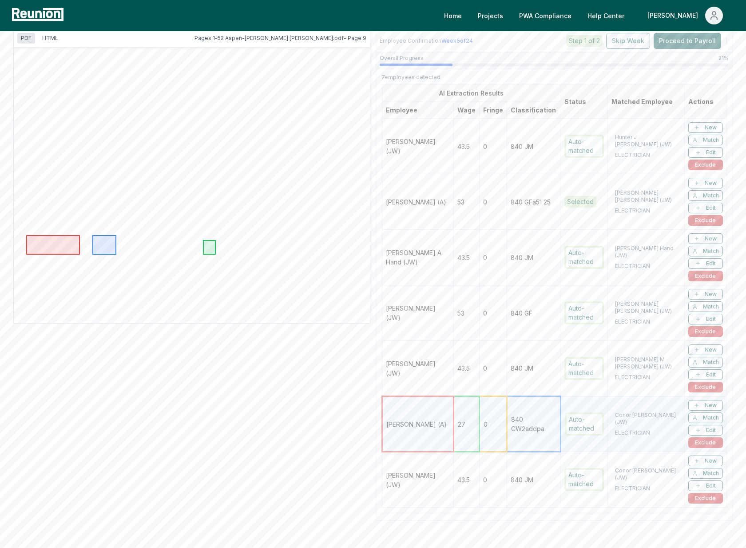
scroll to position [162, 0]
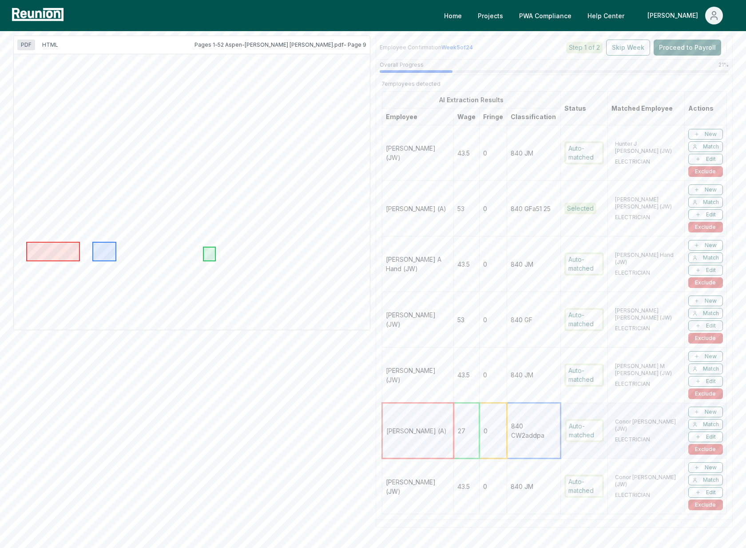
click at [584, 527] on div "Review Employee Data Step 1: Review and validate extracted employee information…" at bounding box center [373, 267] width 720 height 664
click at [585, 495] on div "Auto-matched" at bounding box center [584, 486] width 39 height 23
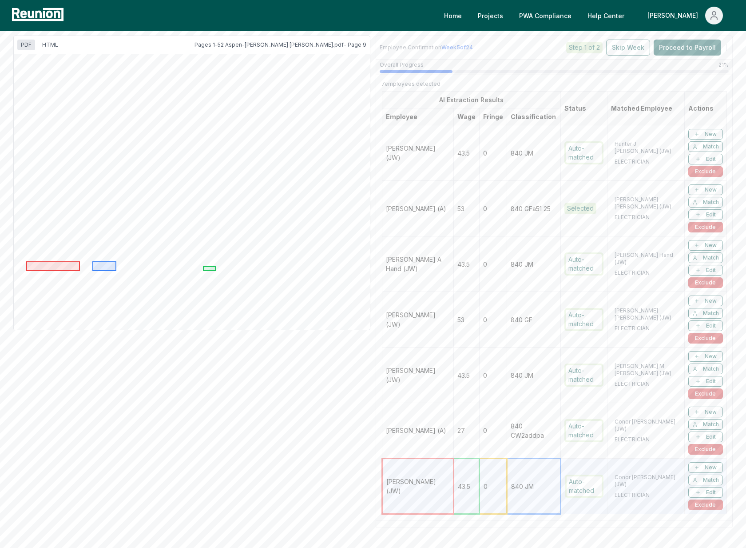
click at [622, 431] on td "Conor P Wright (JW) ELECTRICIAN" at bounding box center [646, 431] width 77 height 56
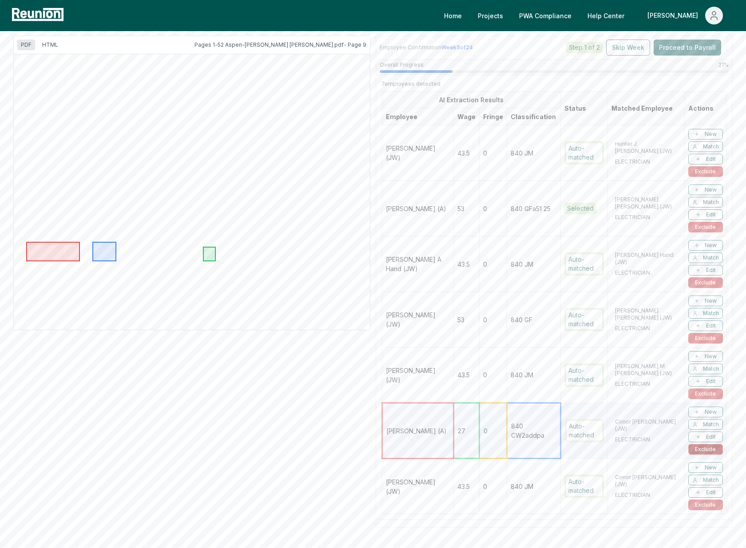
click at [708, 451] on button "Exclude" at bounding box center [706, 449] width 35 height 11
click at [703, 47] on button "Proceed to Payroll" at bounding box center [688, 48] width 68 height 16
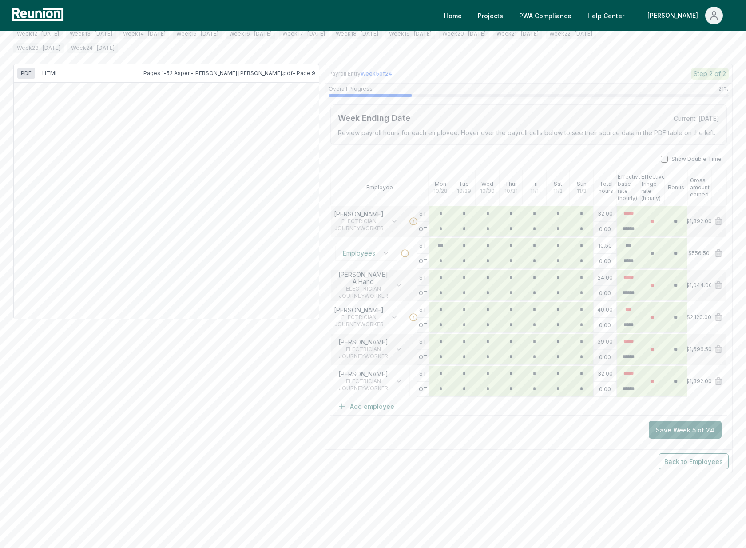
scroll to position [132, 0]
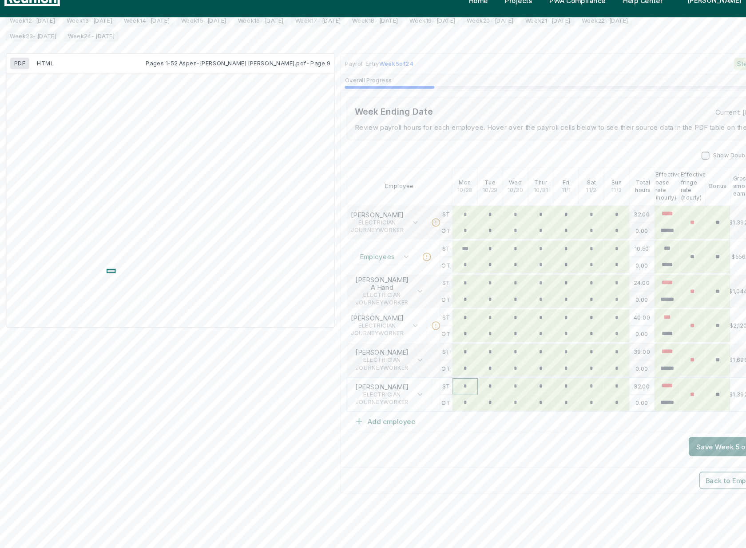
type input "*"
click at [447, 377] on input "*" at bounding box center [441, 374] width 24 height 15
type input "*"
click at [379, 406] on button "Add employee" at bounding box center [366, 407] width 71 height 18
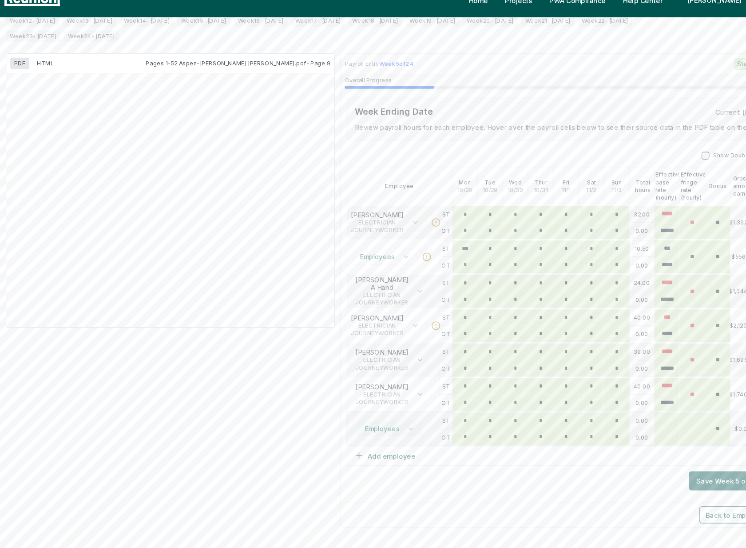
click at [378, 420] on button "Employees" at bounding box center [371, 414] width 62 height 15
type input "****"
click at [382, 464] on span "ELECTRICIAN" at bounding box center [366, 466] width 50 height 7
type input "*****"
type input "******"
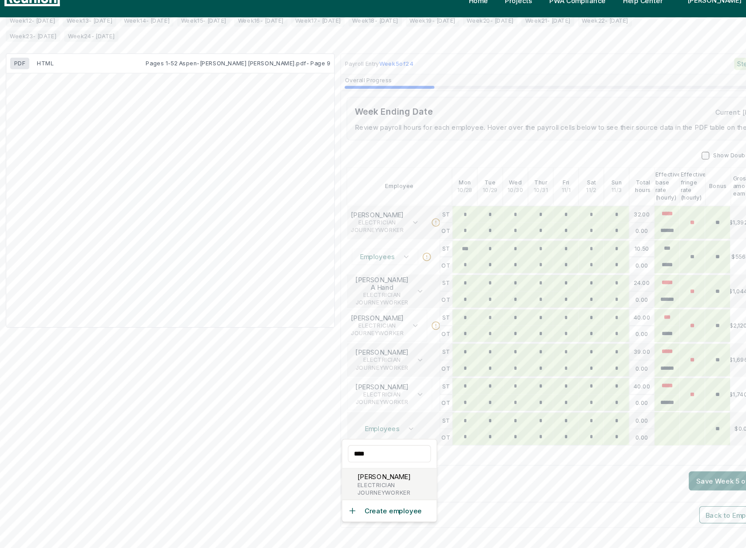
type input "**"
click at [446, 404] on input "*" at bounding box center [441, 406] width 24 height 15
type input "*"
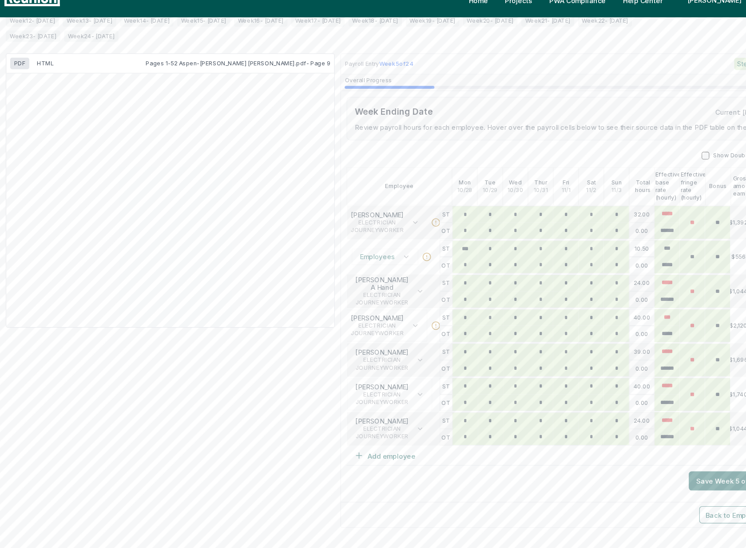
click at [446, 462] on div "Save Week 5 of 24" at bounding box center [529, 462] width 397 height 29
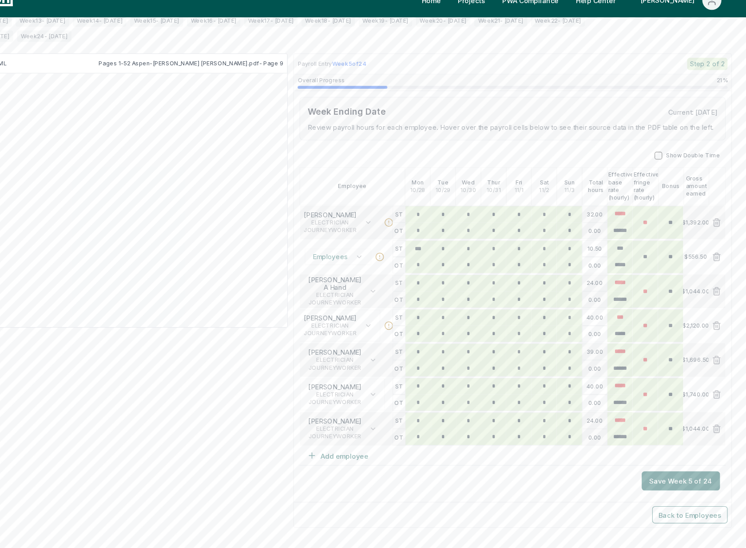
click at [615, 476] on div "Save Week 5 of 24" at bounding box center [529, 462] width 397 height 29
click at [682, 467] on button "Save Week 5 of 24" at bounding box center [685, 463] width 73 height 18
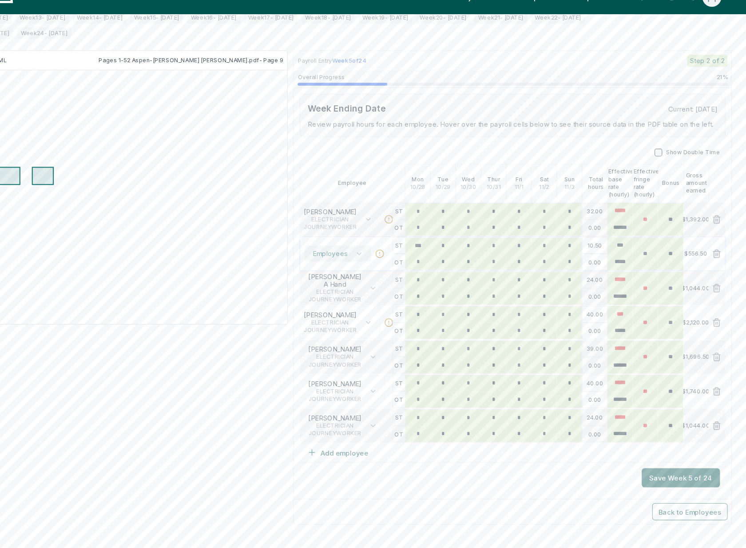
click at [379, 255] on button "Employees" at bounding box center [366, 254] width 62 height 15
type input "****"
click at [368, 308] on span "ELECTRICIAN" at bounding box center [361, 306] width 50 height 7
click at [689, 459] on button "Save Week 5 of 24" at bounding box center [685, 463] width 73 height 18
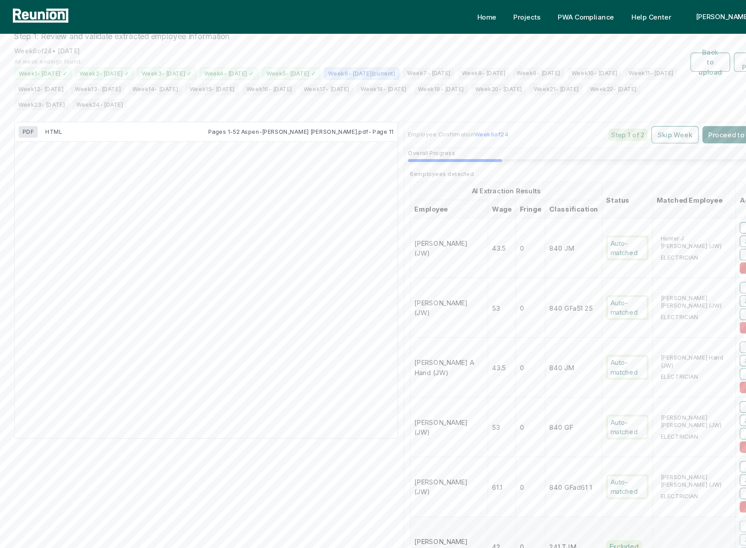
scroll to position [81, 0]
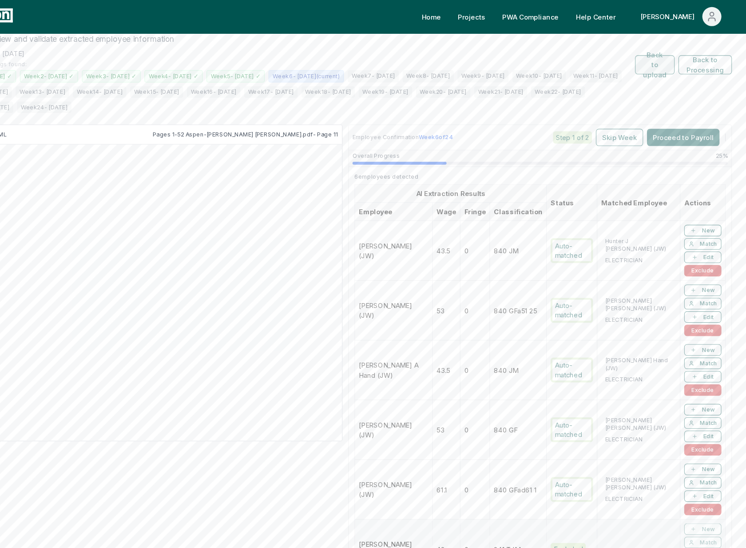
click at [665, 63] on button "Back to upload" at bounding box center [661, 61] width 37 height 18
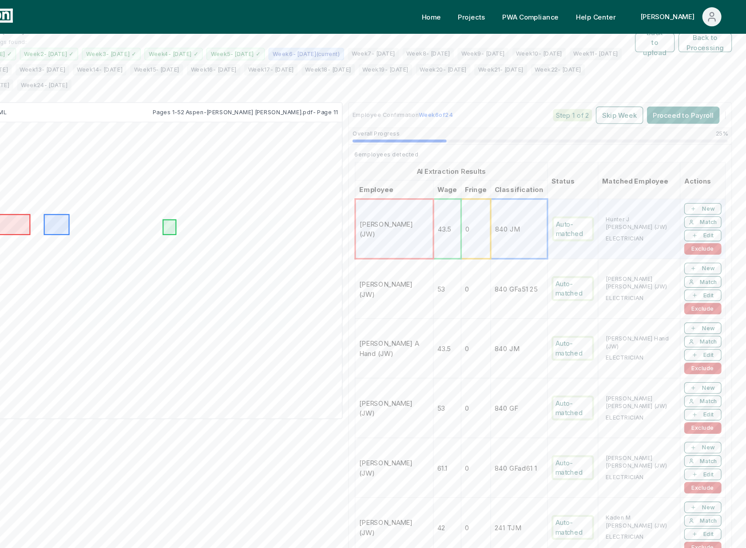
scroll to position [101, 0]
click at [693, 107] on button "Proceed to Payroll" at bounding box center [688, 108] width 68 height 16
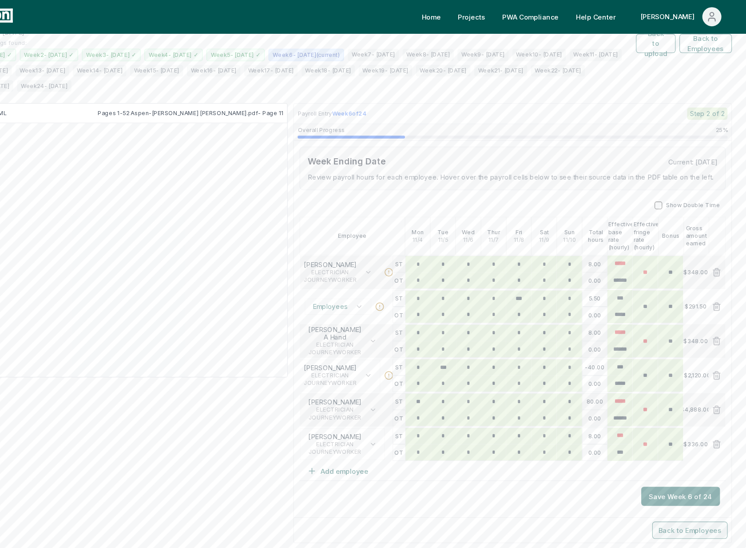
click at [694, 495] on button "Back to Employees" at bounding box center [694, 493] width 70 height 16
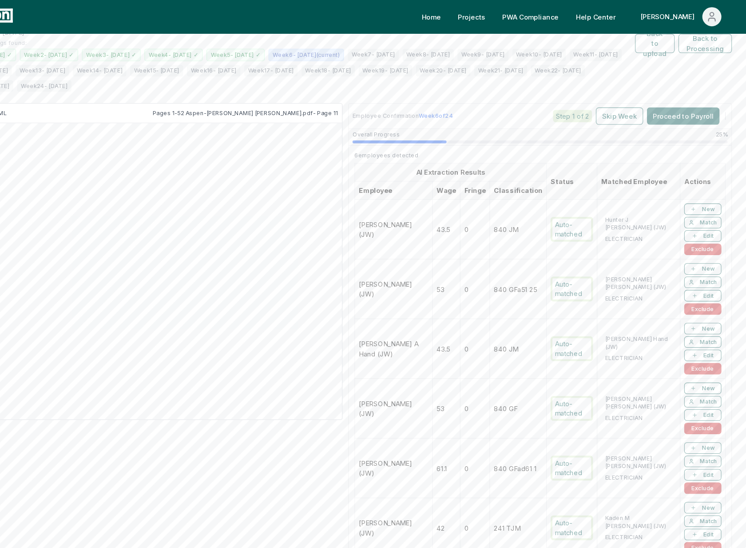
click at [495, 283] on td "0" at bounding box center [494, 269] width 28 height 56
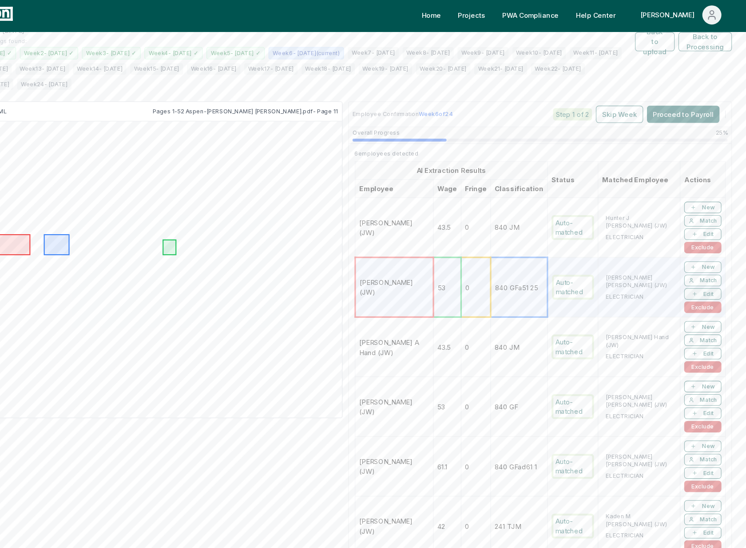
click at [717, 277] on button "Edit" at bounding box center [706, 275] width 35 height 11
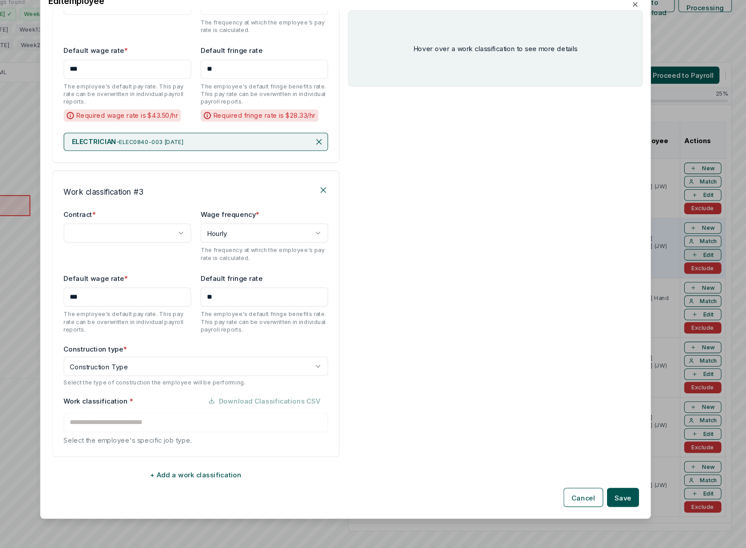
scroll to position [101, 0]
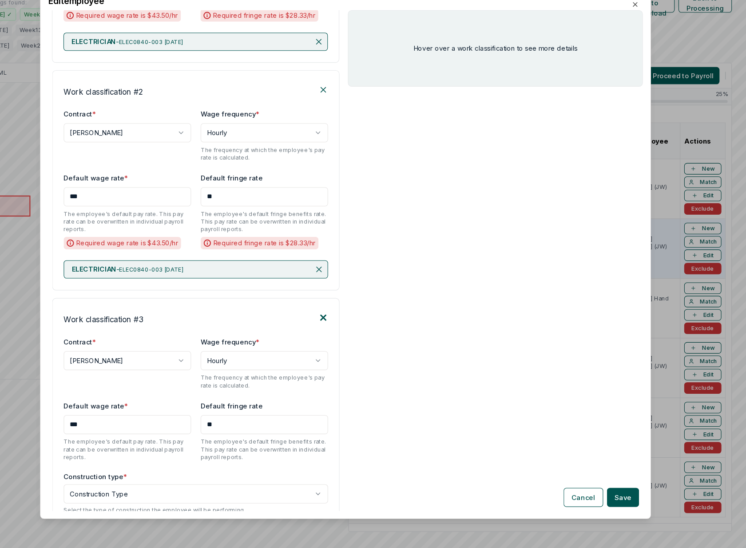
click at [351, 331] on icon at bounding box center [352, 333] width 9 height 9
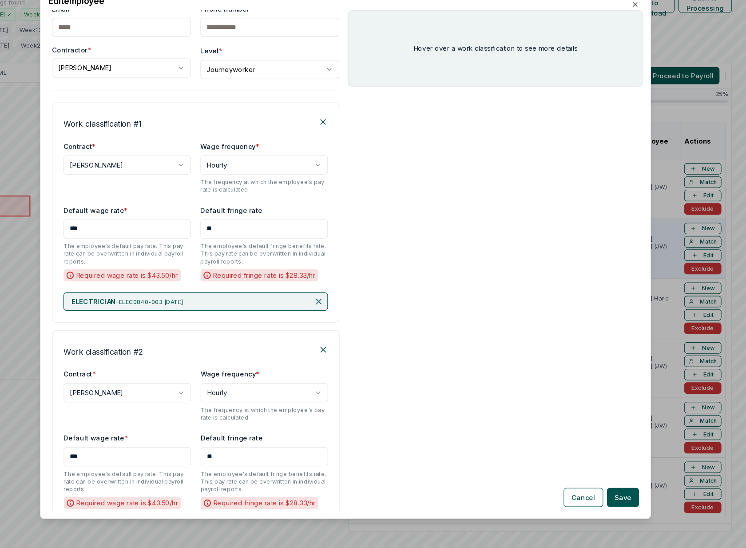
scroll to position [0, 0]
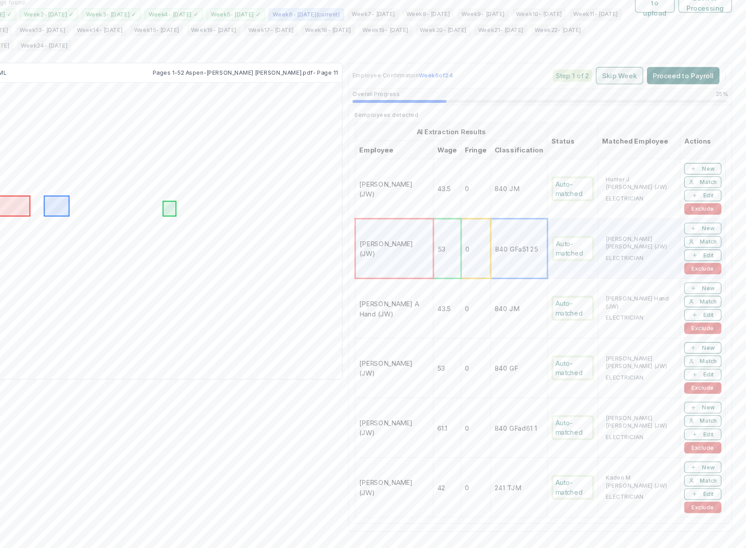
click at [631, 106] on button "Skip Week" at bounding box center [629, 108] width 44 height 16
click at [430, 169] on th "Employee" at bounding box center [419, 177] width 73 height 17
click at [432, 503] on td "Kaden M Steele (JW)" at bounding box center [419, 492] width 73 height 56
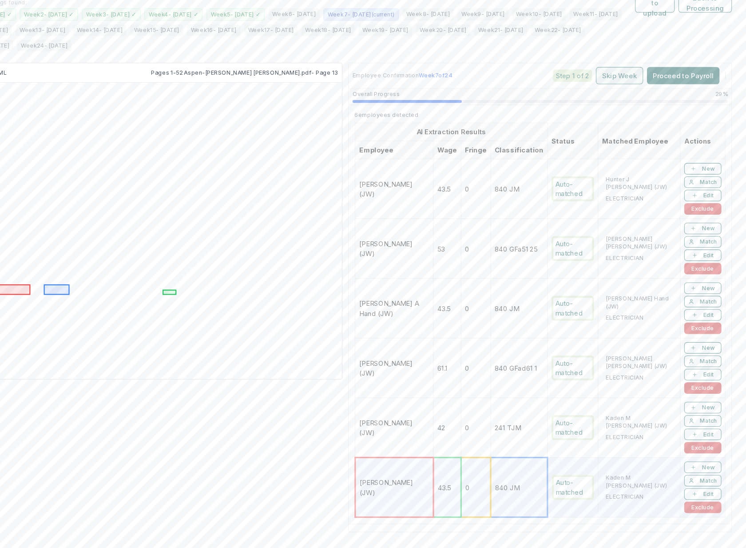
click at [626, 106] on button "Skip Week" at bounding box center [629, 108] width 44 height 16
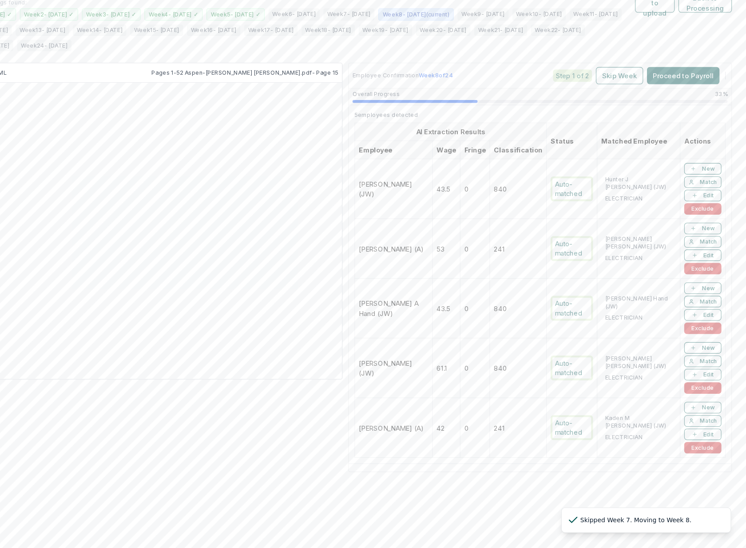
scroll to position [102, 0]
click at [404, 255] on td "Brandon B Davis (A)" at bounding box center [418, 269] width 72 height 56
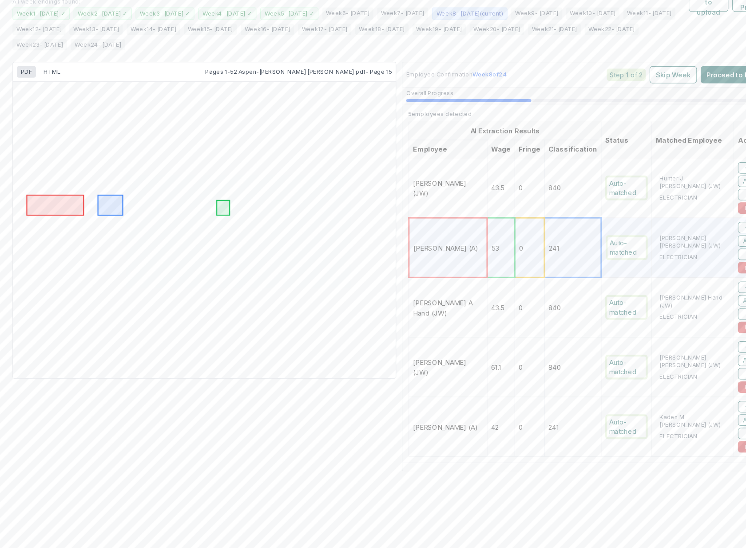
click at [435, 228] on td "Hunter J Commisso (JW)" at bounding box center [419, 213] width 73 height 56
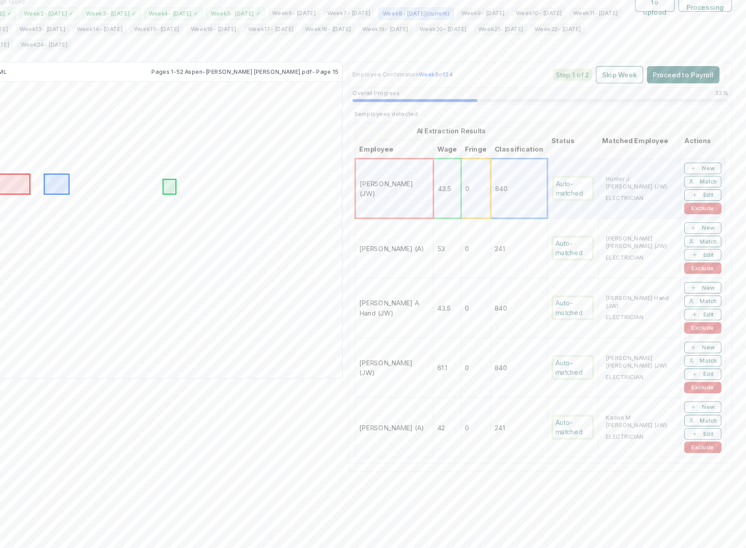
scroll to position [0, 0]
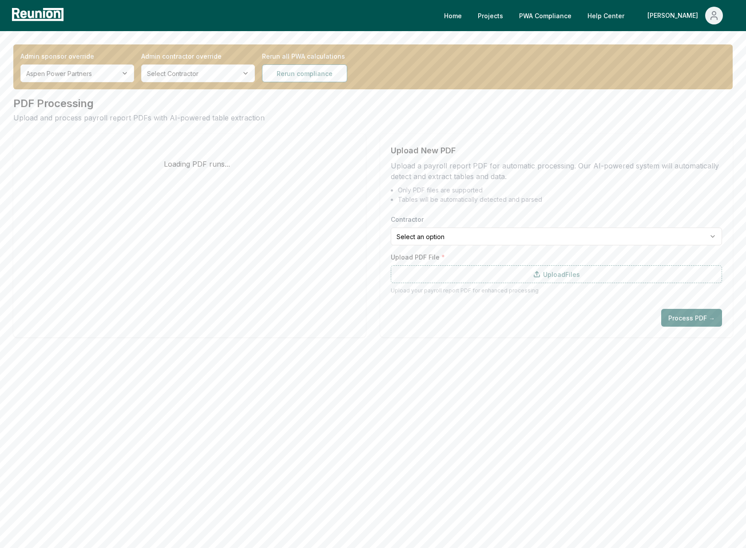
click at [78, 69] on html "Please visit us on your desktop We're working on making our marketplace mobile-…" at bounding box center [373, 274] width 746 height 548
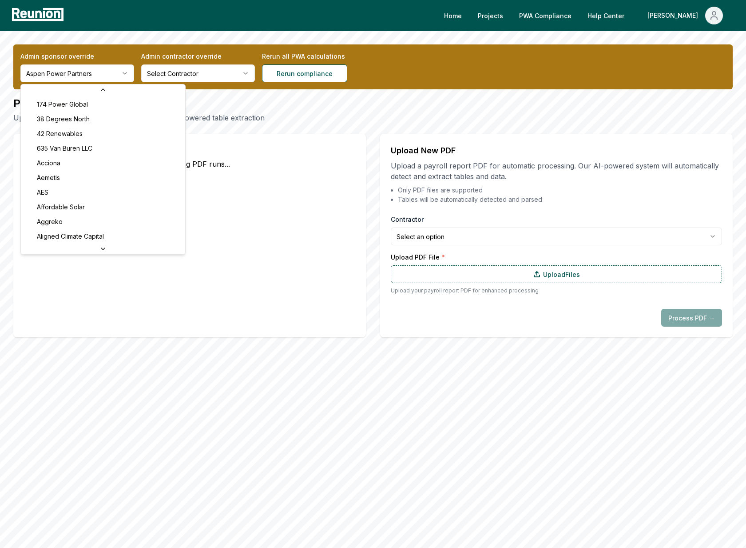
scroll to position [264, 0]
click at [560, 25] on html "**********" at bounding box center [373, 274] width 746 height 548
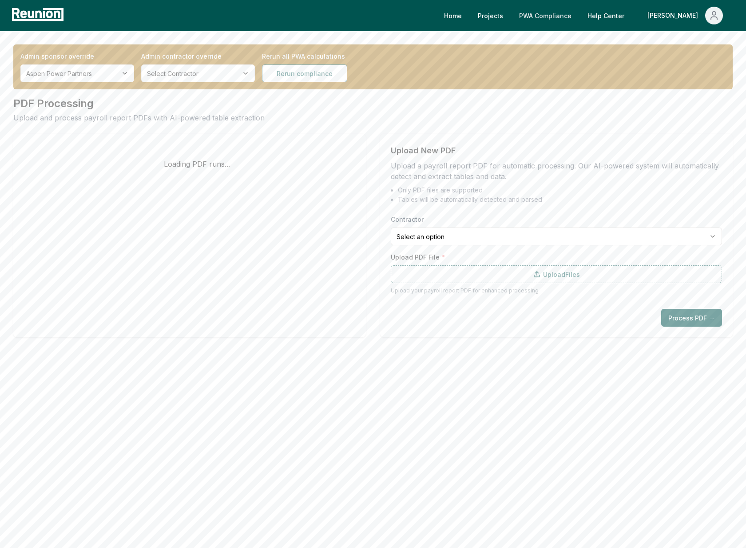
click at [569, 20] on link "PWA Compliance" at bounding box center [545, 16] width 67 height 18
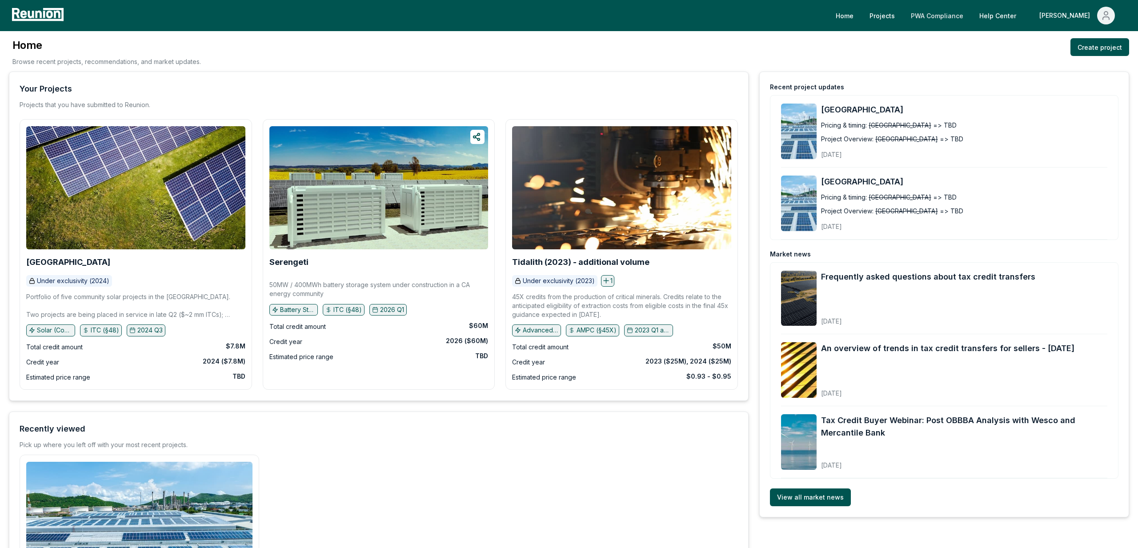
click at [970, 15] on link "PWA Compliance" at bounding box center [936, 16] width 67 height 18
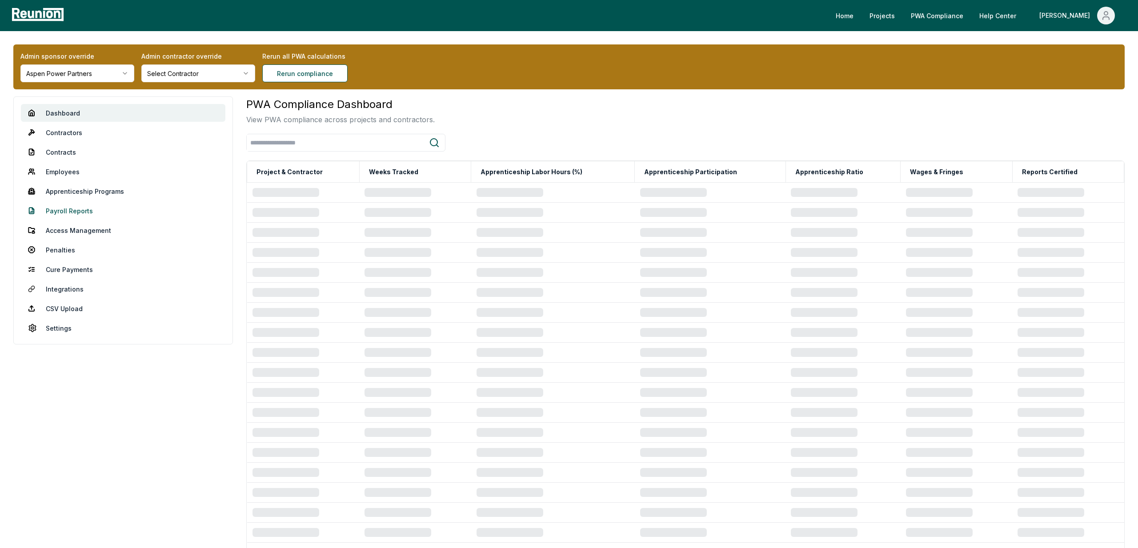
click at [74, 209] on link "Payroll Reports" at bounding box center [123, 211] width 204 height 18
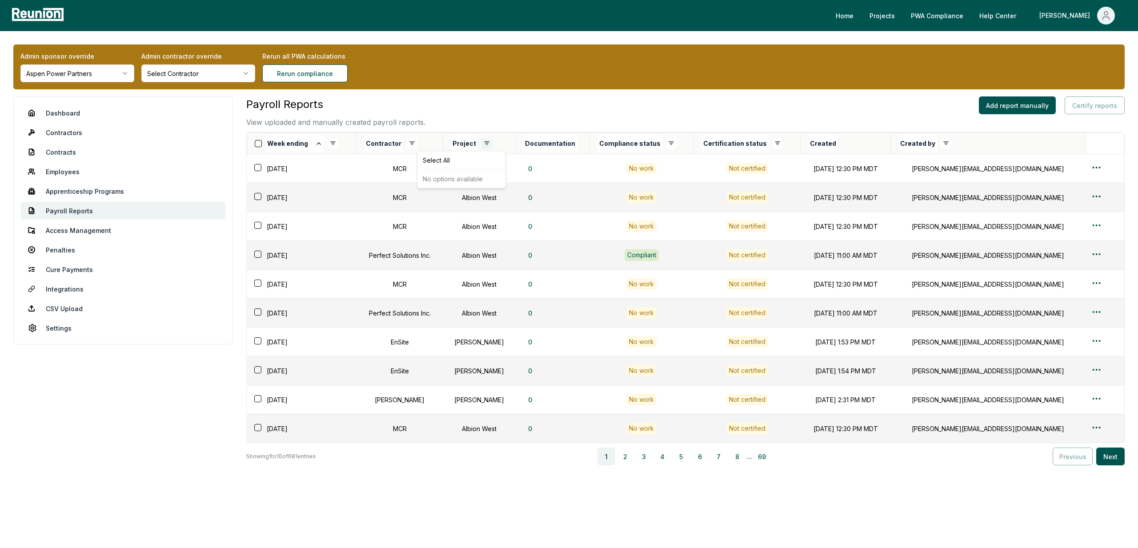
click at [500, 142] on html "Please visit us on your desktop We're working on making our marketplace mobile-…" at bounding box center [569, 277] width 1138 height 554
click at [431, 165] on div "Deselect All" at bounding box center [461, 160] width 84 height 15
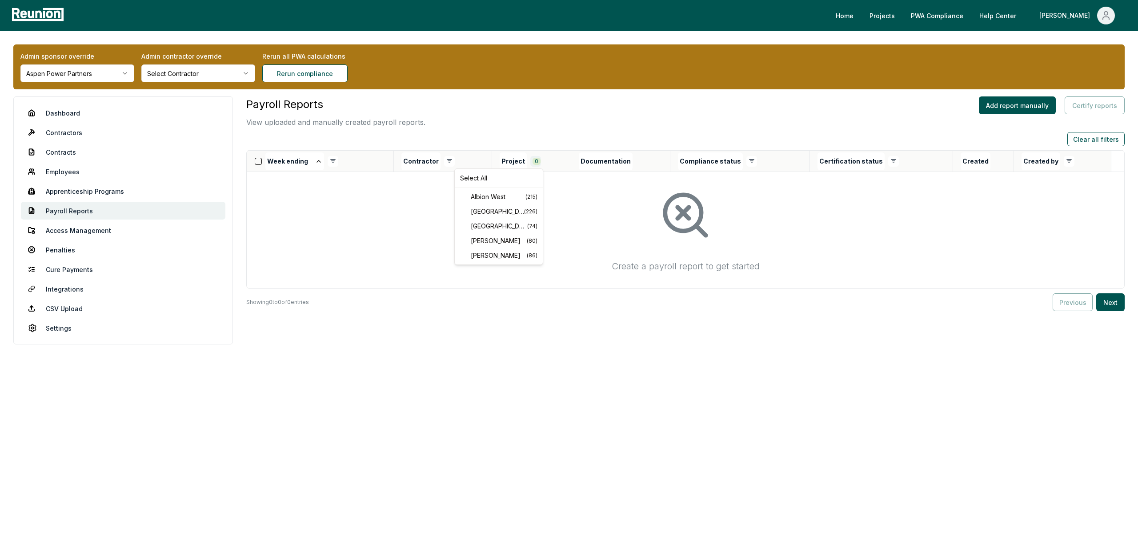
click at [538, 161] on html "Please visit us on your desktop We're working on making our marketplace mobile-…" at bounding box center [569, 274] width 1138 height 548
drag, startPoint x: 479, startPoint y: 255, endPoint x: 479, endPoint y: 245, distance: 10.3
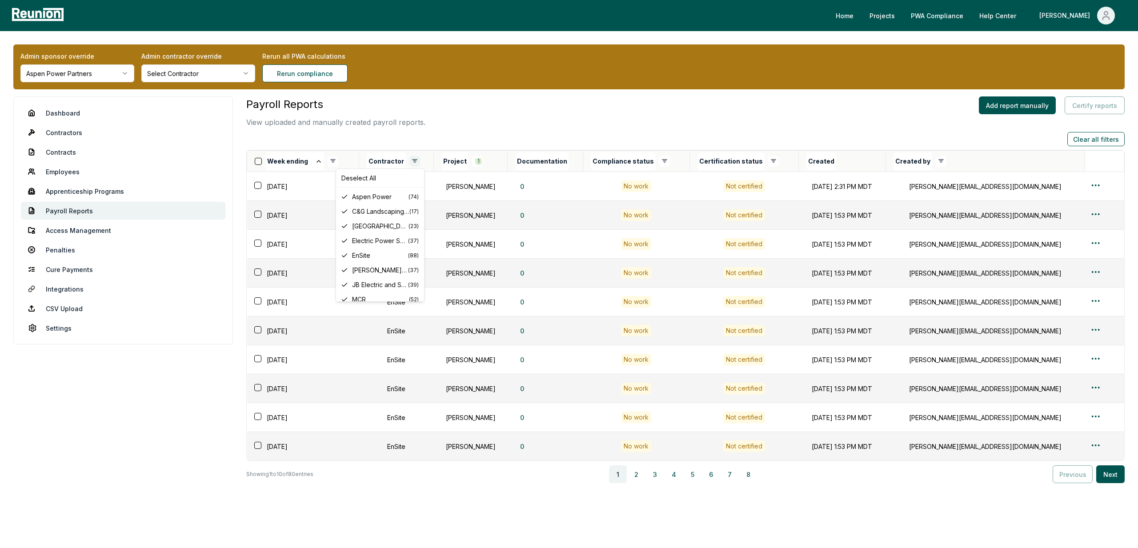
click at [422, 161] on html "Please visit us on your desktop We're working on making our marketplace mobile-…" at bounding box center [569, 286] width 1138 height 572
click at [365, 175] on div "Deselect All" at bounding box center [380, 178] width 84 height 15
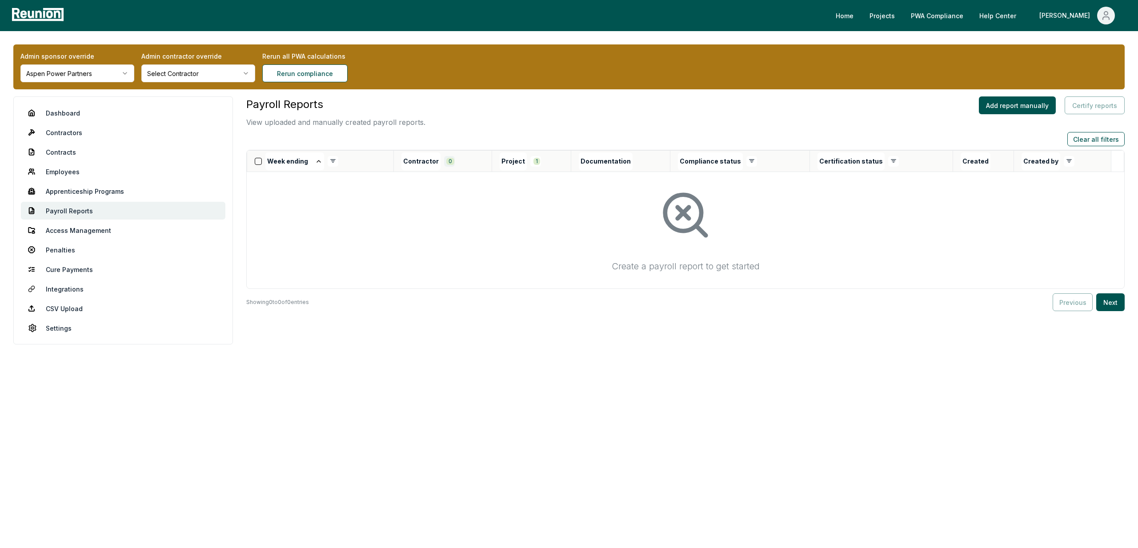
click at [450, 161] on html "Please visit us on your desktop We're working on making our marketplace mobile-…" at bounding box center [569, 274] width 1138 height 548
click at [423, 236] on span "Schuler-Haas" at bounding box center [412, 233] width 56 height 9
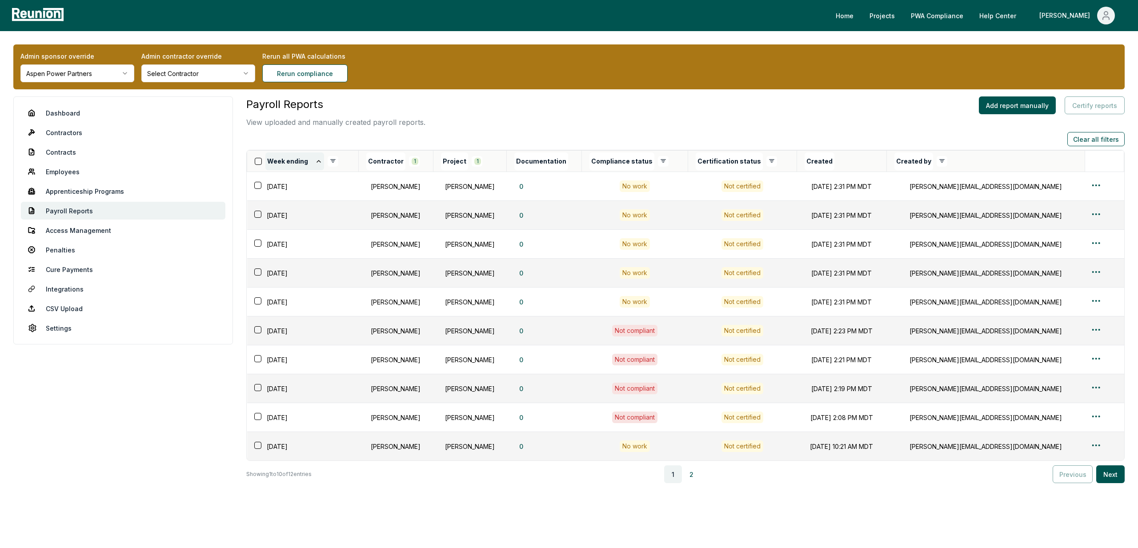
click at [322, 164] on button "Week ending" at bounding box center [294, 161] width 59 height 18
click at [328, 160] on html "Please visit us on your desktop We're working on making our marketplace mobile-…" at bounding box center [569, 286] width 1138 height 572
click at [274, 176] on div "Deselect All" at bounding box center [292, 178] width 84 height 15
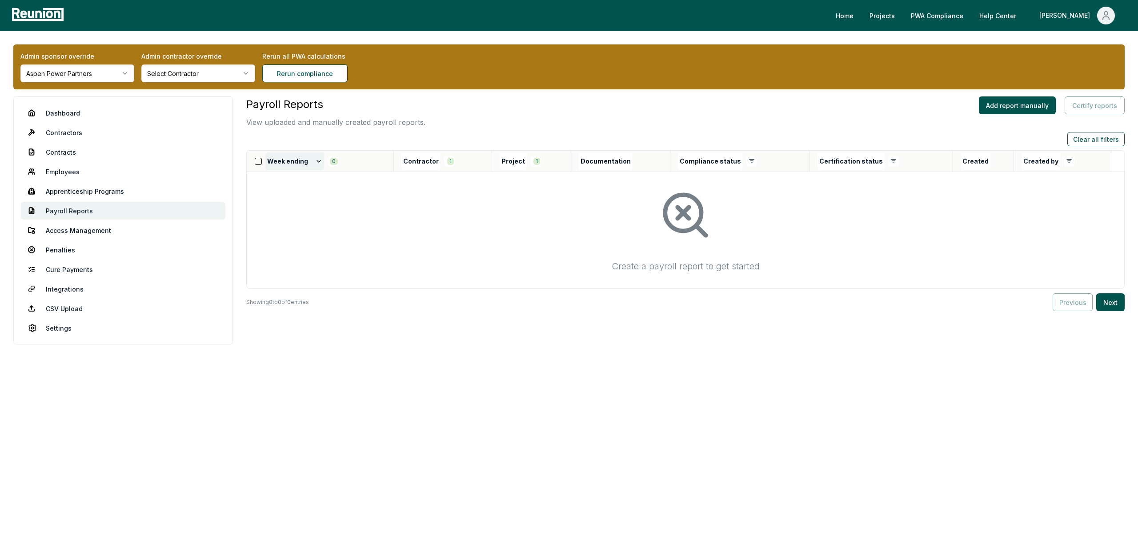
click at [317, 160] on icon at bounding box center [318, 161] width 7 height 7
click at [317, 160] on icon at bounding box center [319, 161] width 4 height 2
click at [335, 163] on html "Please visit us on your desktop We're working on making our marketplace mobile-…" at bounding box center [569, 274] width 1138 height 548
click at [302, 231] on div "2024-11-03 ( 8 )" at bounding box center [292, 236] width 84 height 15
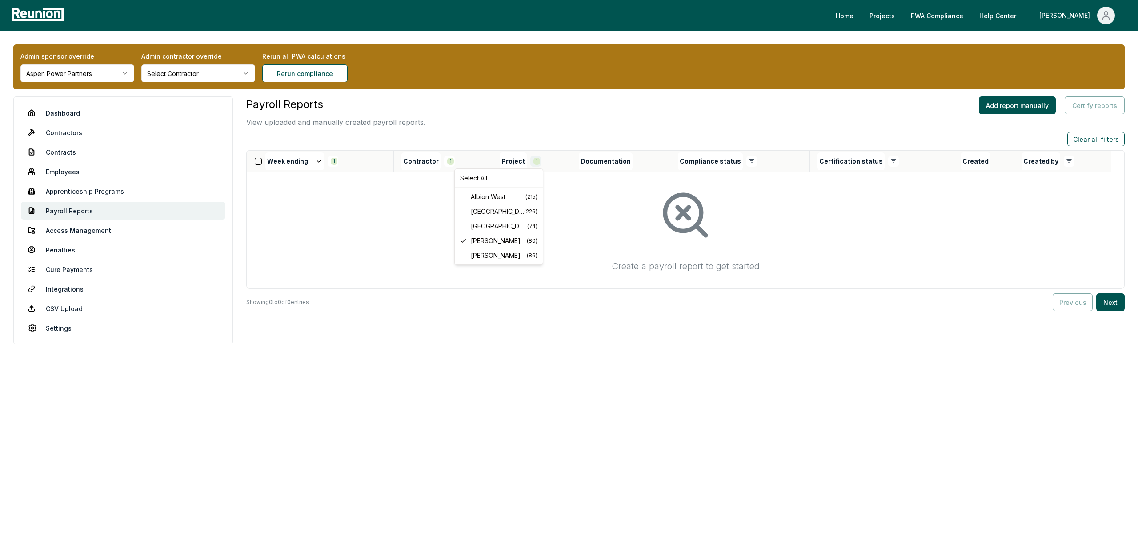
click at [540, 160] on html "Please visit us on your desktop We're working on making our marketplace mobile-…" at bounding box center [569, 274] width 1138 height 548
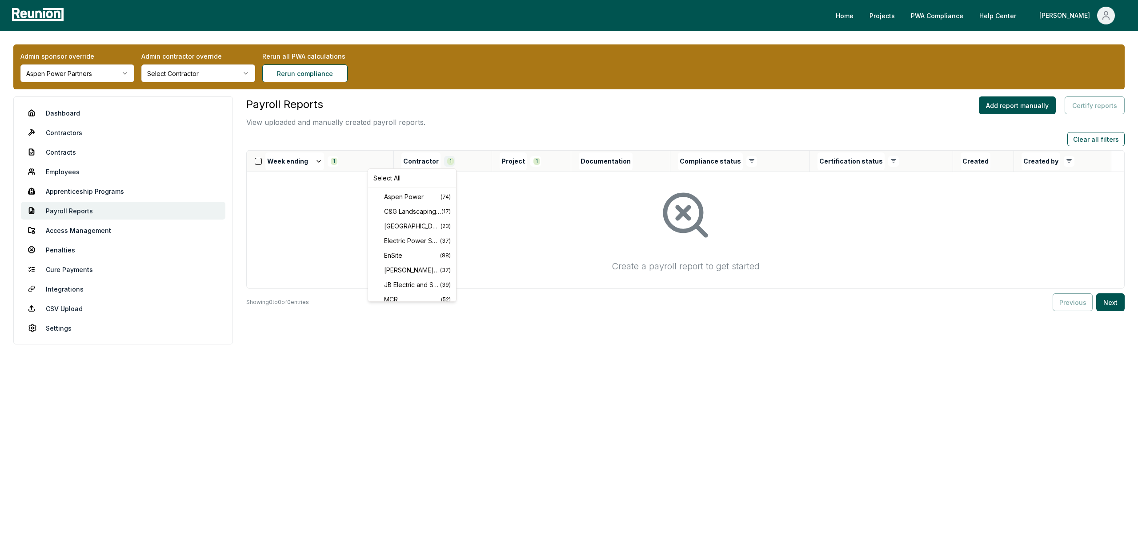
click at [452, 163] on html "Please visit us on your desktop We're working on making our marketplace mobile-…" at bounding box center [569, 274] width 1138 height 548
click at [399, 180] on div "Select All" at bounding box center [412, 178] width 84 height 15
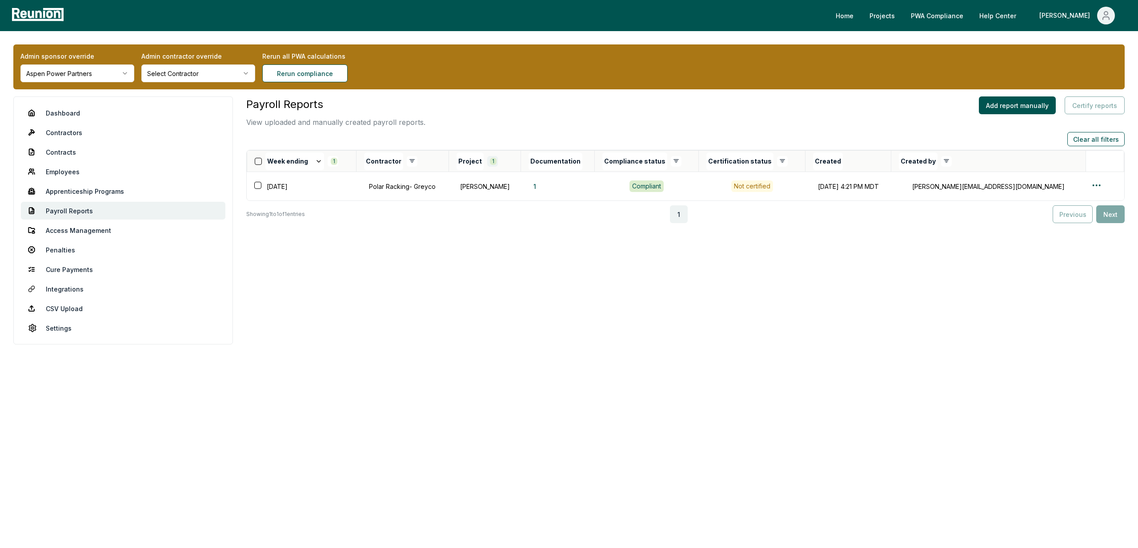
click at [509, 160] on html "Please visit us on your desktop We're working on making our marketplace mobile-…" at bounding box center [569, 274] width 1138 height 548
click at [464, 176] on div "Select All" at bounding box center [468, 178] width 84 height 15
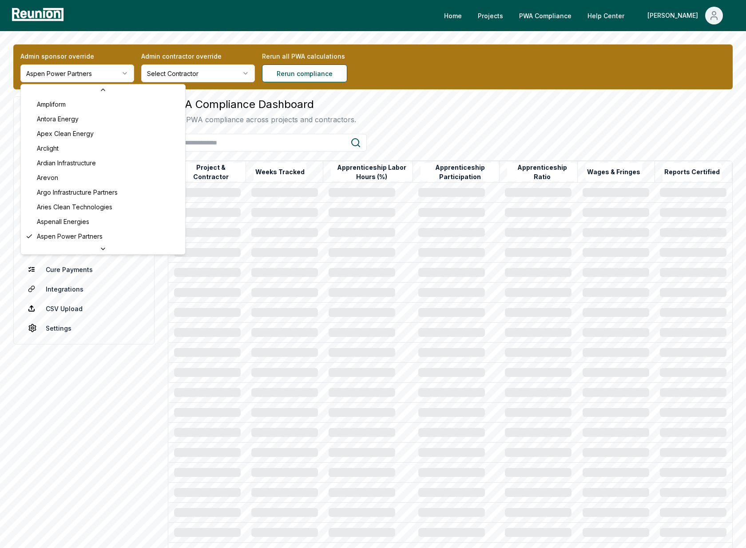
scroll to position [2926, 0]
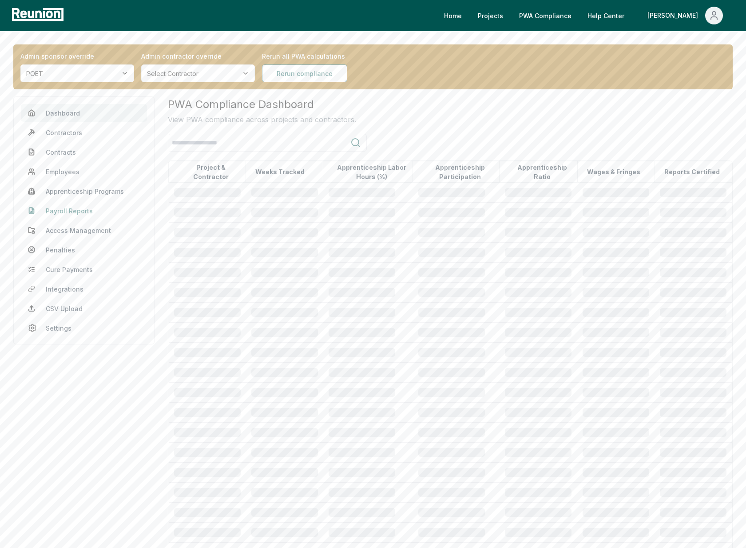
click at [80, 215] on link "Payroll Reports" at bounding box center [84, 211] width 126 height 18
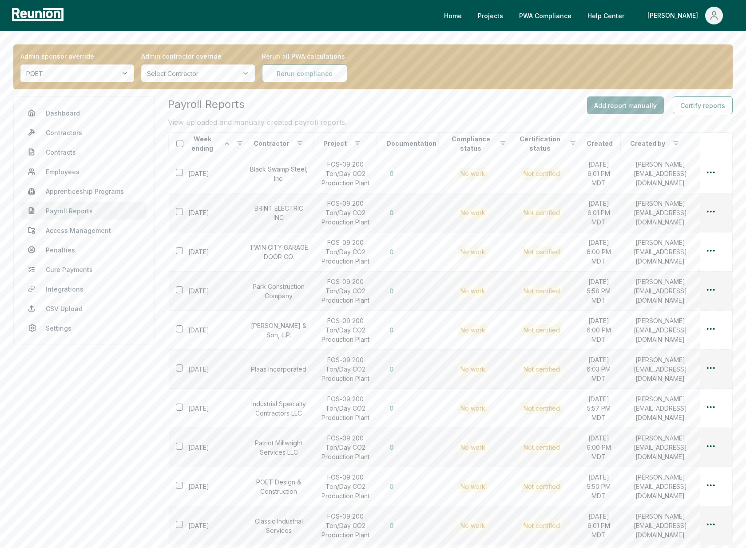
click at [474, 137] on button "Compliance status" at bounding box center [471, 144] width 48 height 18
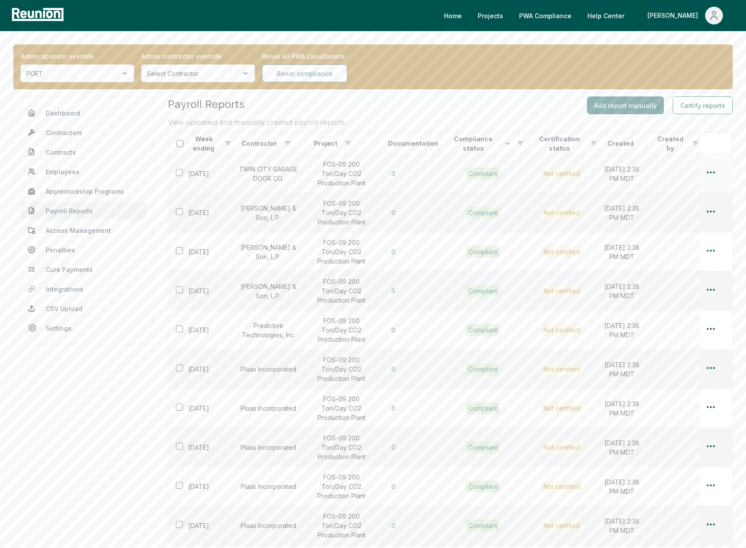
click at [714, 172] on html "Please visit us on your desktop We're working on making our marketplace mobile-…" at bounding box center [373, 328] width 746 height 656
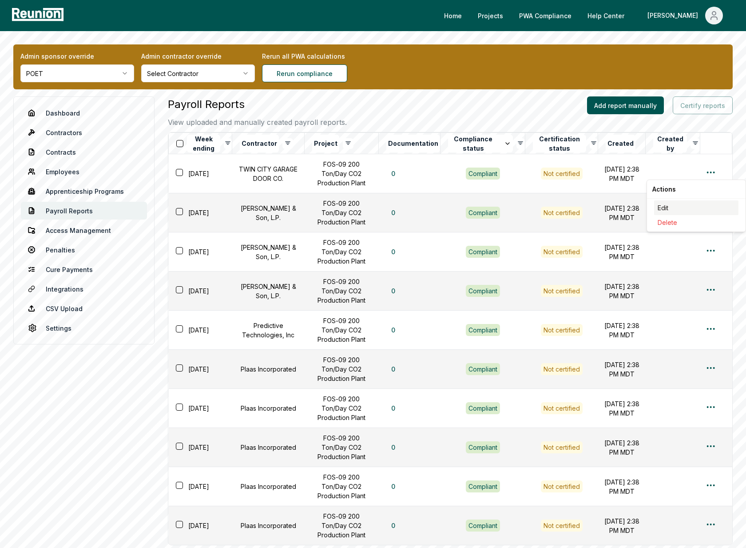
click at [662, 207] on div "Edit" at bounding box center [697, 207] width 84 height 15
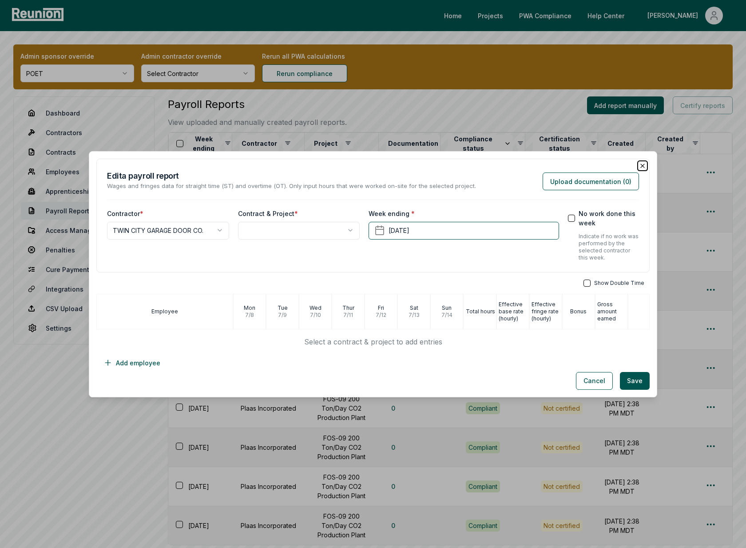
click at [645, 164] on icon "button" at bounding box center [642, 165] width 7 height 7
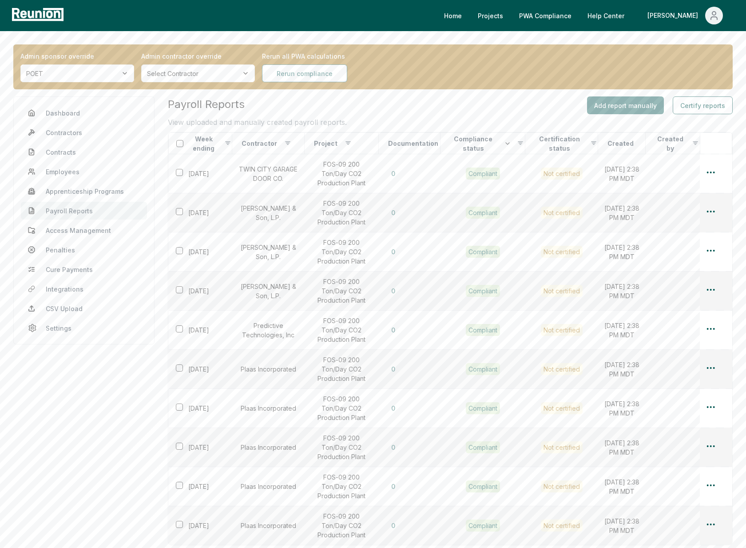
click at [454, 106] on div "Payroll Reports View uploaded and manually created payroll reports. Add report …" at bounding box center [450, 111] width 565 height 31
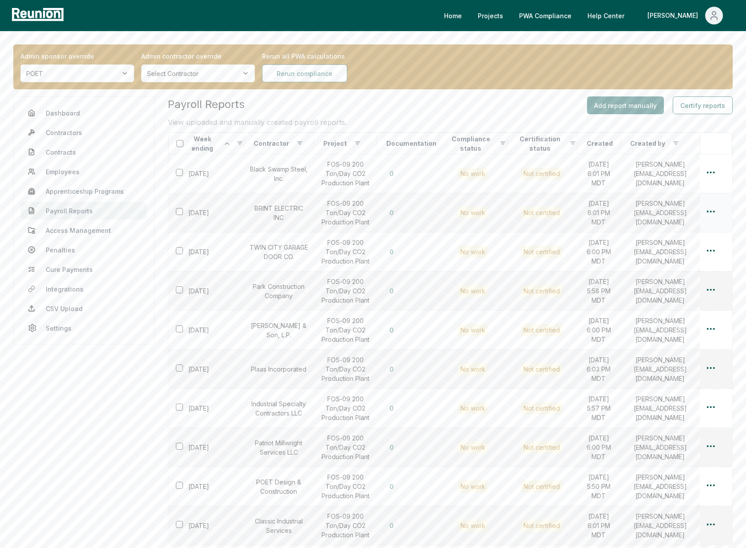
click at [710, 213] on html "Please visit us on your desktop We're working on making our marketplace mobile-…" at bounding box center [373, 328] width 746 height 656
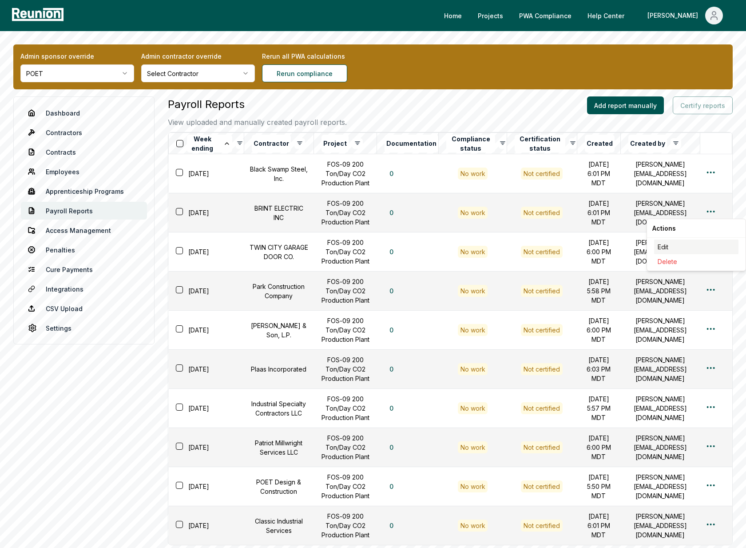
click at [662, 245] on div "Edit" at bounding box center [697, 246] width 84 height 15
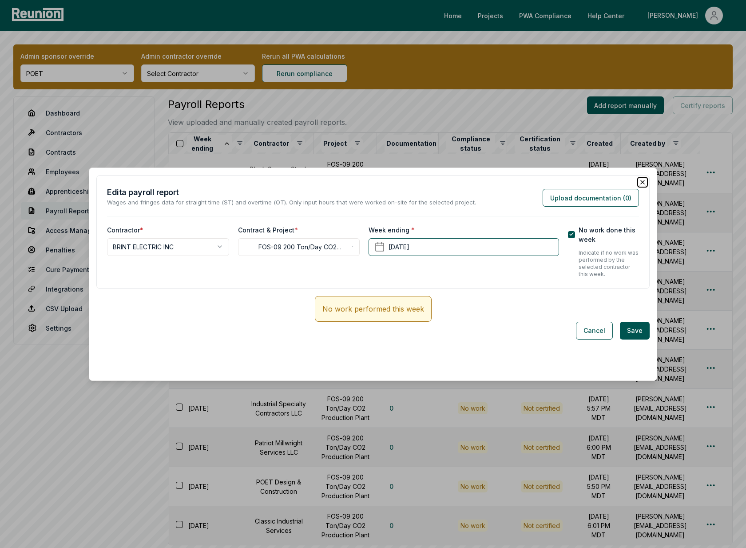
click at [645, 184] on icon "button" at bounding box center [642, 182] width 7 height 7
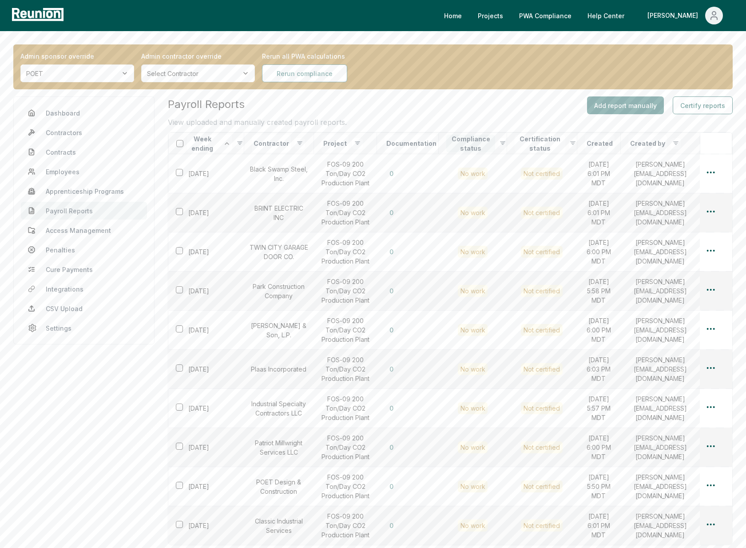
click at [480, 142] on button "Compliance status" at bounding box center [471, 144] width 48 height 18
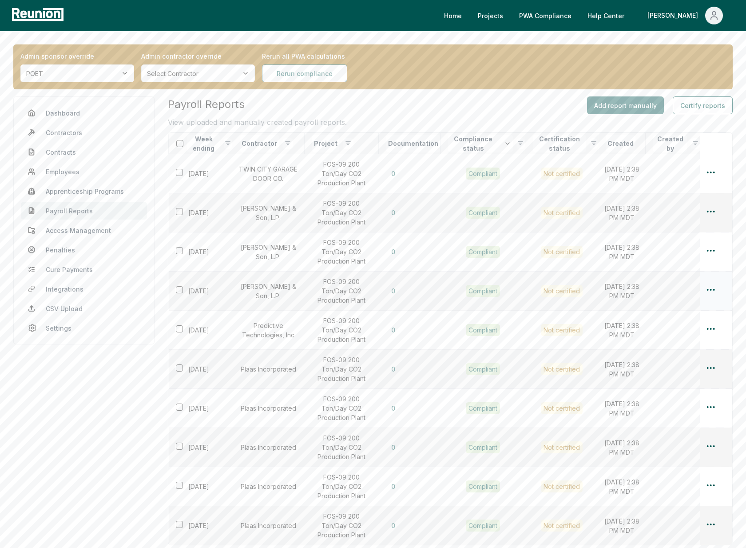
scroll to position [108, 0]
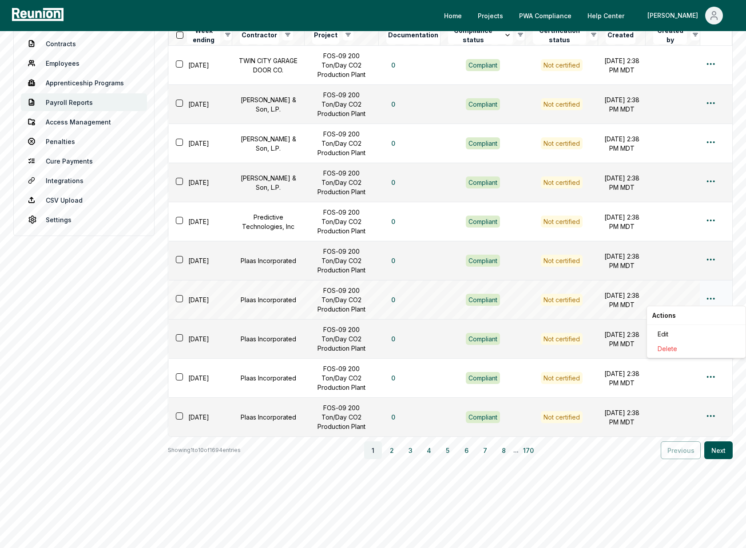
click at [714, 299] on html "Please visit us on your desktop We're working on making our marketplace mobile-…" at bounding box center [373, 220] width 746 height 656
click at [659, 336] on div "Edit" at bounding box center [697, 334] width 84 height 15
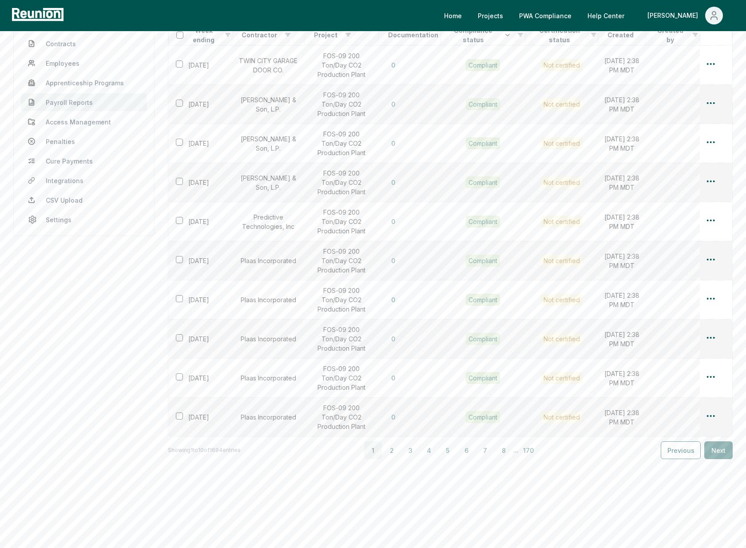
scroll to position [0, 0]
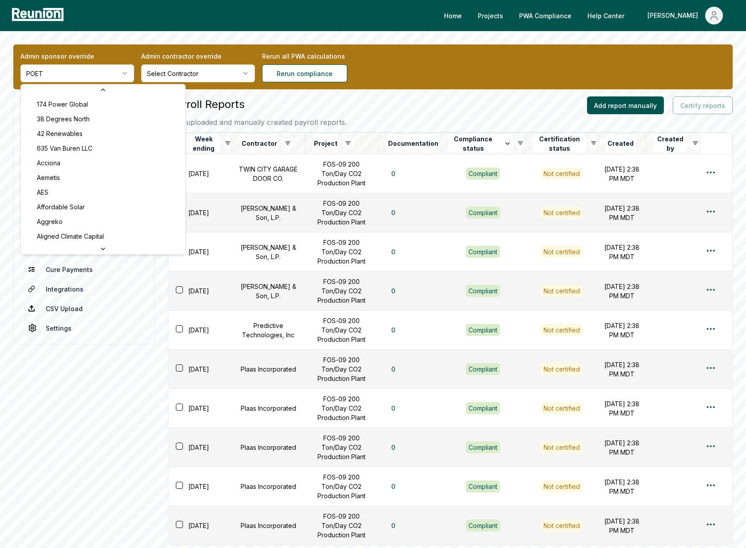
click at [87, 78] on html "Please visit us on your desktop We're working on making our marketplace mobile-…" at bounding box center [373, 328] width 746 height 656
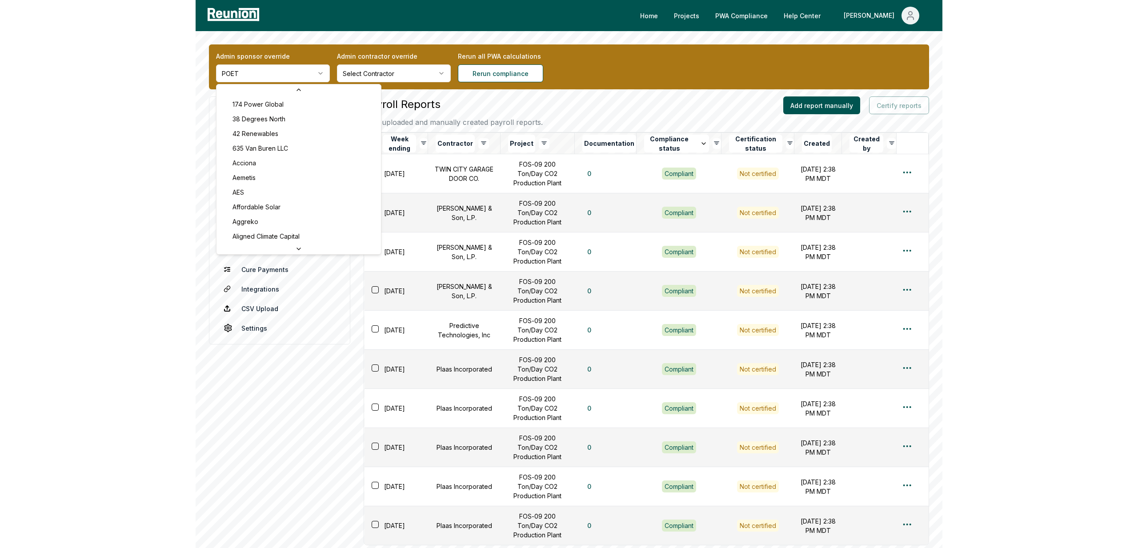
scroll to position [2859, 0]
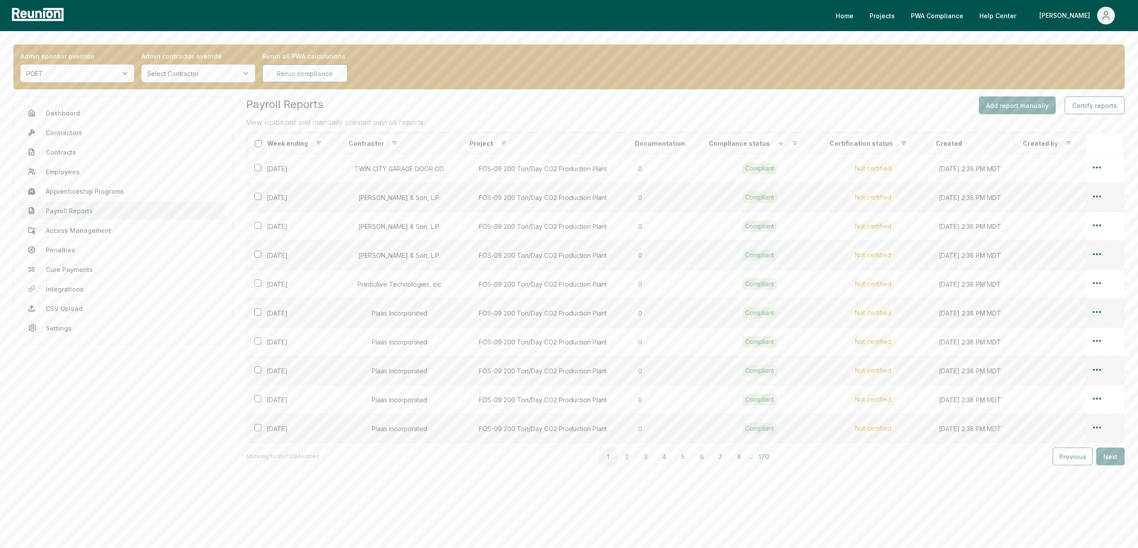
click at [118, 73] on html "Please visit us on your desktop We're working on making our marketplace mobile-…" at bounding box center [569, 277] width 1138 height 554
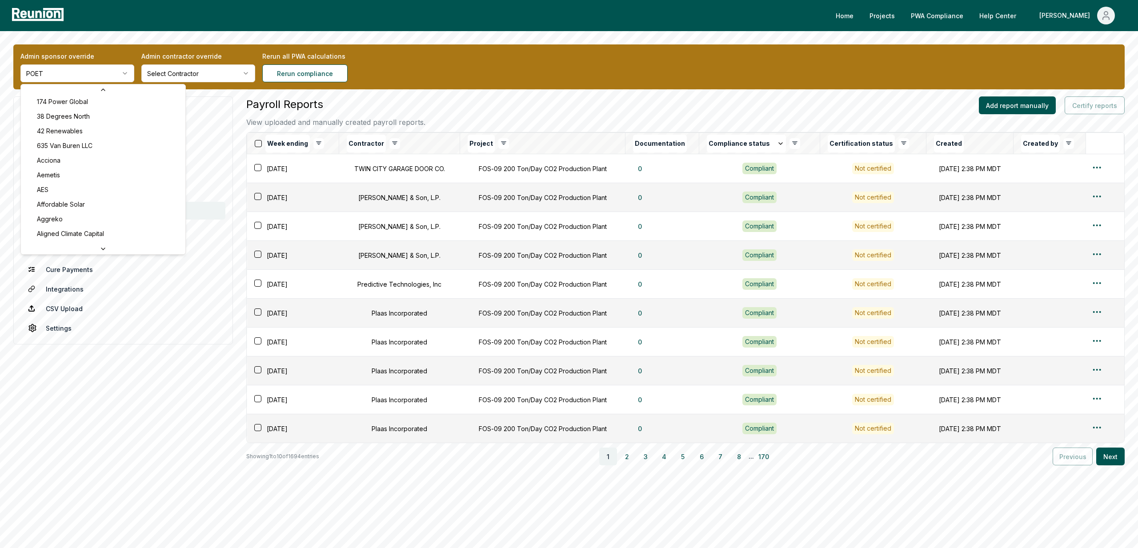
scroll to position [0, 0]
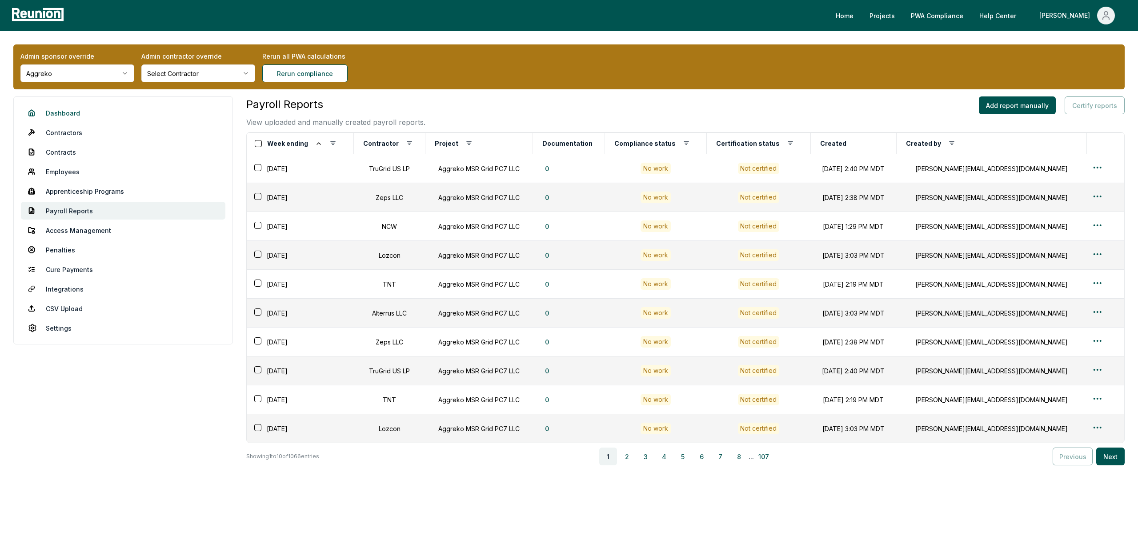
click at [64, 109] on link "Dashboard" at bounding box center [123, 113] width 204 height 18
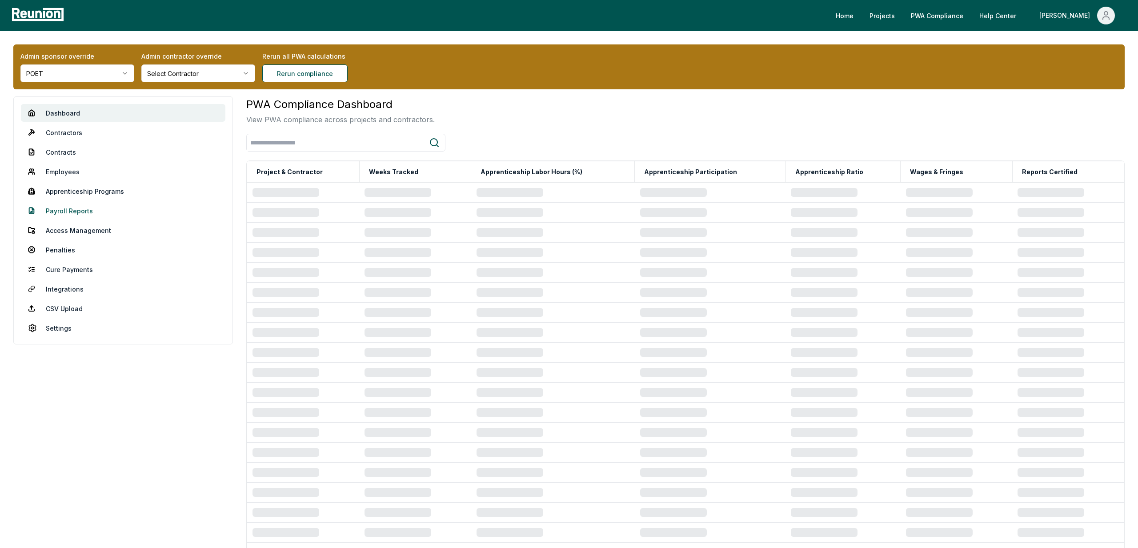
click at [78, 211] on link "Payroll Reports" at bounding box center [123, 211] width 204 height 18
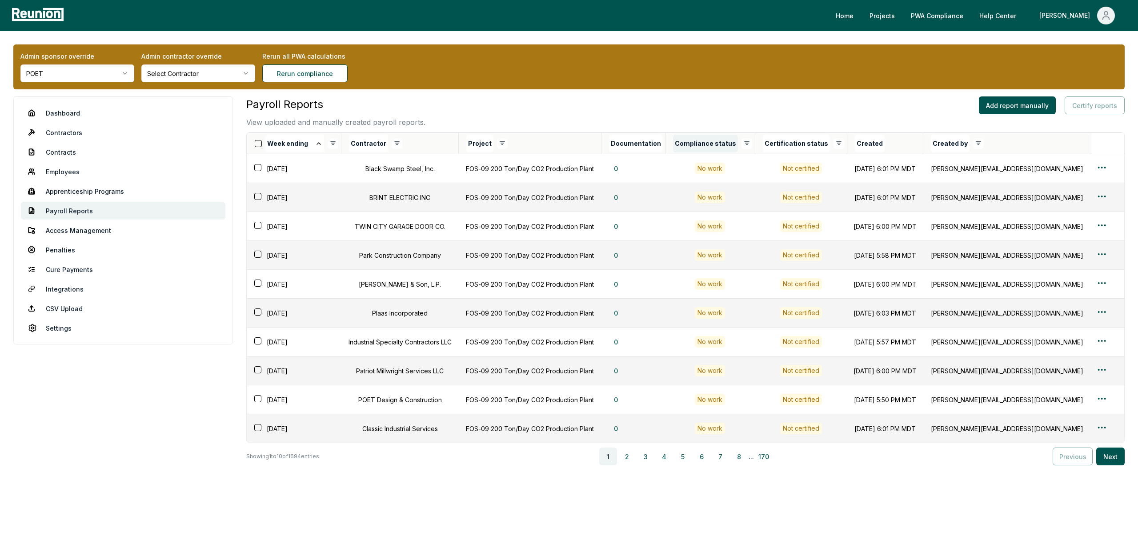
click at [738, 144] on button "Compliance status" at bounding box center [705, 144] width 65 height 18
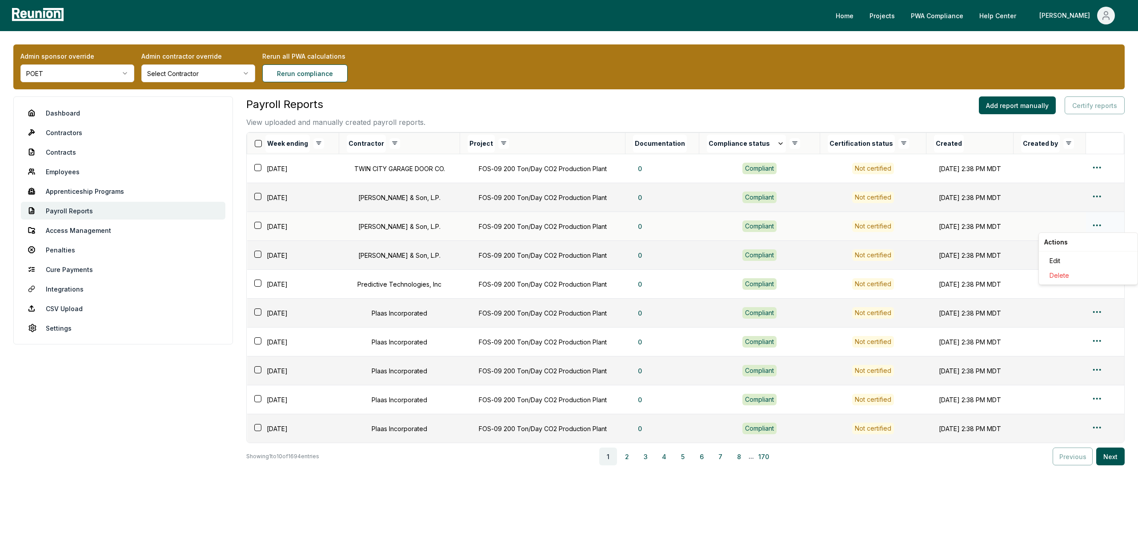
click at [1097, 223] on html "Please visit us on your desktop We're working on making our marketplace mobile-…" at bounding box center [569, 277] width 1138 height 554
click at [1054, 262] on div "Edit" at bounding box center [1088, 260] width 84 height 15
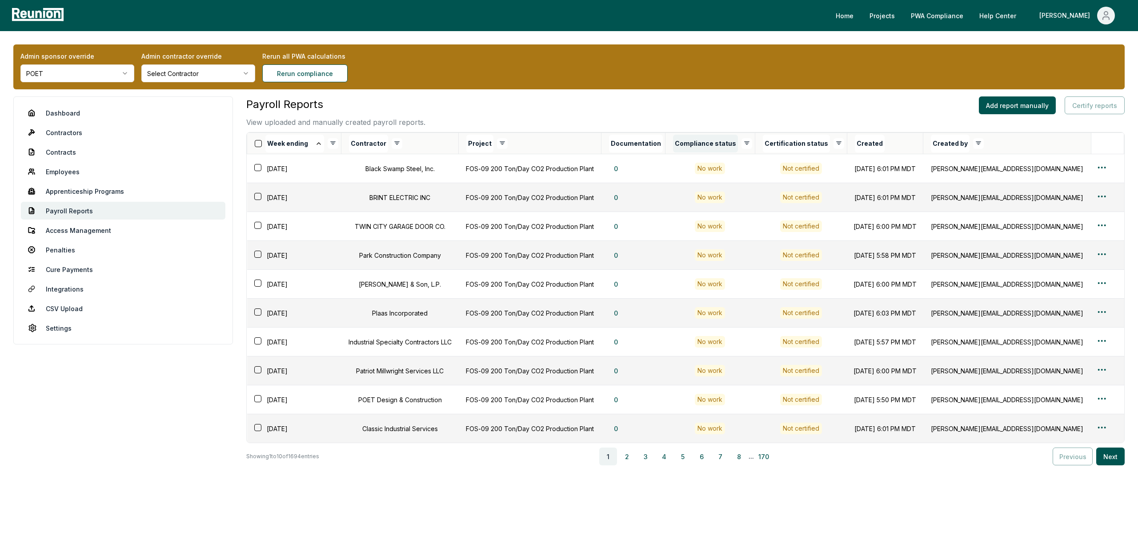
click at [738, 142] on button "Compliance status" at bounding box center [705, 144] width 65 height 18
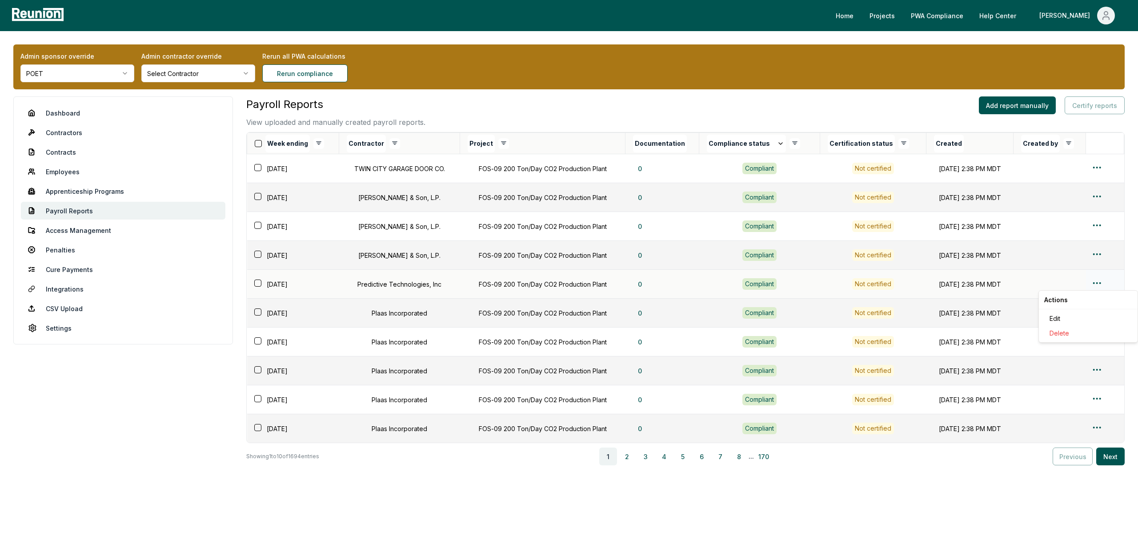
click at [1098, 280] on html "Please visit us on your desktop We're working on making our marketplace mobile-…" at bounding box center [569, 277] width 1138 height 554
click at [1054, 316] on div "Edit" at bounding box center [1088, 318] width 84 height 15
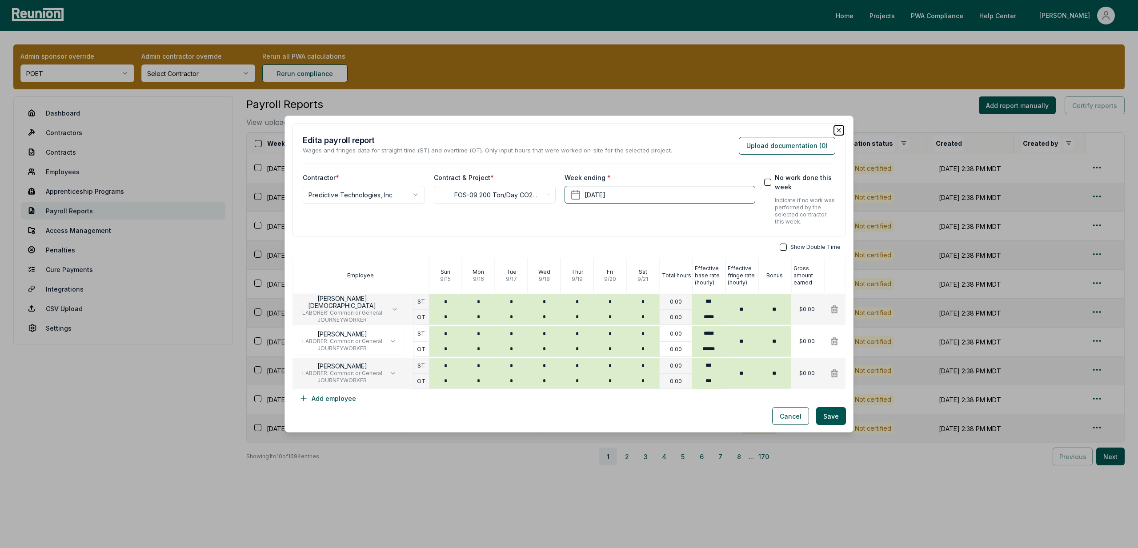
click at [839, 133] on icon "button" at bounding box center [838, 130] width 7 height 7
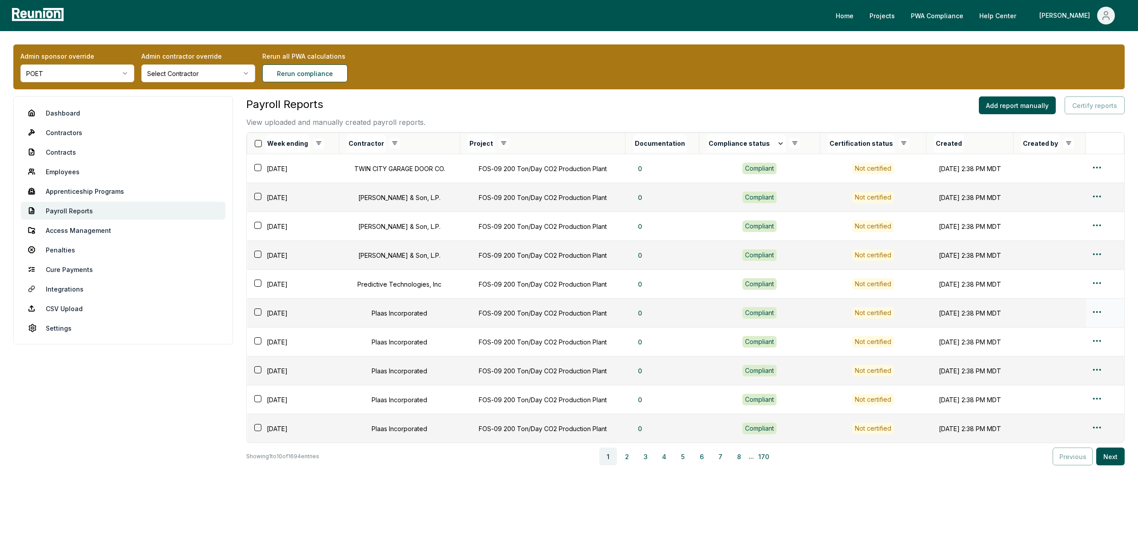
click at [1098, 311] on html "Please visit us on your desktop We're working on making our marketplace mobile-…" at bounding box center [569, 277] width 1138 height 554
click at [1057, 347] on div "Edit" at bounding box center [1088, 347] width 84 height 15
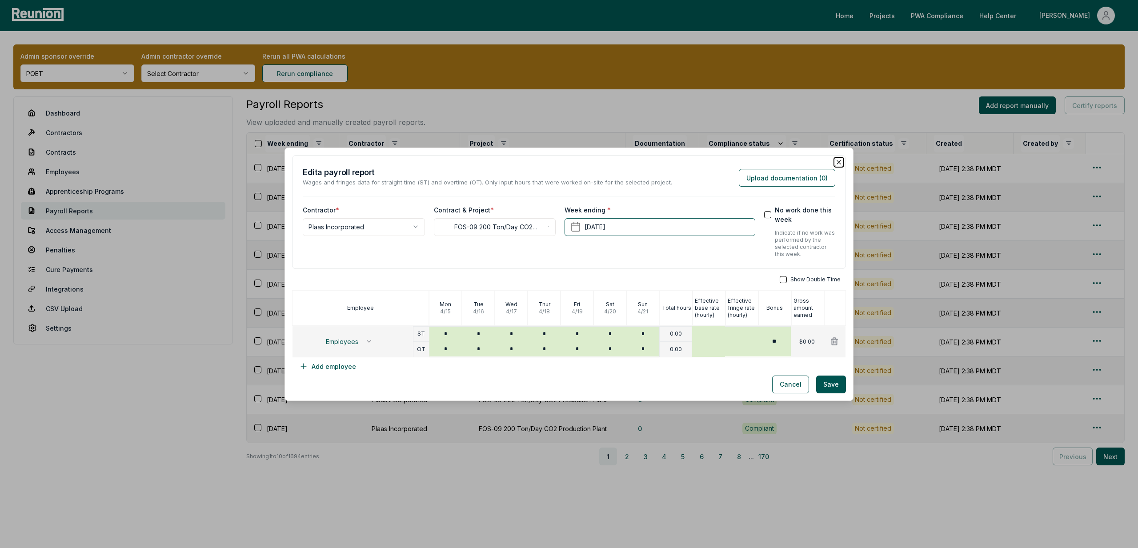
click at [838, 160] on icon "button" at bounding box center [838, 162] width 7 height 7
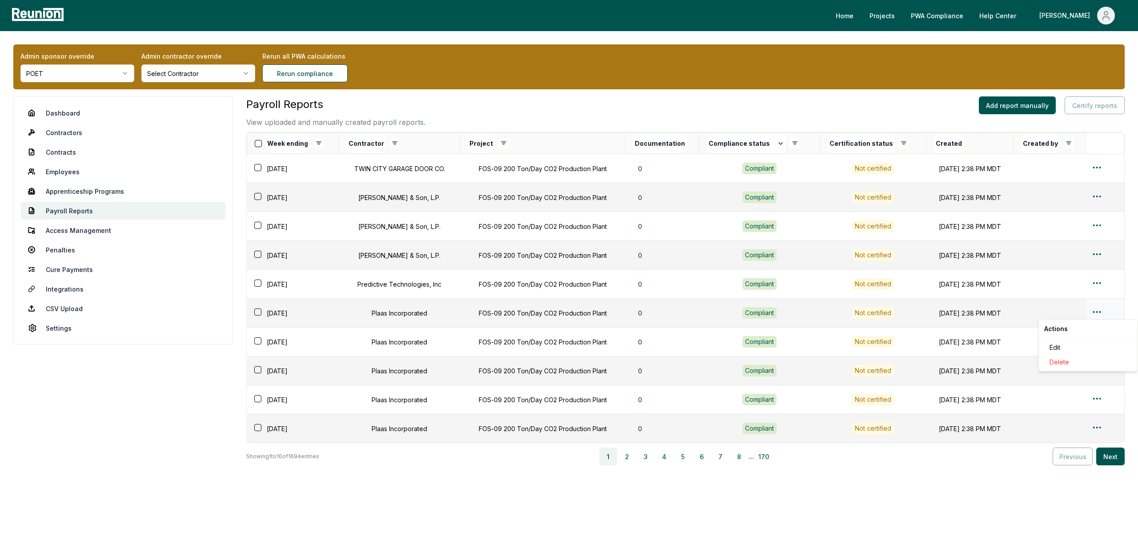
click at [1095, 313] on html "Please visit us on your desktop We're working on making our marketplace mobile-…" at bounding box center [569, 277] width 1138 height 554
click at [1054, 350] on div "Edit" at bounding box center [1088, 347] width 84 height 15
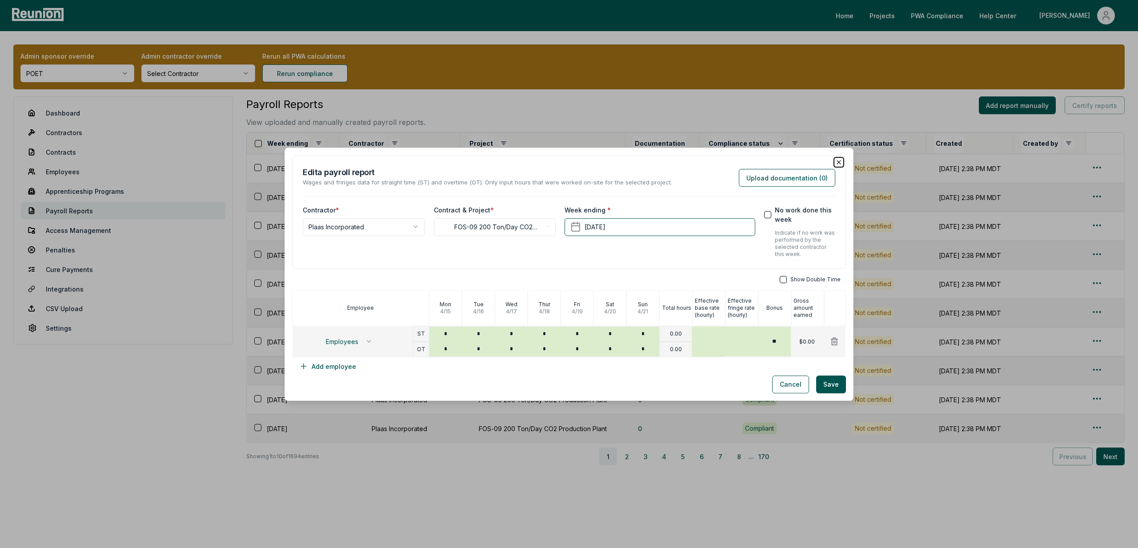
click at [838, 163] on icon "button" at bounding box center [838, 162] width 7 height 7
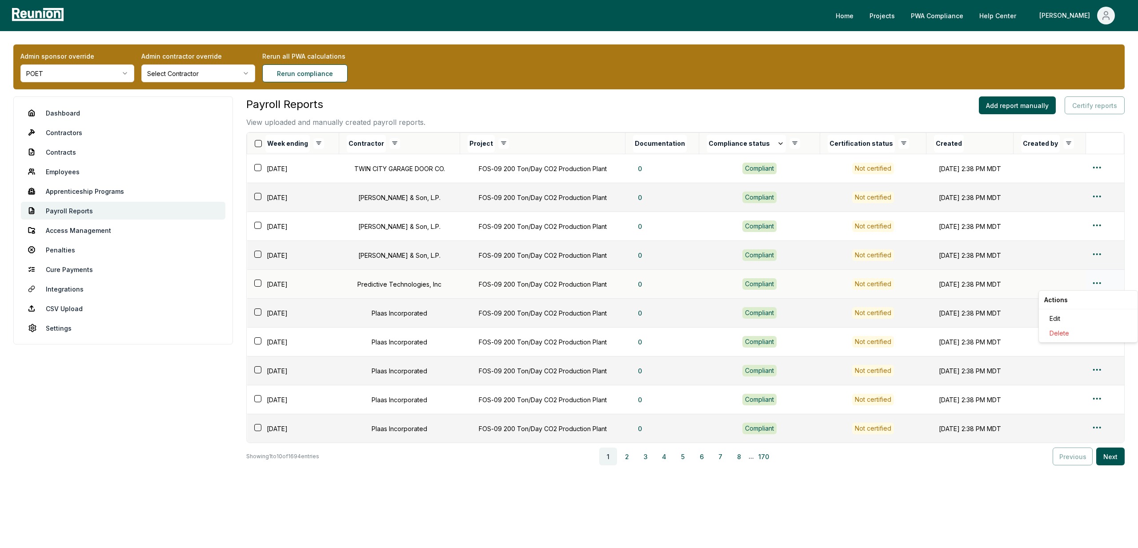
click at [1097, 279] on html "Please visit us on your desktop We're working on making our marketplace mobile-…" at bounding box center [569, 277] width 1138 height 554
click at [1062, 321] on div "Edit" at bounding box center [1088, 318] width 84 height 15
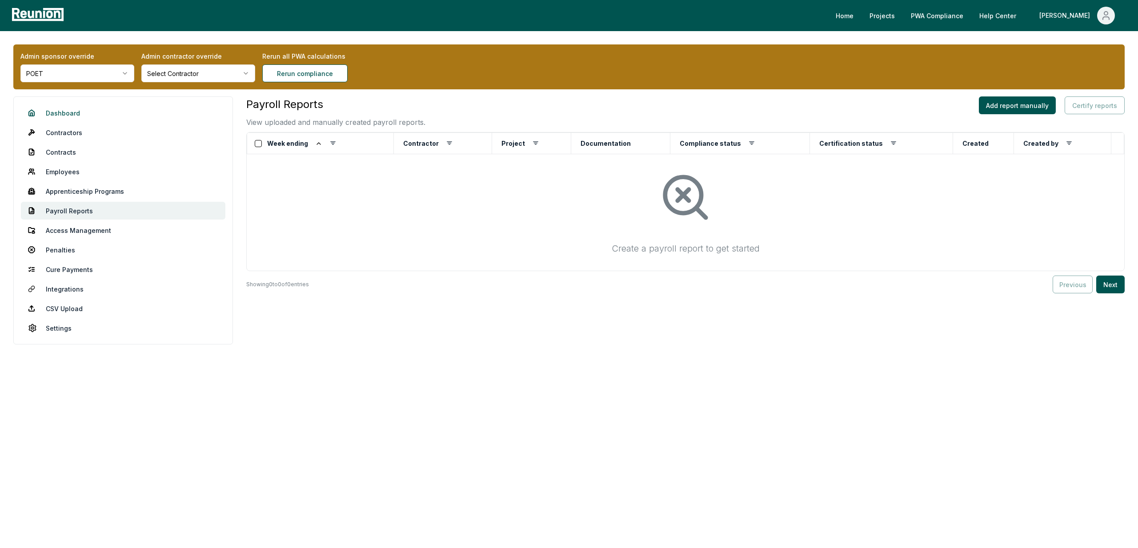
click at [55, 114] on link "Dashboard" at bounding box center [123, 113] width 204 height 18
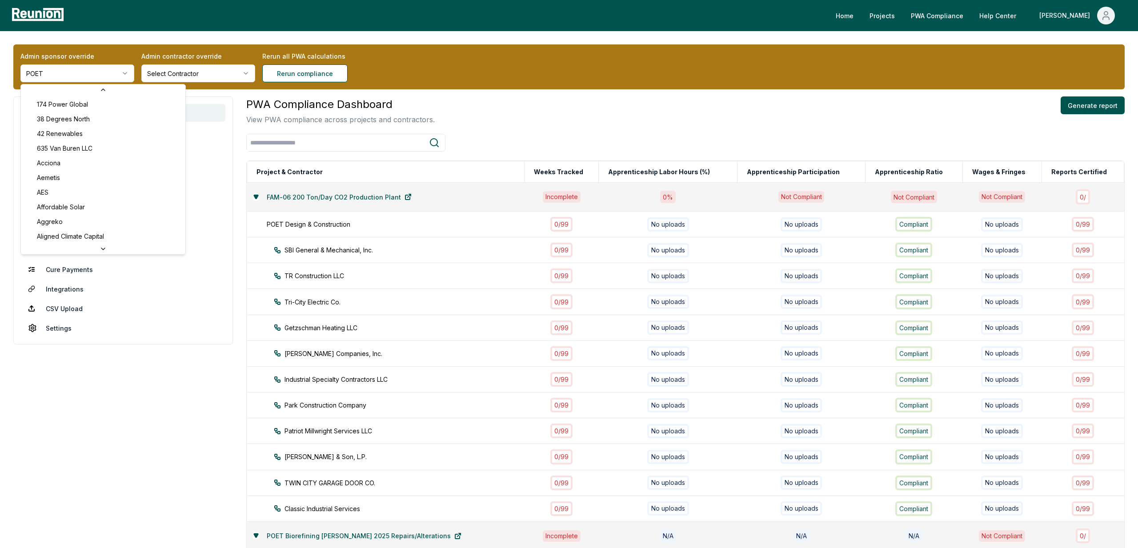
click at [97, 66] on html "Please visit us on your desktop We're working on making our marketplace mobile-…" at bounding box center [569, 543] width 1138 height 1086
